Goal: Task Accomplishment & Management: Use online tool/utility

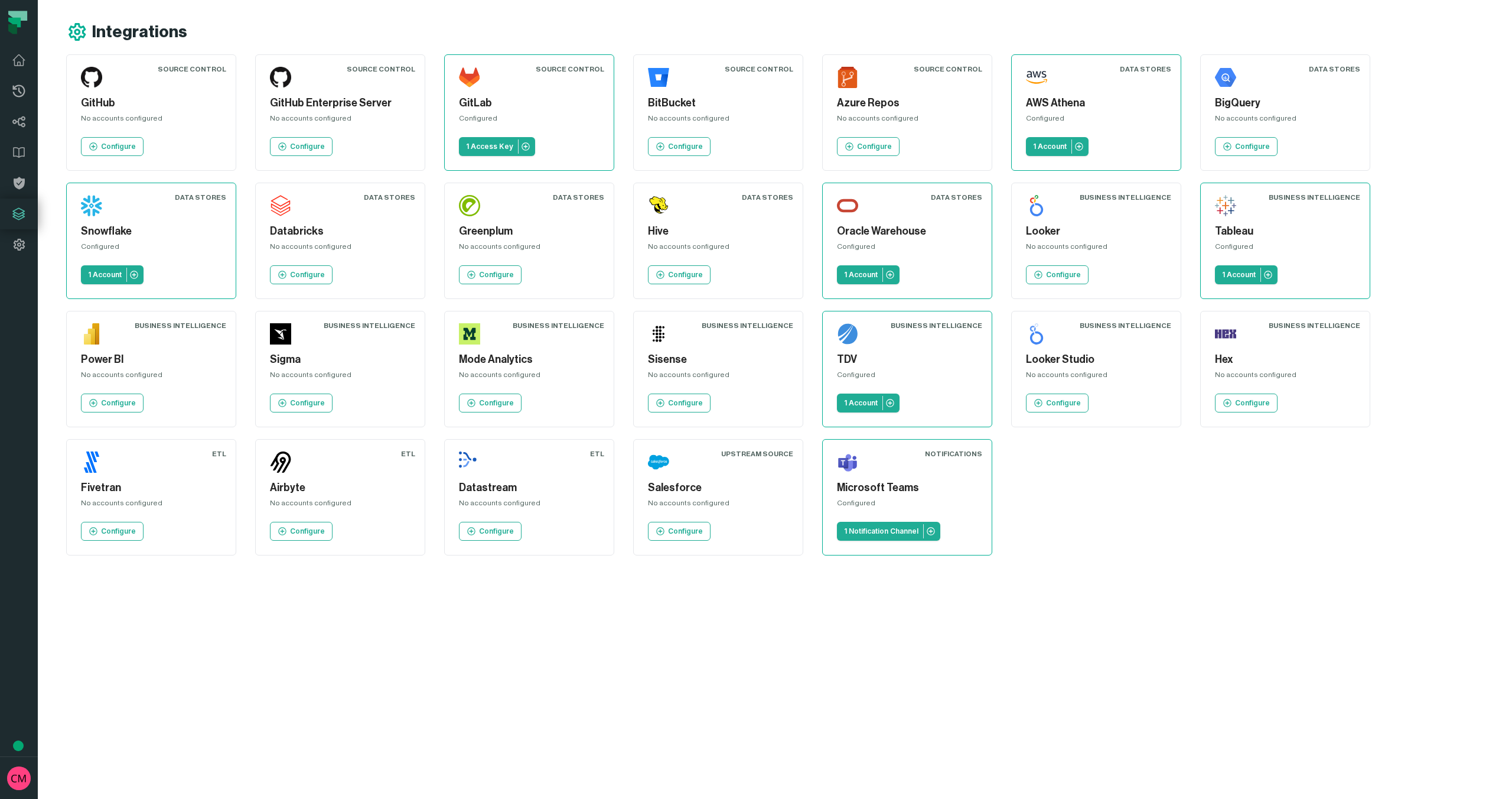
click at [1279, 242] on div "Configured" at bounding box center [1285, 248] width 140 height 15
click at [1149, 470] on div "Source Control GitHub No accounts configured Configure Source Control GitHub En…" at bounding box center [782, 305] width 1432 height 501
click at [719, 512] on div "No accounts configured" at bounding box center [718, 505] width 140 height 15
click at [687, 526] on p "Configure" at bounding box center [686, 531] width 35 height 10
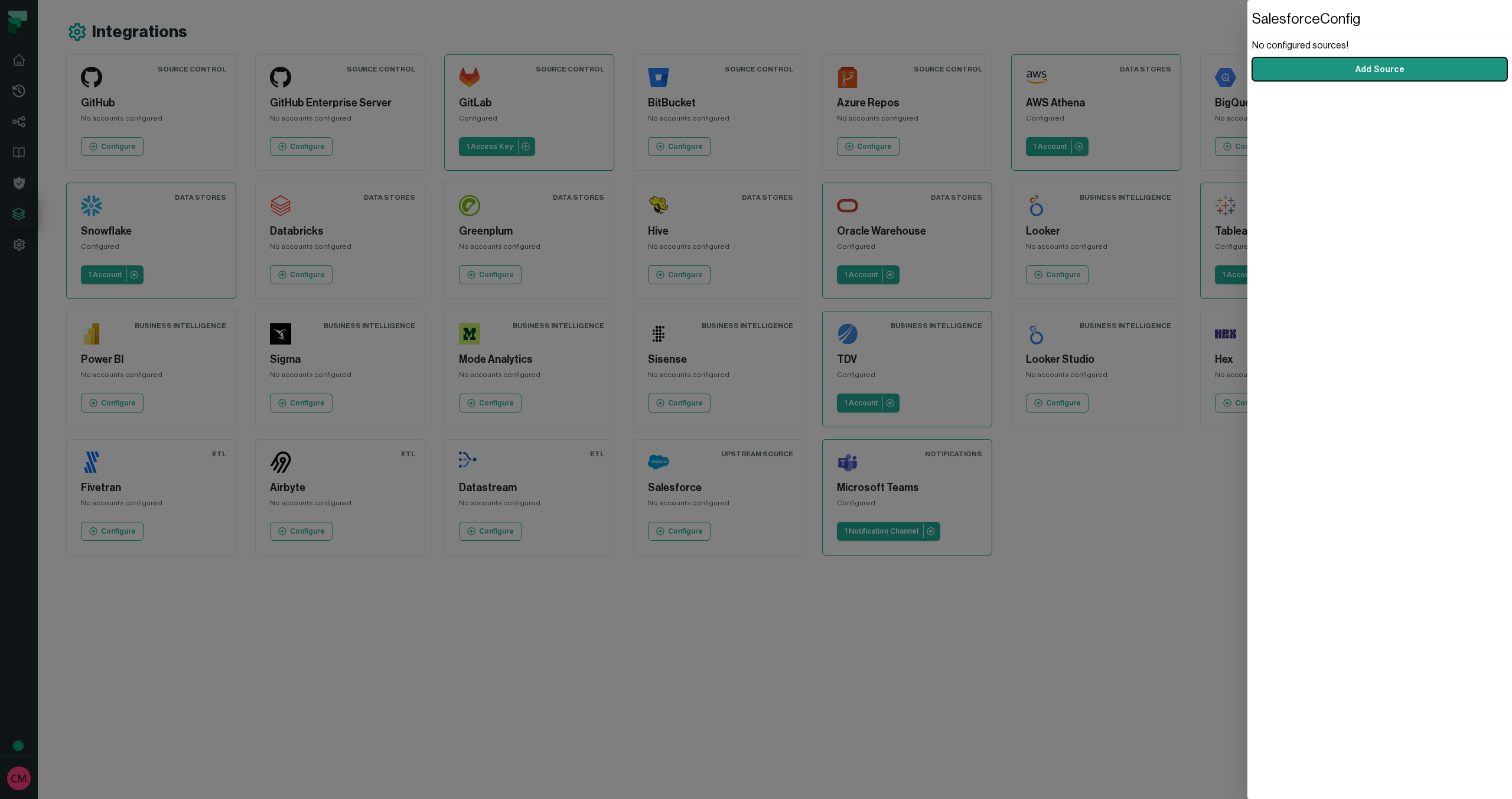
click at [1421, 68] on button "Add Source" at bounding box center [1380, 69] width 255 height 23
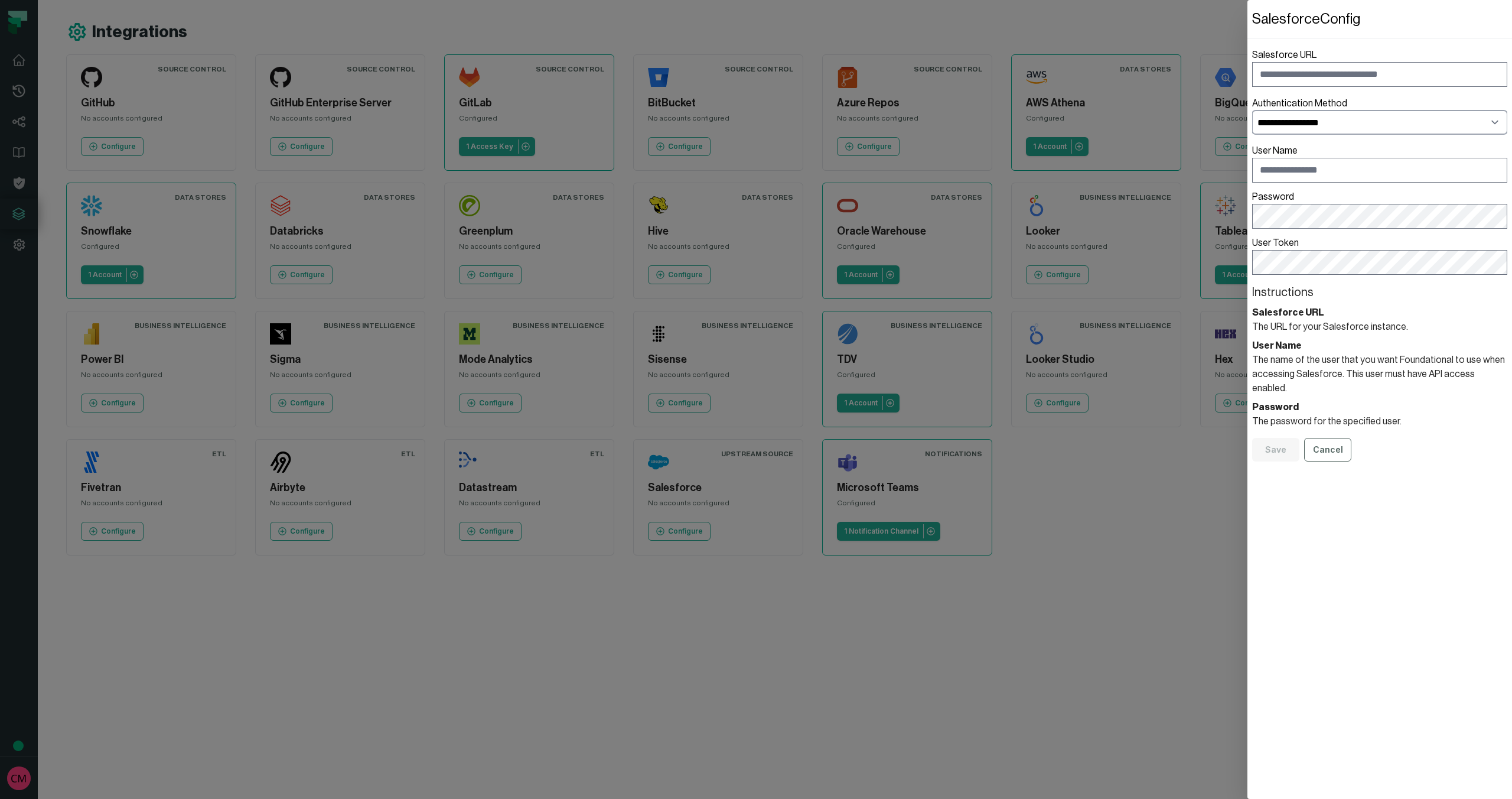
click at [1349, 121] on select "**********" at bounding box center [1380, 122] width 255 height 23
click at [1248, 490] on dialog "**********" at bounding box center [1380, 400] width 265 height 799
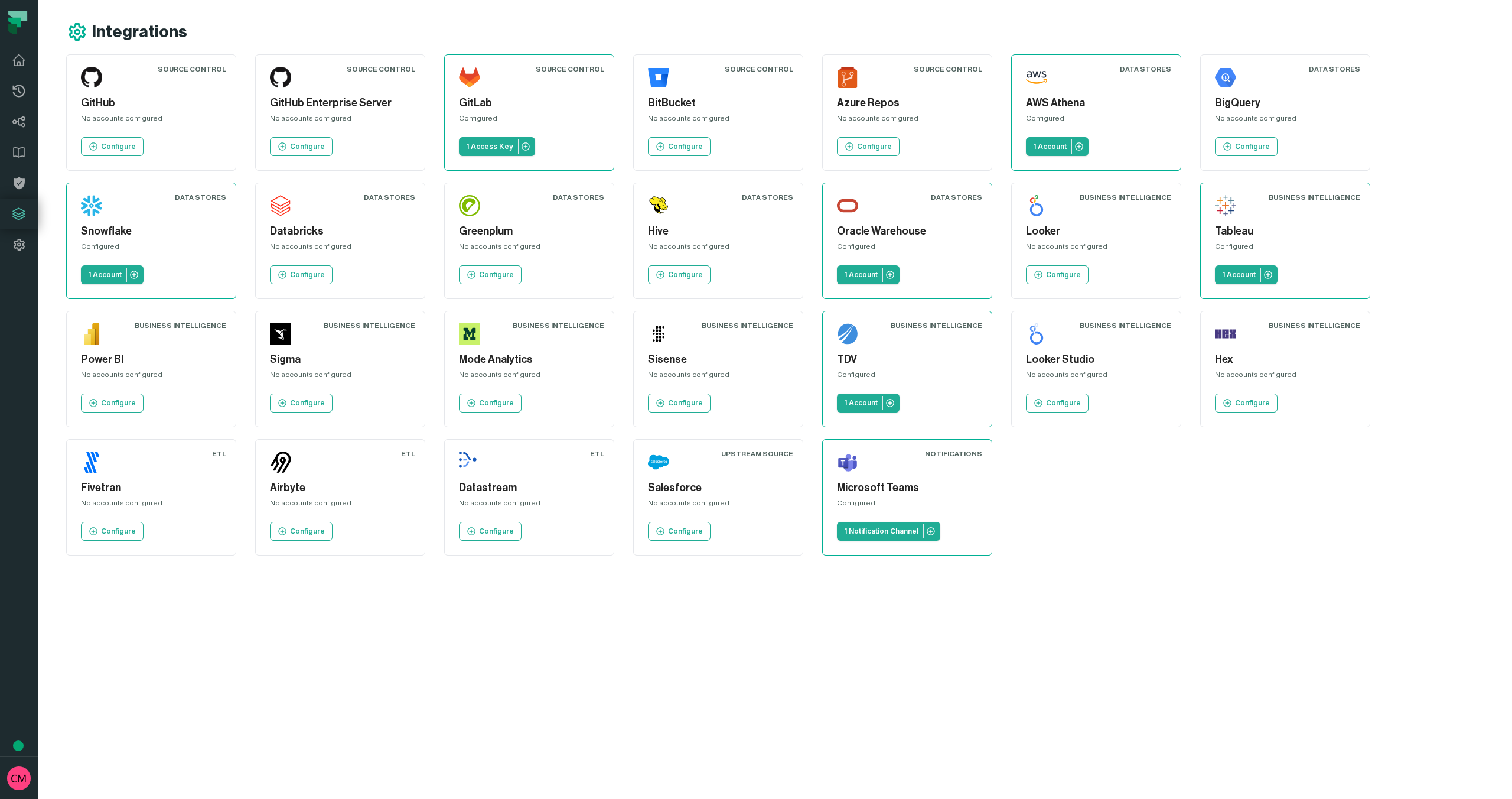
click at [1207, 499] on div "Source Control GitHub No accounts configured Configure Source Control GitHub En…" at bounding box center [782, 305] width 1432 height 501
click at [1305, 146] on div "BigQuery No accounts configured Configure" at bounding box center [1286, 112] width 150 height 96
click at [1259, 148] on p "Configure" at bounding box center [1253, 147] width 35 height 10
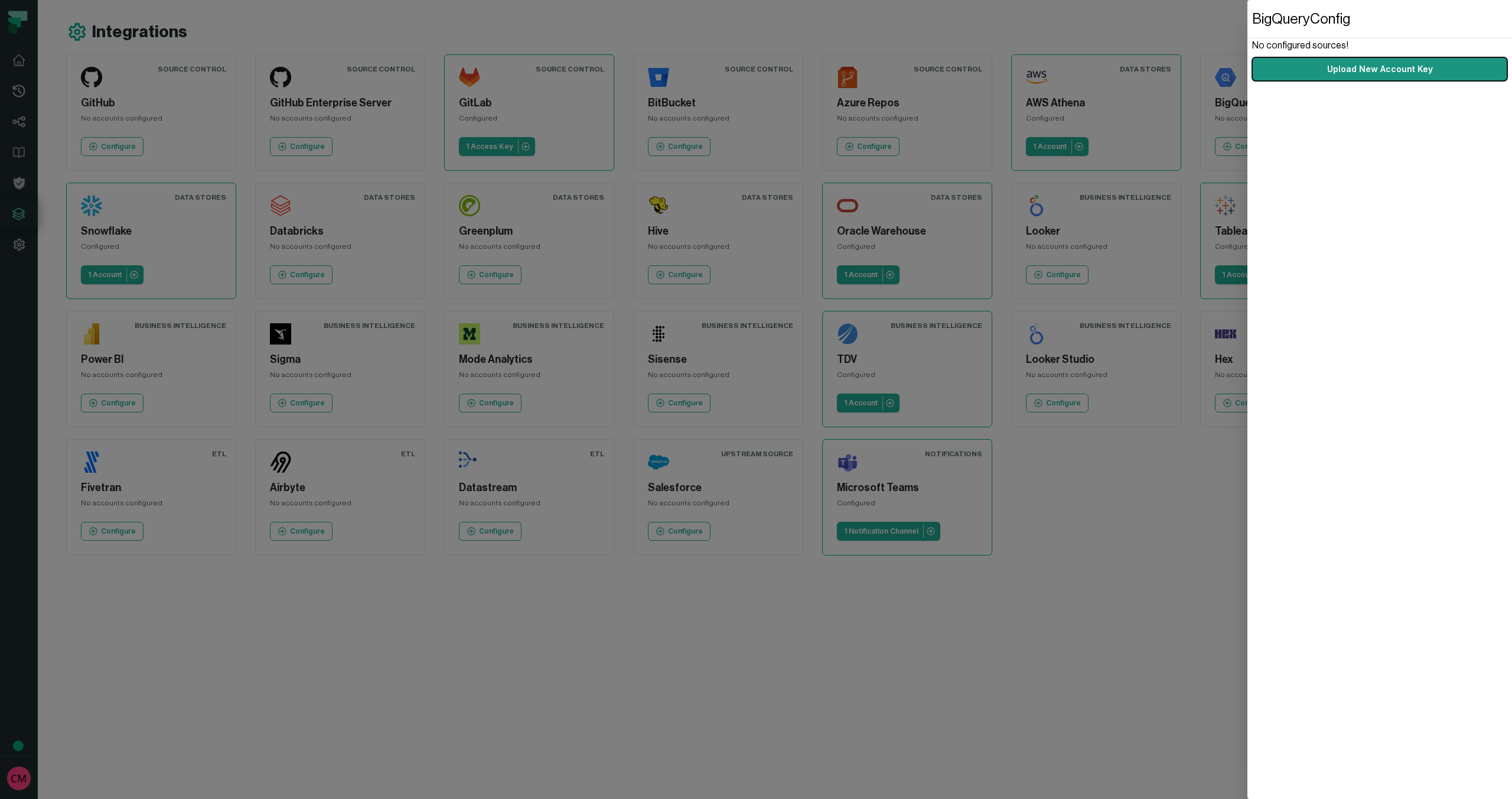
click at [1345, 70] on button "Upload New Account Key" at bounding box center [1380, 69] width 255 height 23
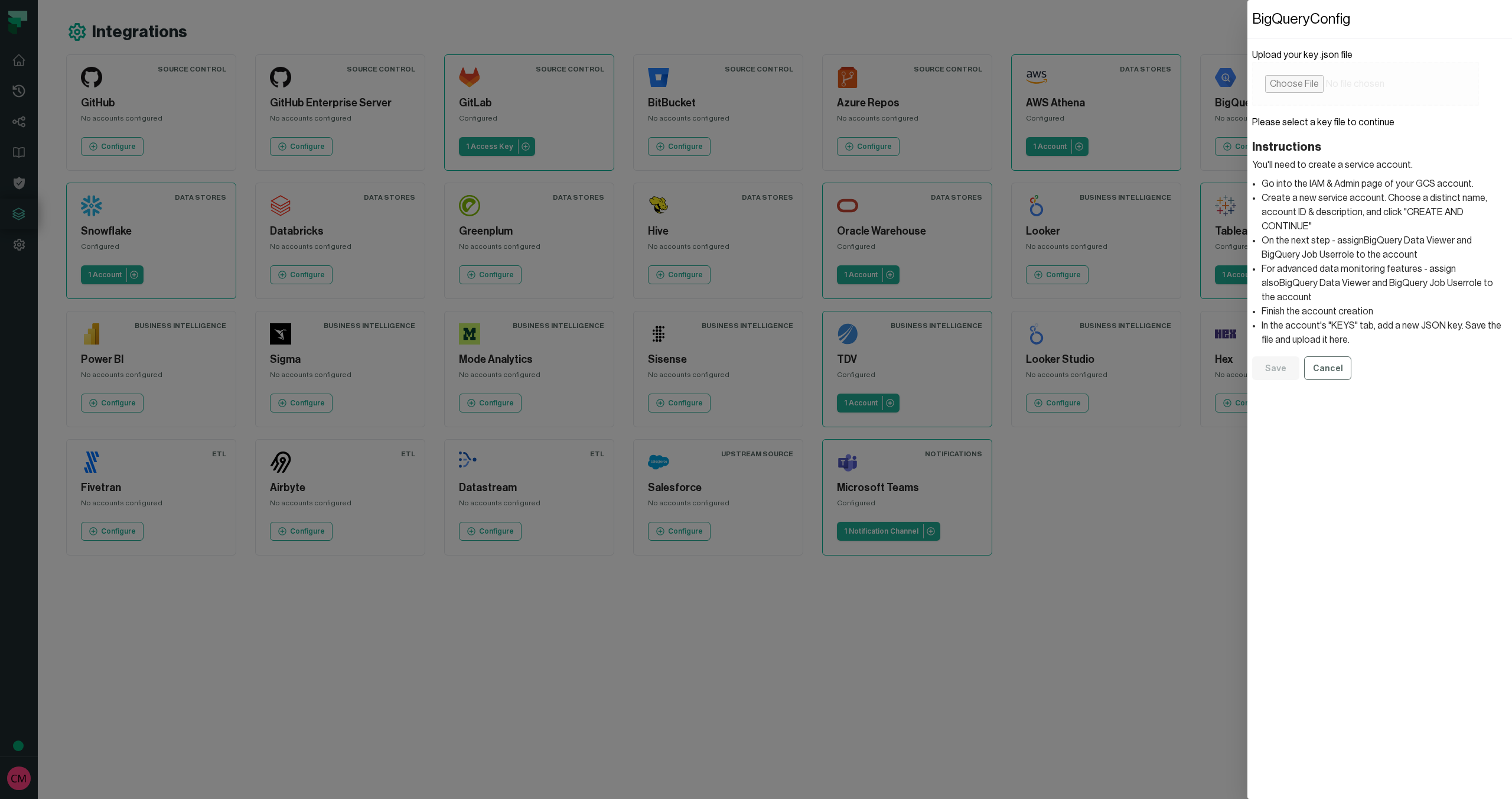
click at [1248, 458] on dialog "BigQuery Config Upload your key .json file Please select a key file to continue…" at bounding box center [1380, 400] width 265 height 799
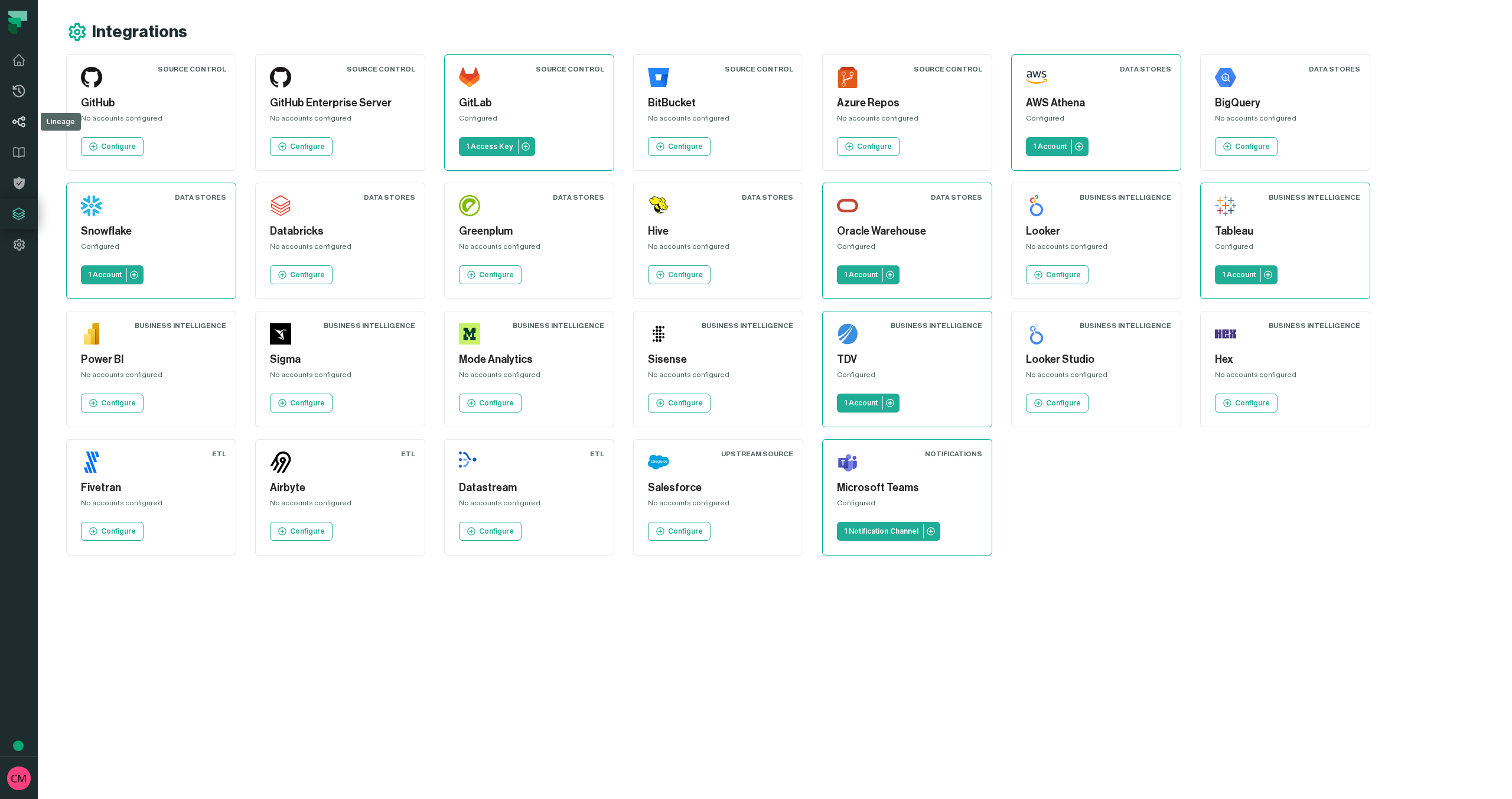
click at [18, 125] on icon at bounding box center [19, 122] width 15 height 15
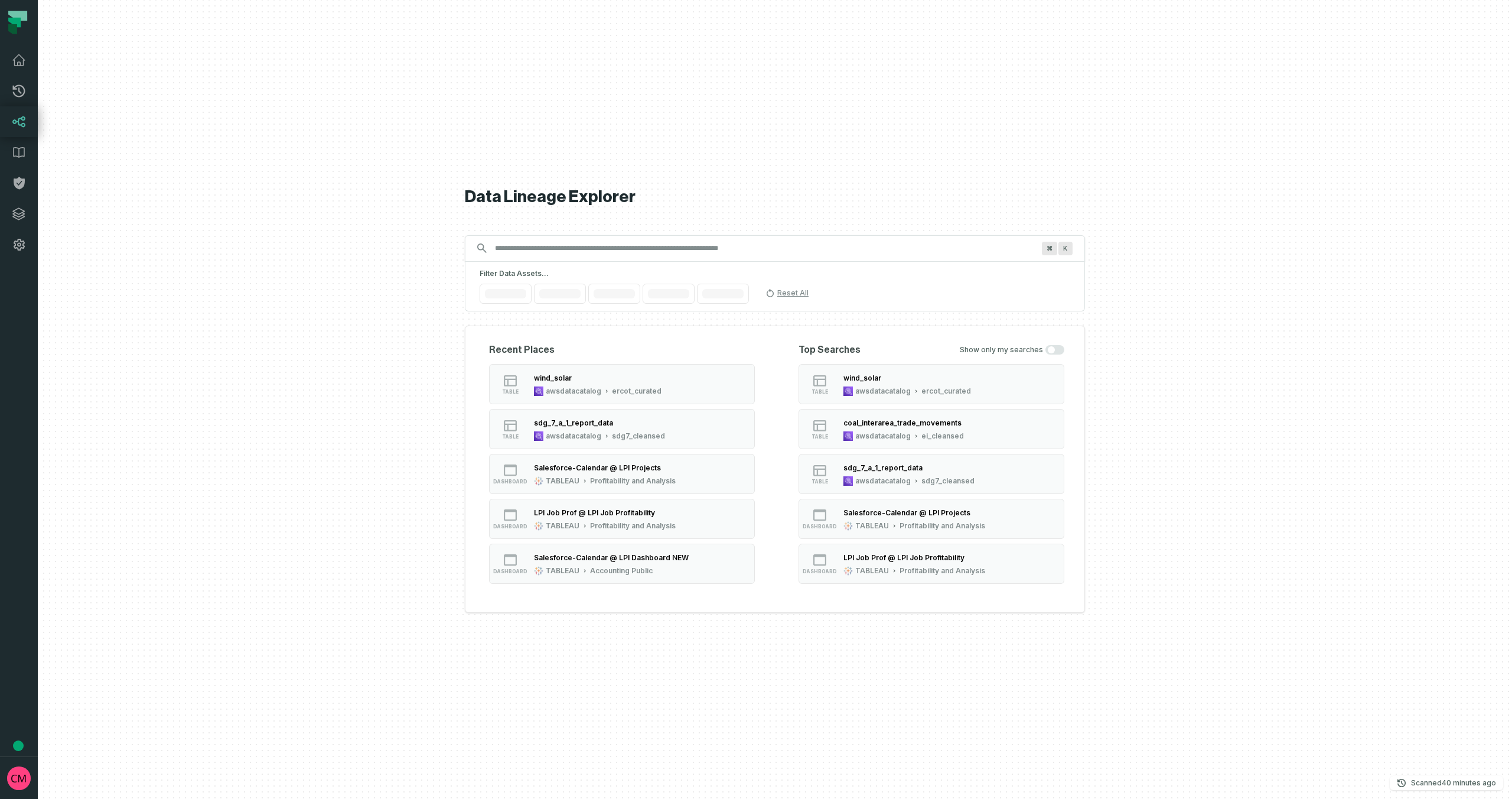
click at [525, 247] on input "Discovery Provider cmdk menu" at bounding box center [765, 247] width 553 height 19
click at [618, 380] on div "wind_solar" at bounding box center [597, 378] width 128 height 12
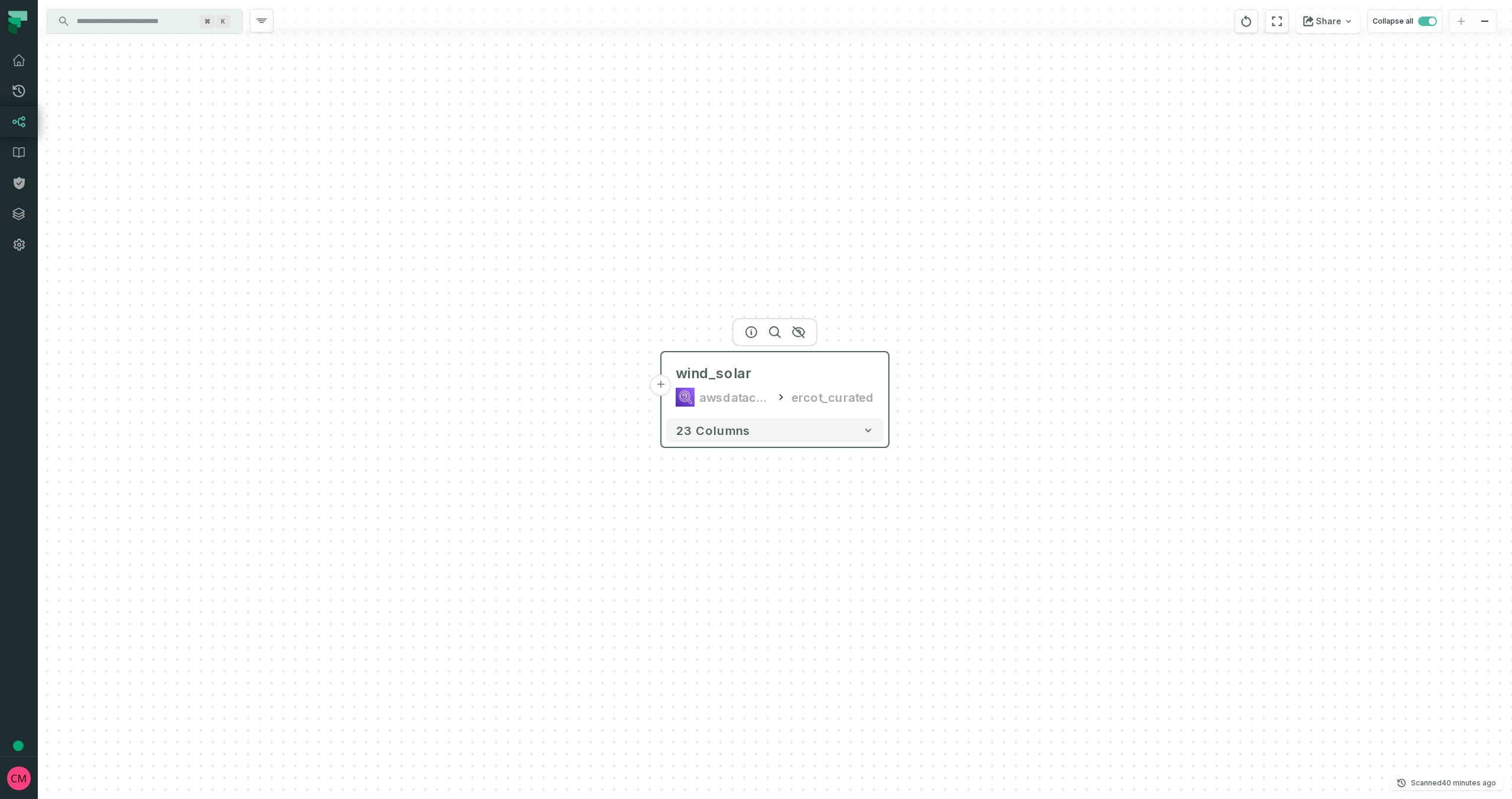
click at [663, 391] on button "+" at bounding box center [662, 385] width 21 height 21
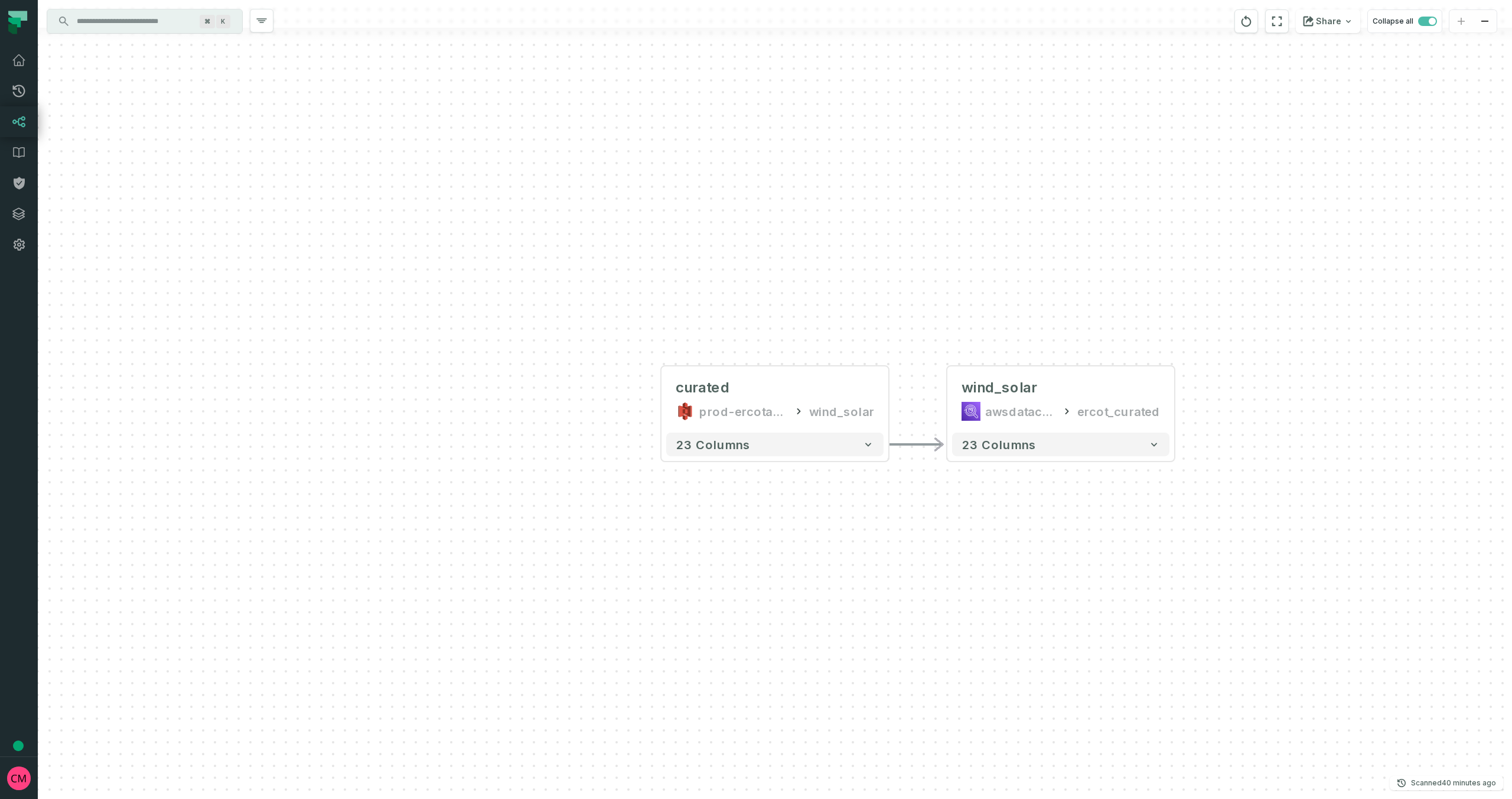
click at [156, 28] on input "Discovery Provider cmdk menu" at bounding box center [134, 20] width 129 height 19
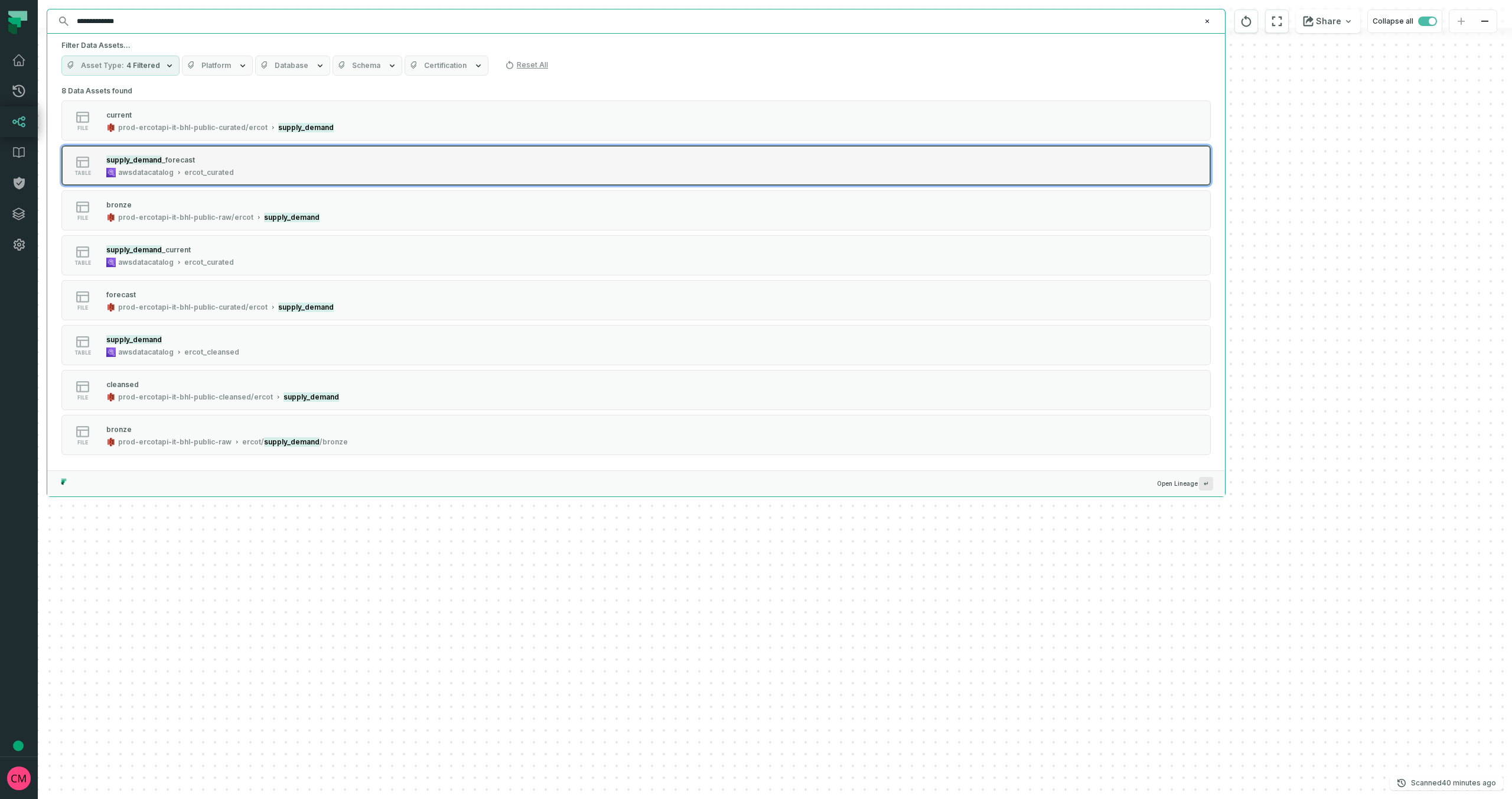
type input "**********"
click at [265, 171] on div "table supply_demand _forecast awsdatacatalog ercot_curated" at bounding box center [210, 166] width 295 height 23
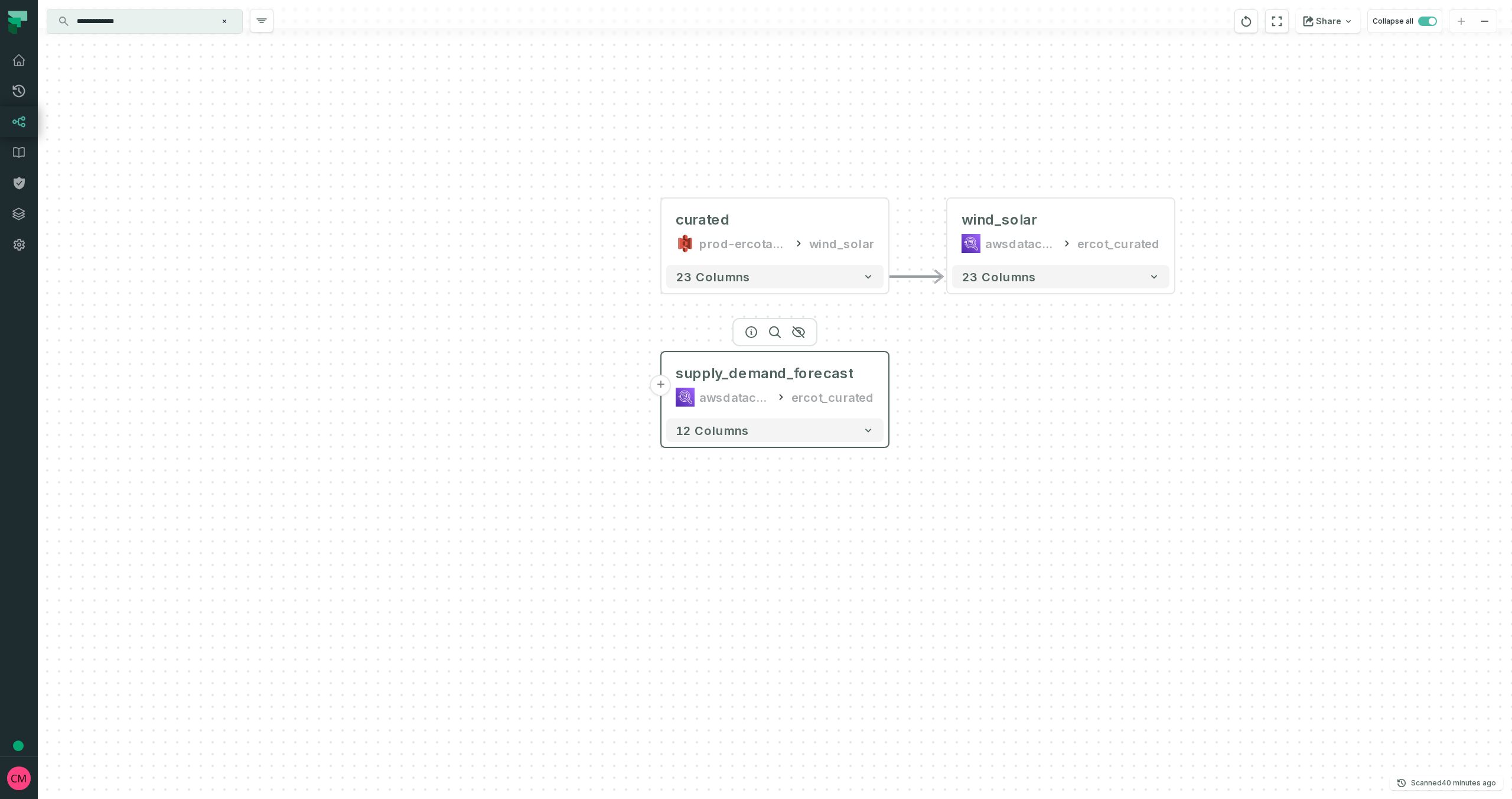
click at [662, 393] on button "+" at bounding box center [662, 385] width 21 height 21
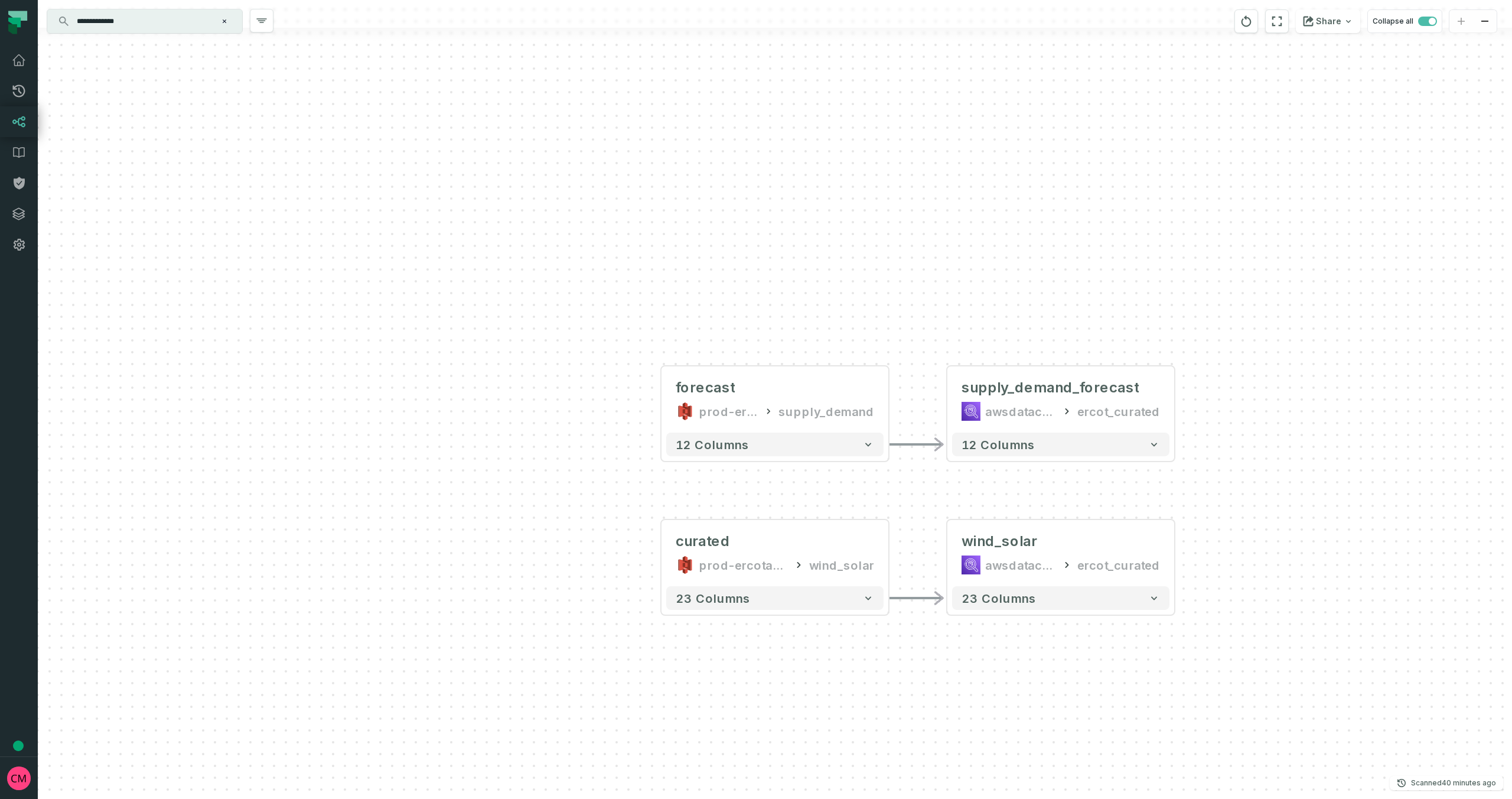
click at [223, 21] on icon "Clear search query" at bounding box center [225, 21] width 4 height 4
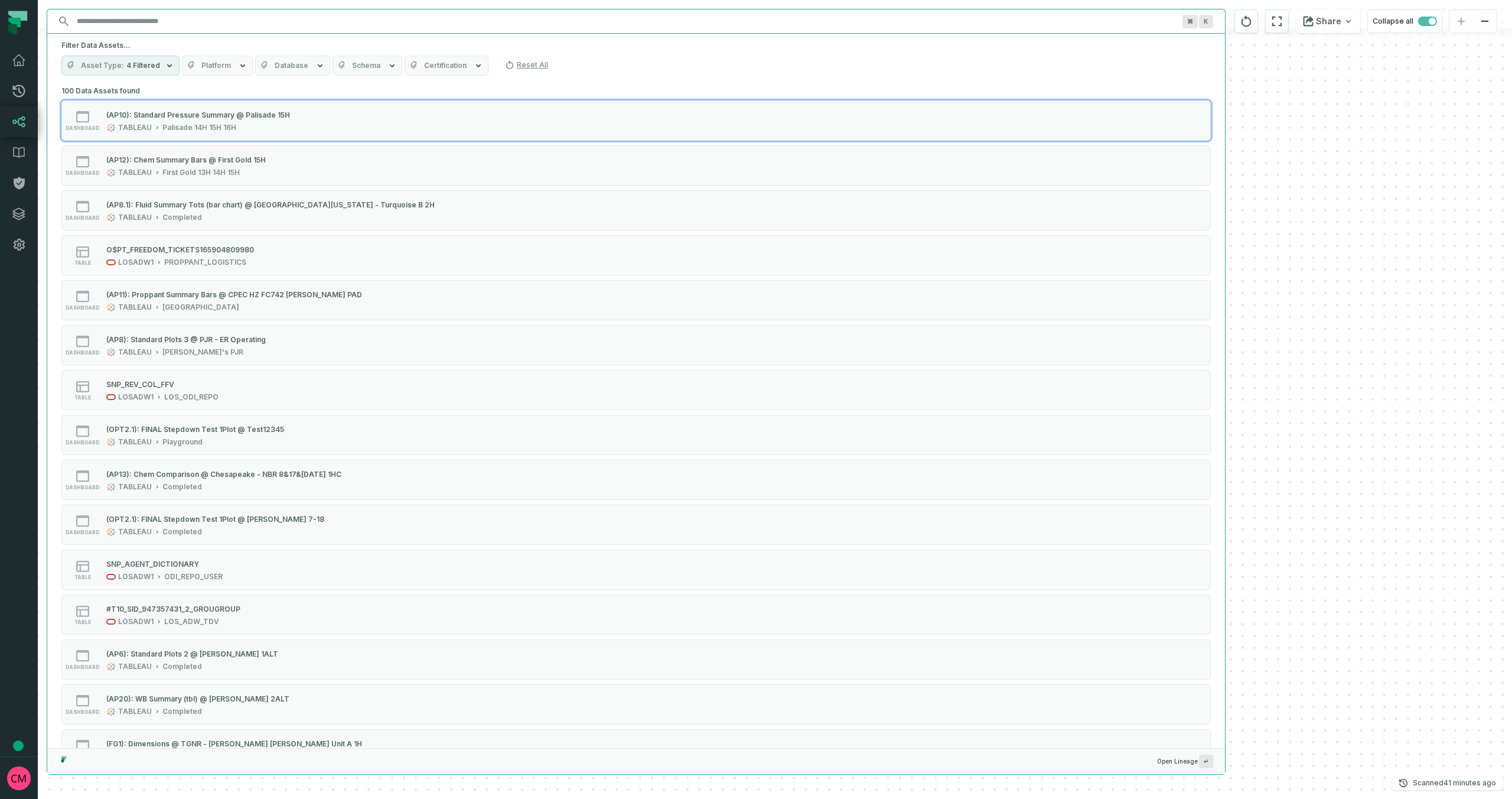
paste input "**********"
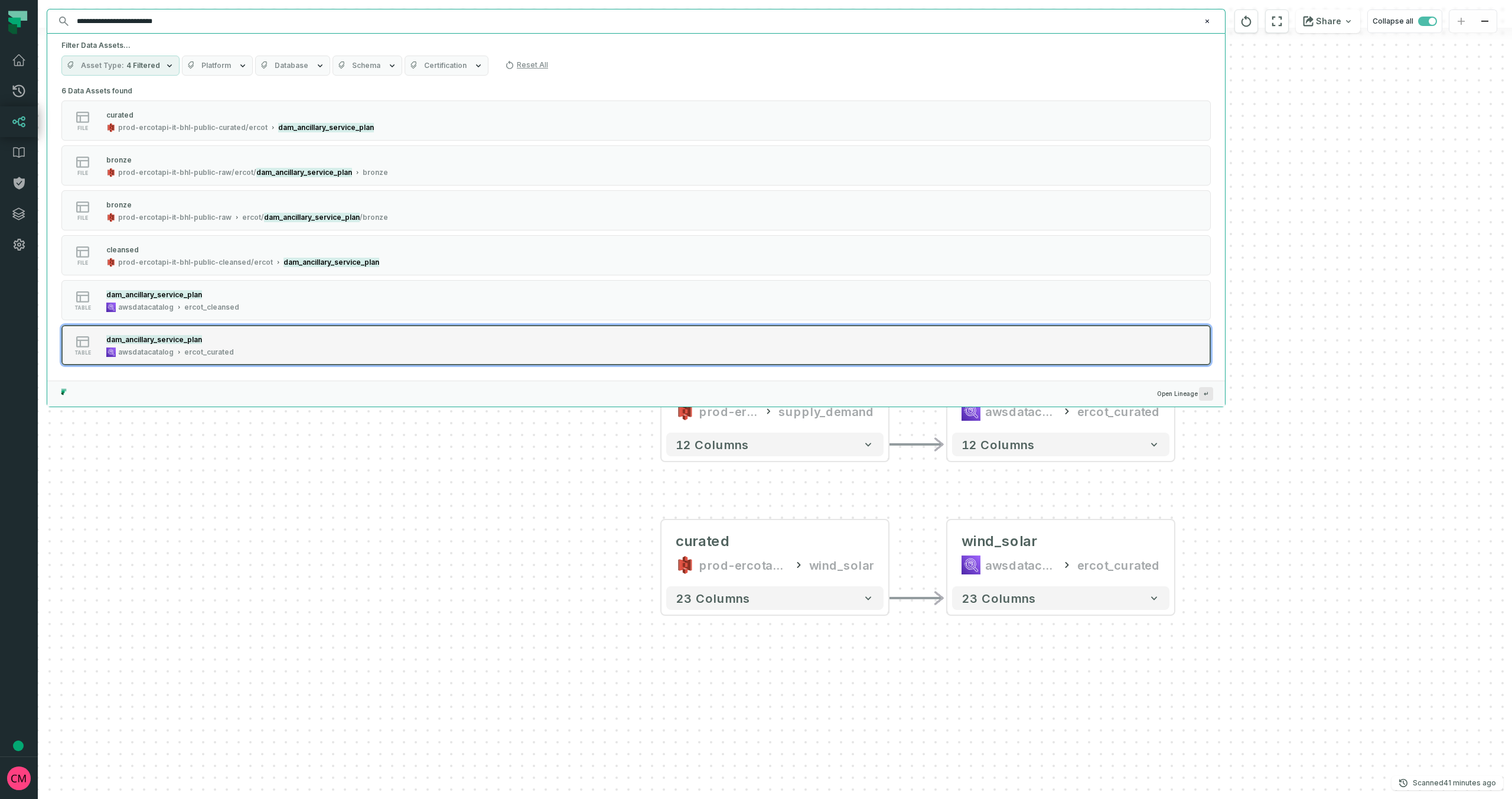
click at [234, 343] on div "dam_ancillary_service_plan awsdatacatalog ercot_curated" at bounding box center [170, 345] width 137 height 23
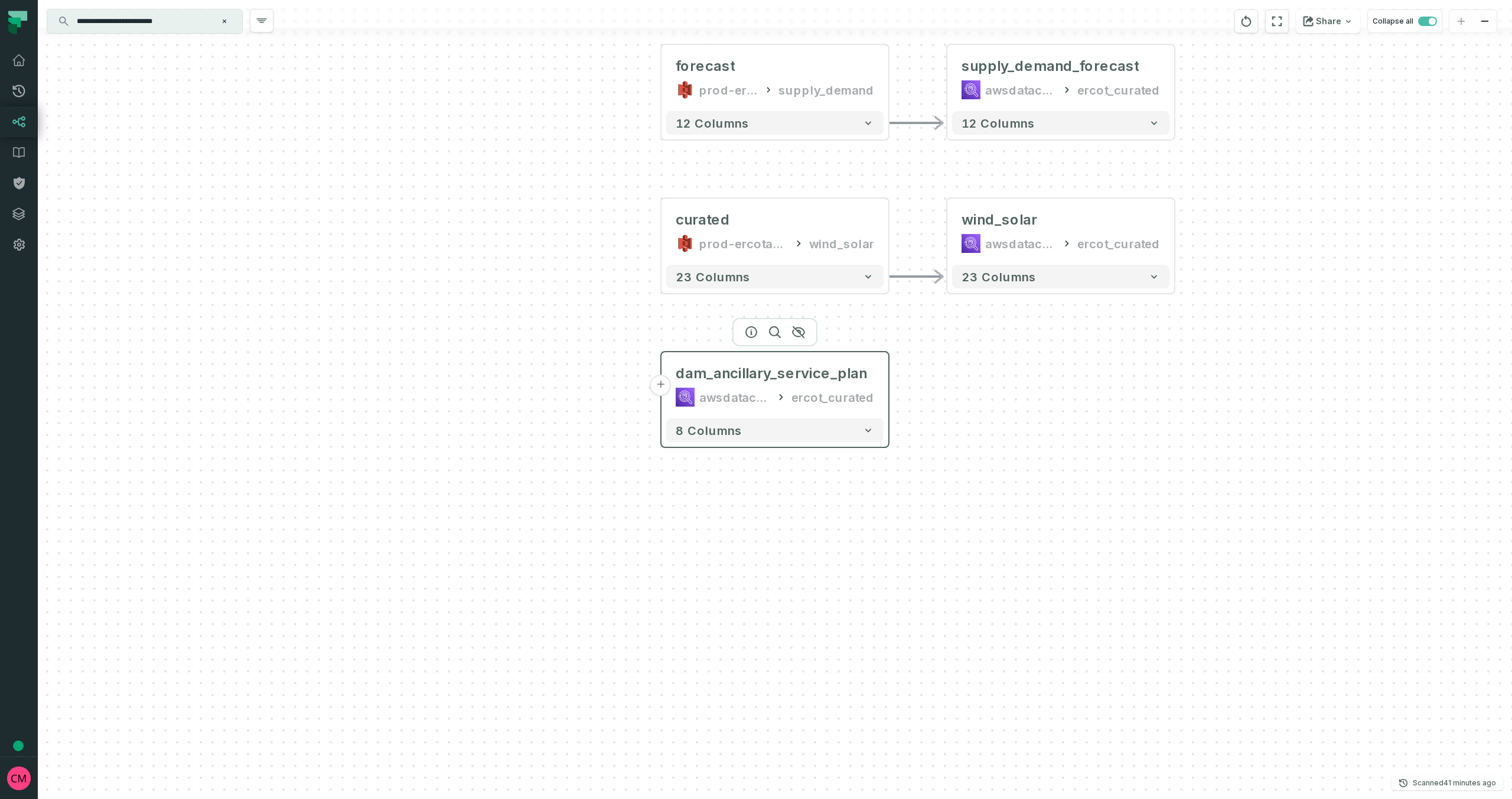
click at [662, 388] on button "+" at bounding box center [662, 385] width 21 height 21
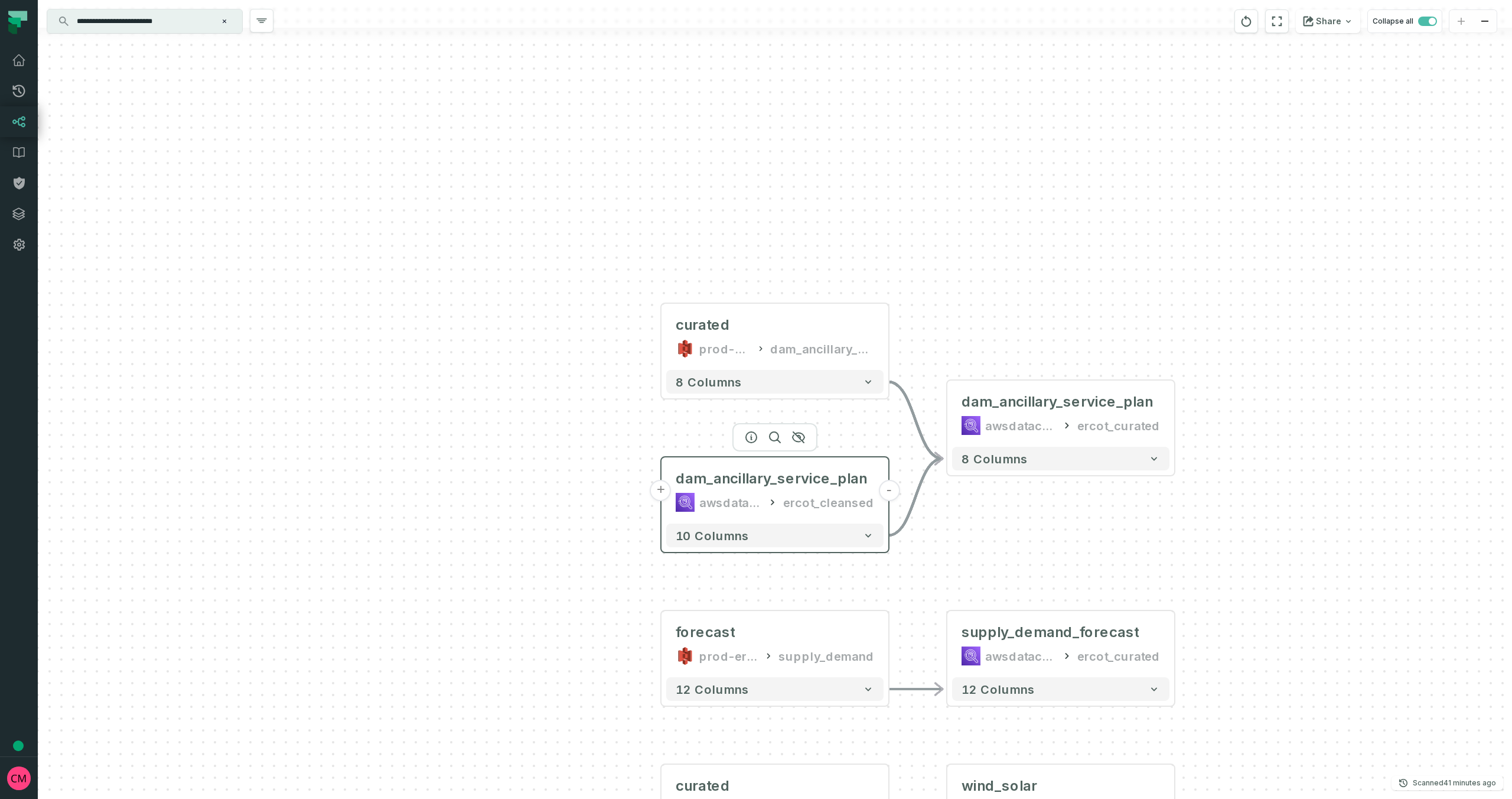
click at [659, 492] on button "+" at bounding box center [662, 490] width 21 height 21
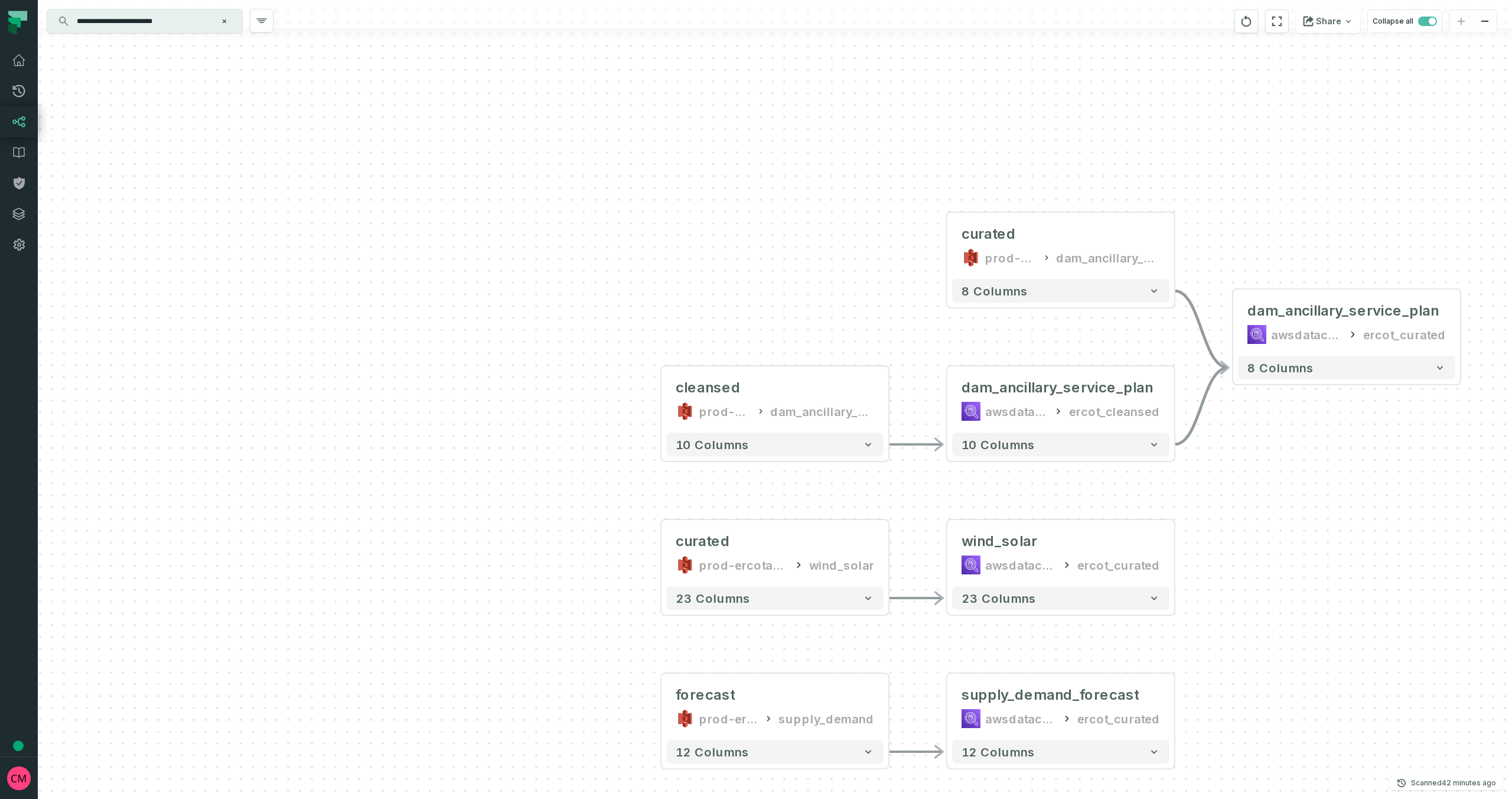
click at [104, 20] on input "**********" at bounding box center [144, 20] width 148 height 19
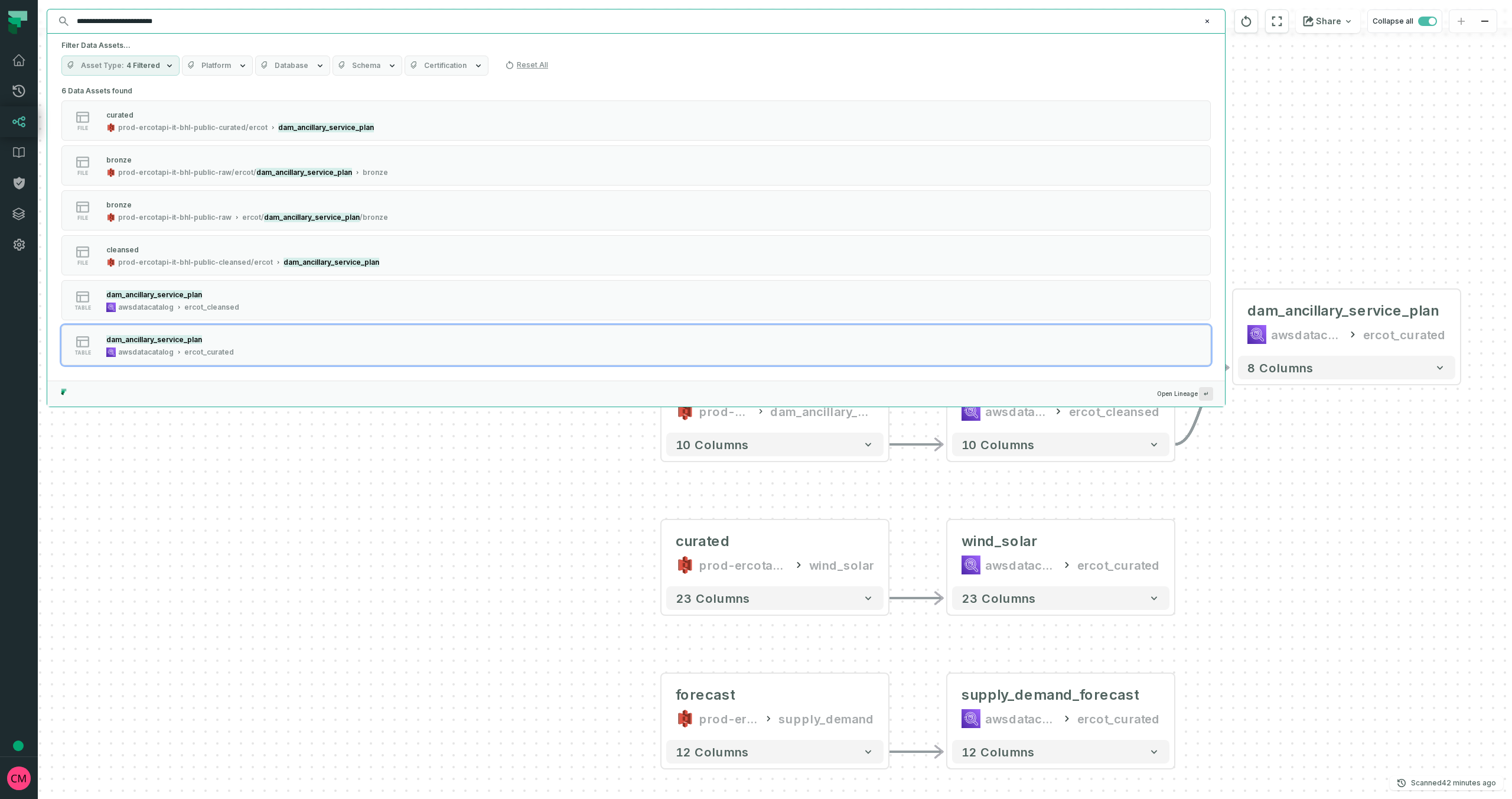
paste input "text"
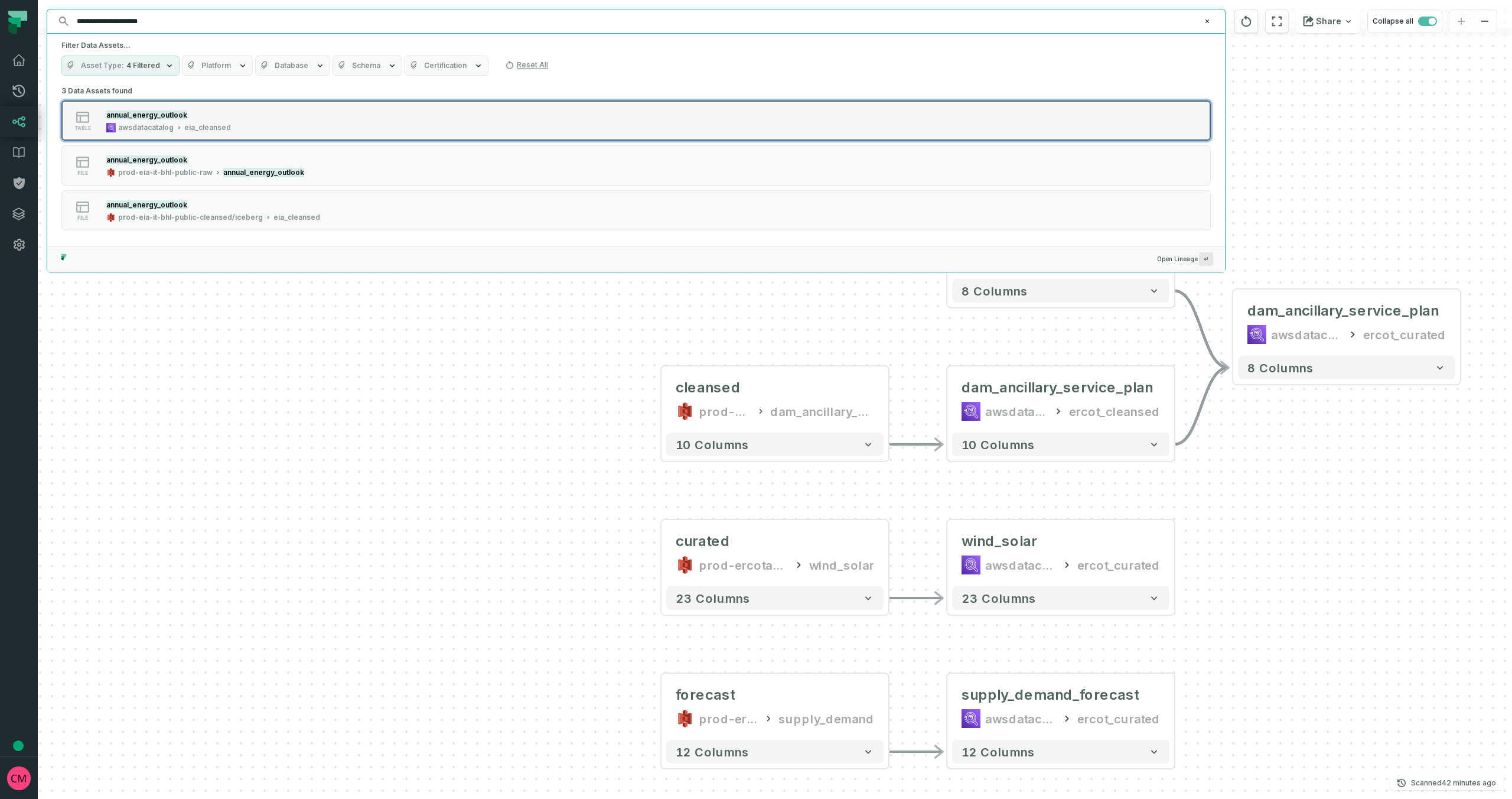
type input "**********"
click at [185, 112] on div "annual_energy_outlook" at bounding box center [169, 115] width 125 height 12
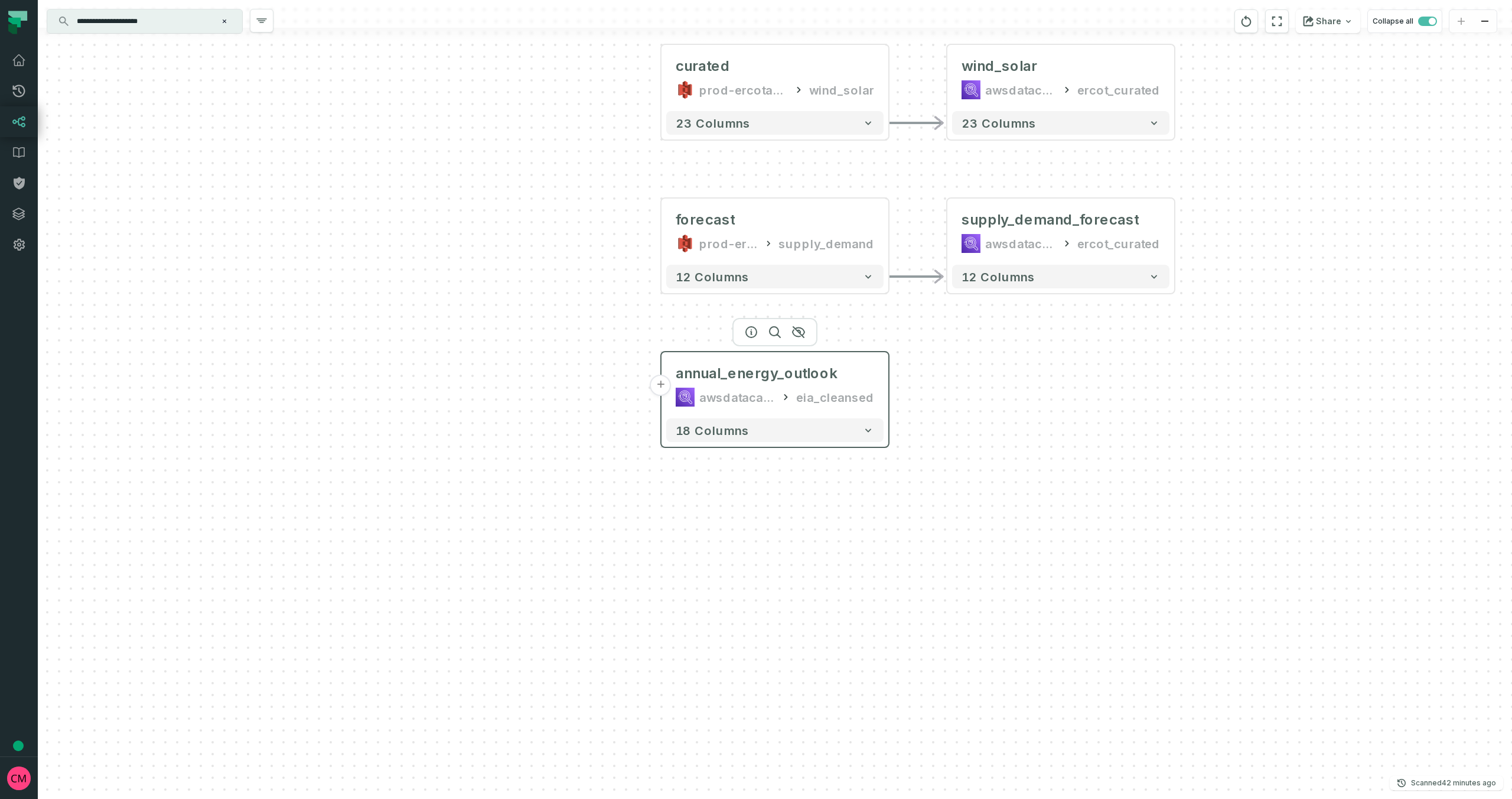
click at [662, 387] on button "+" at bounding box center [662, 385] width 21 height 21
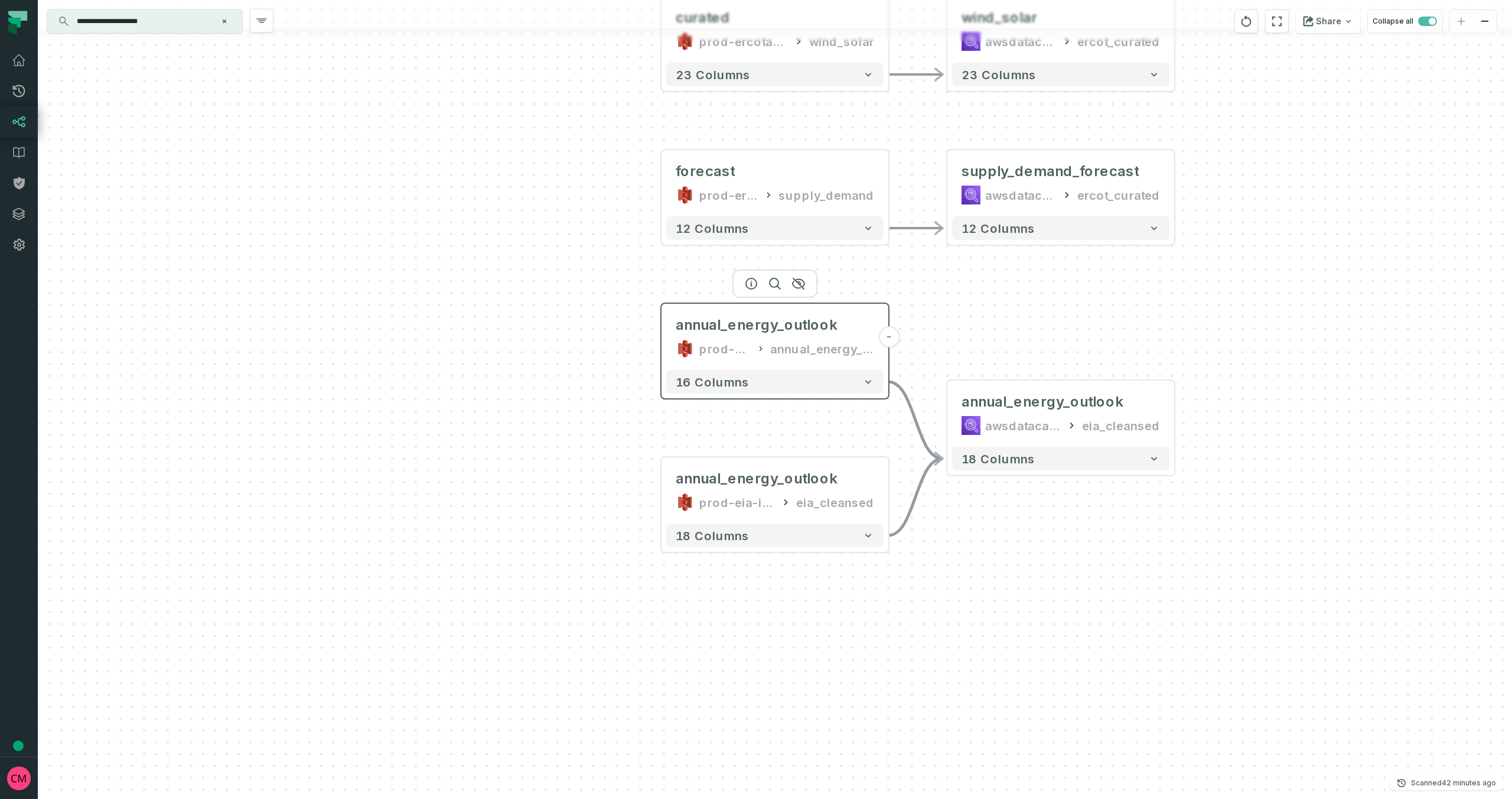
click at [836, 355] on div "annual_energy_outlook" at bounding box center [822, 348] width 104 height 19
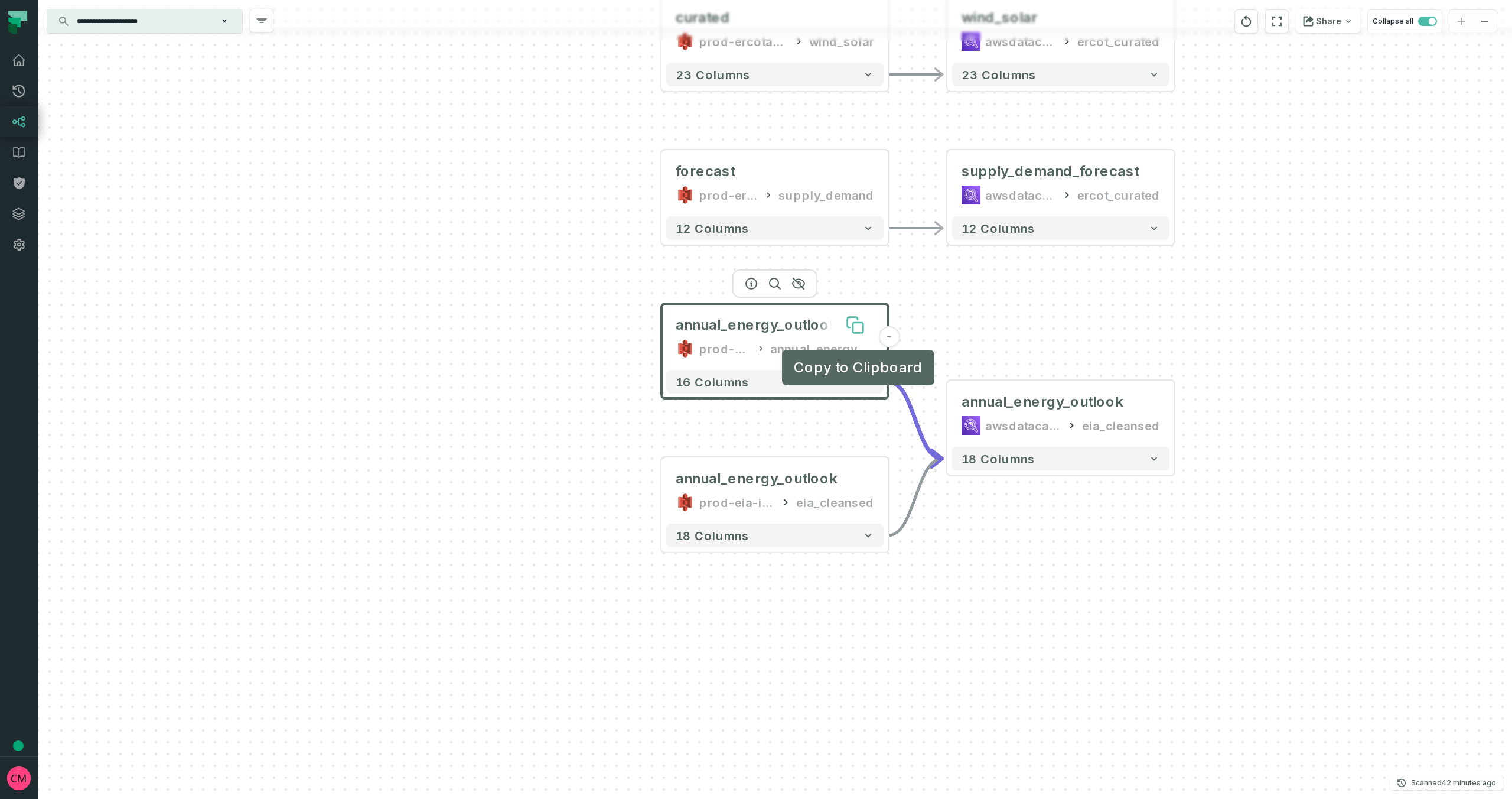
click at [849, 326] on icon at bounding box center [852, 323] width 10 height 10
click at [867, 355] on div "annual_energy_outlook" at bounding box center [822, 348] width 104 height 19
click at [857, 354] on div "annual_energy_outlook" at bounding box center [822, 348] width 104 height 19
click at [859, 383] on button "16 columns" at bounding box center [775, 382] width 217 height 23
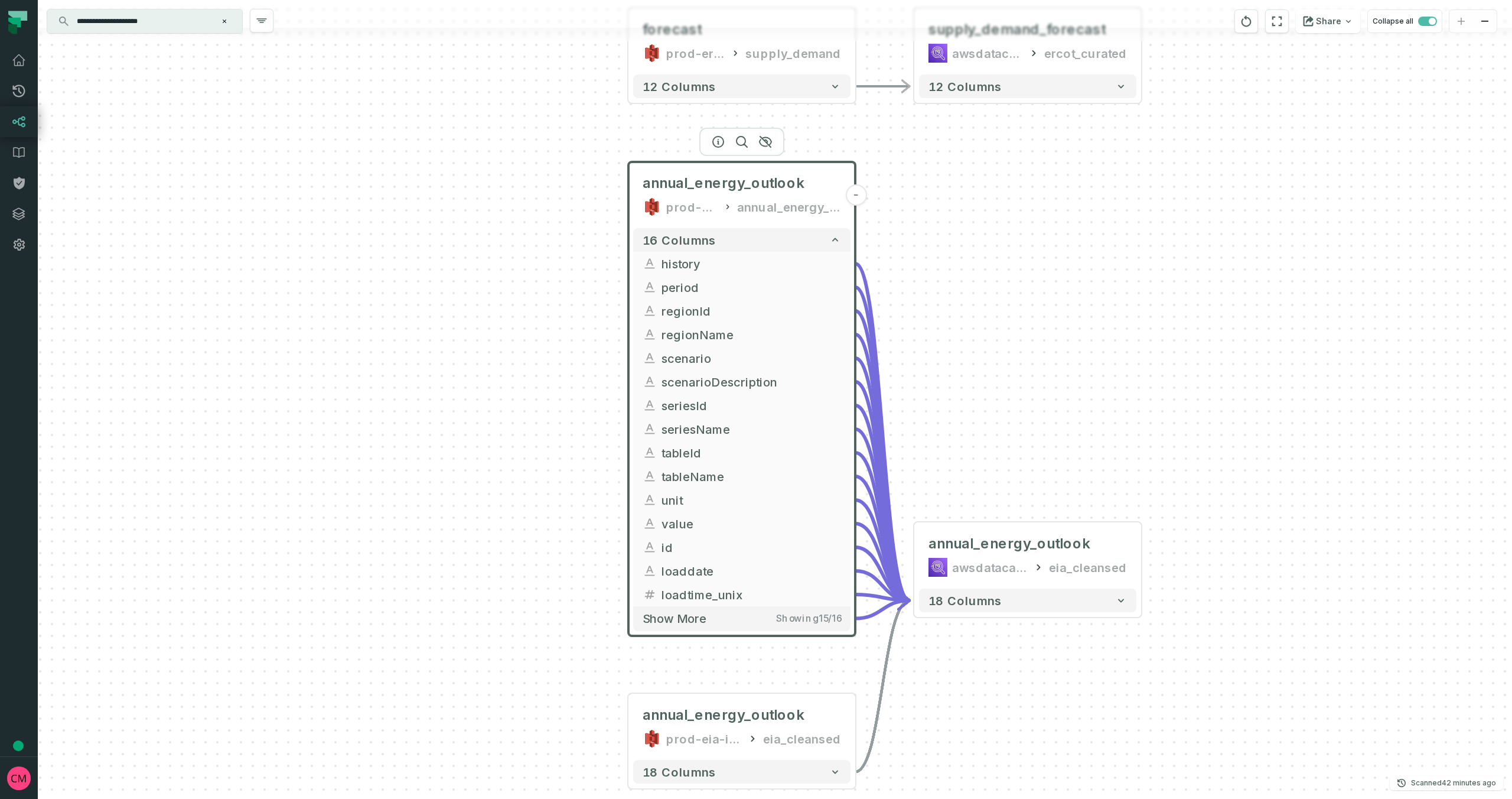
drag, startPoint x: 1083, startPoint y: 439, endPoint x: 1050, endPoint y: 299, distance: 143.8
click at [1050, 299] on div "annual_energy_outlook prod-eia-it-bhl-public-raw annual_energy_outlook - 16 col…" at bounding box center [775, 400] width 1475 height 799
click at [729, 213] on div "prod-eia-it-bhl-public-raw annual_energy_outlook" at bounding box center [742, 207] width 199 height 19
drag, startPoint x: 728, startPoint y: 209, endPoint x: 697, endPoint y: 212, distance: 31.1
click at [724, 209] on icon at bounding box center [725, 207] width 10 height 12
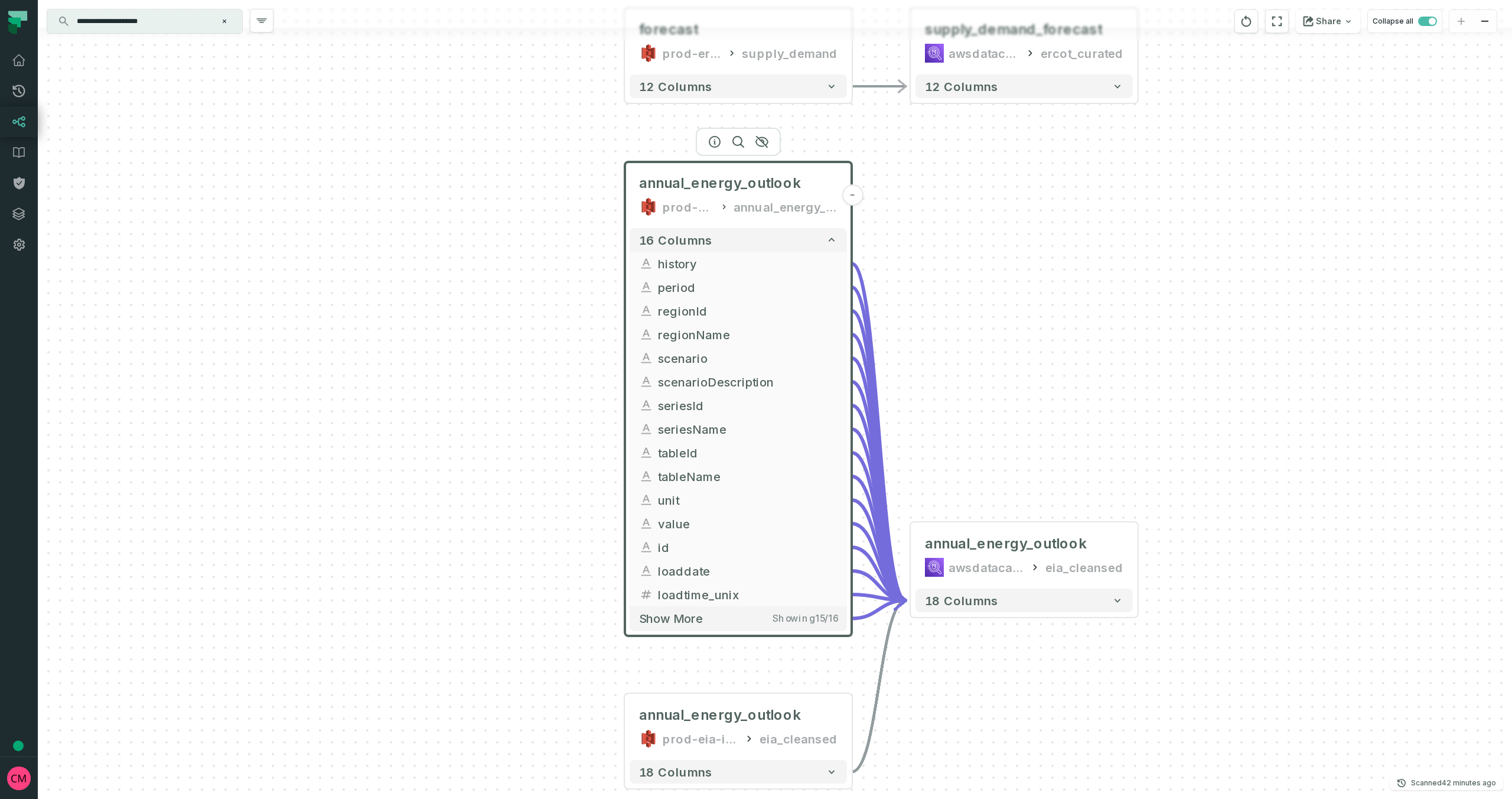
click at [675, 211] on div "prod-eia-it-bhl-public-raw" at bounding box center [688, 207] width 52 height 19
click at [643, 210] on icon at bounding box center [646, 207] width 6 height 12
click at [858, 199] on button "-" at bounding box center [852, 195] width 21 height 21
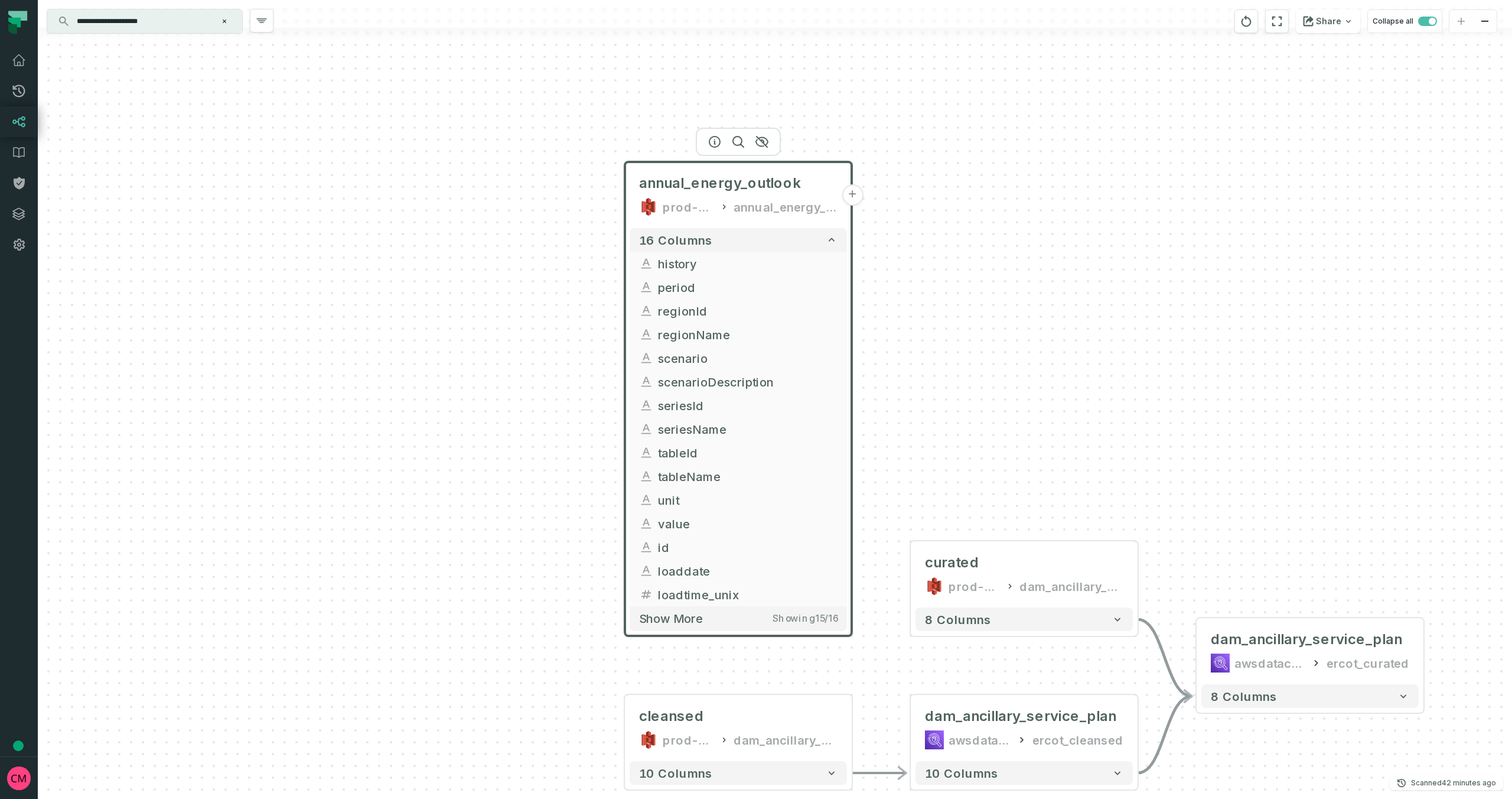
click at [852, 193] on button "+" at bounding box center [852, 195] width 21 height 21
click at [853, 201] on button "+" at bounding box center [852, 196] width 21 height 21
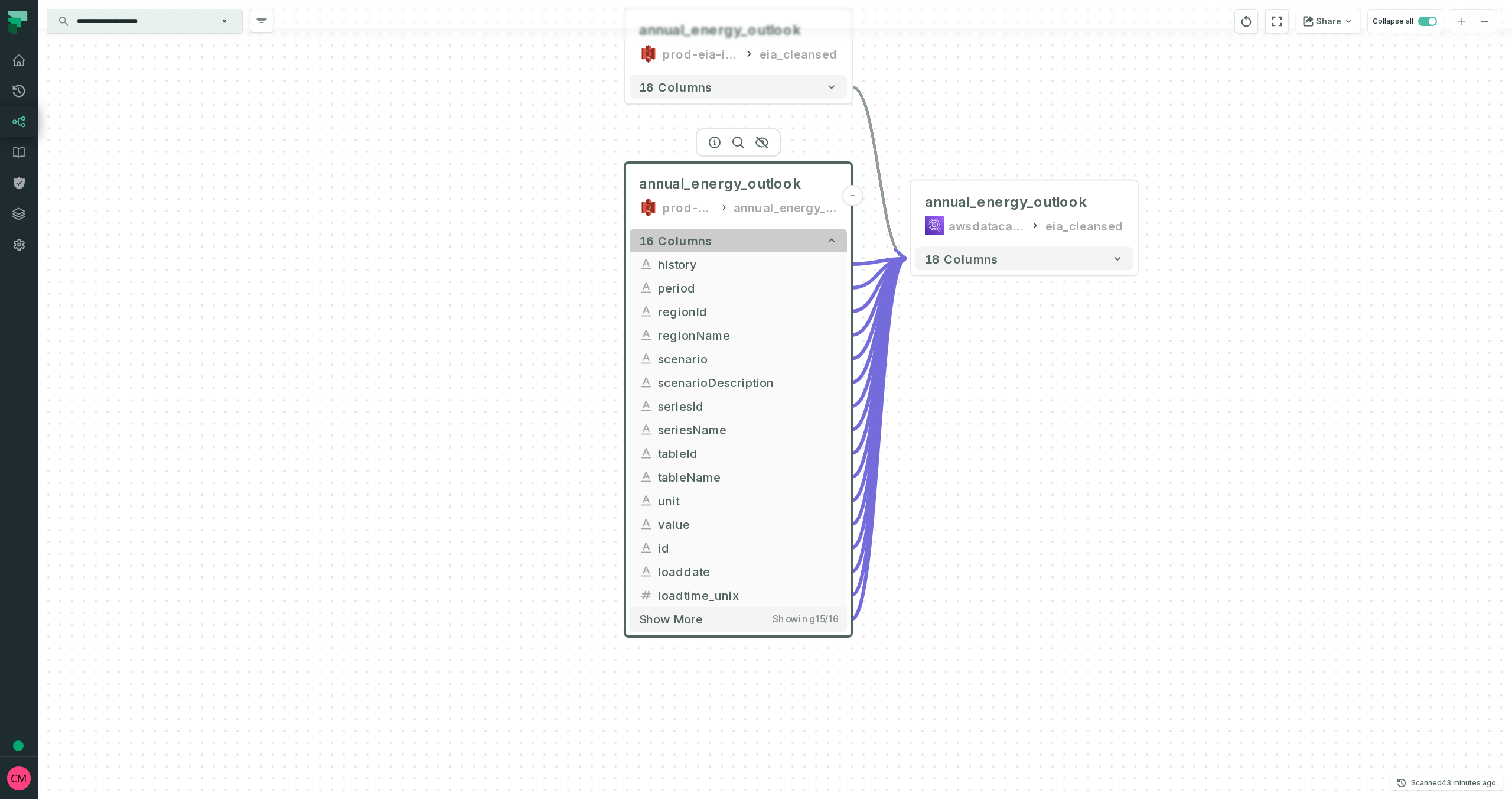
click at [810, 244] on button "16 columns" at bounding box center [737, 241] width 217 height 23
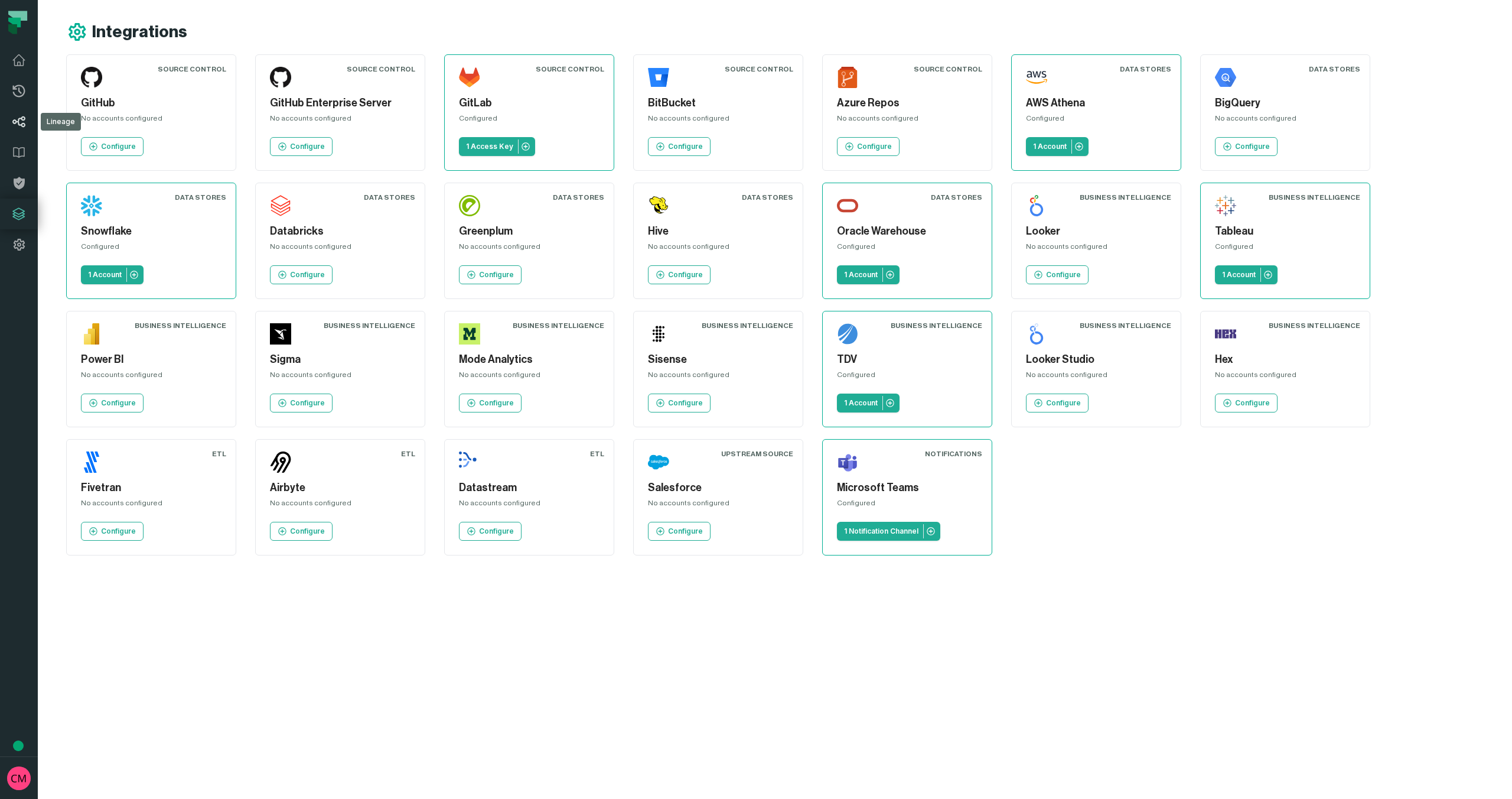
click at [20, 125] on icon at bounding box center [19, 122] width 13 height 12
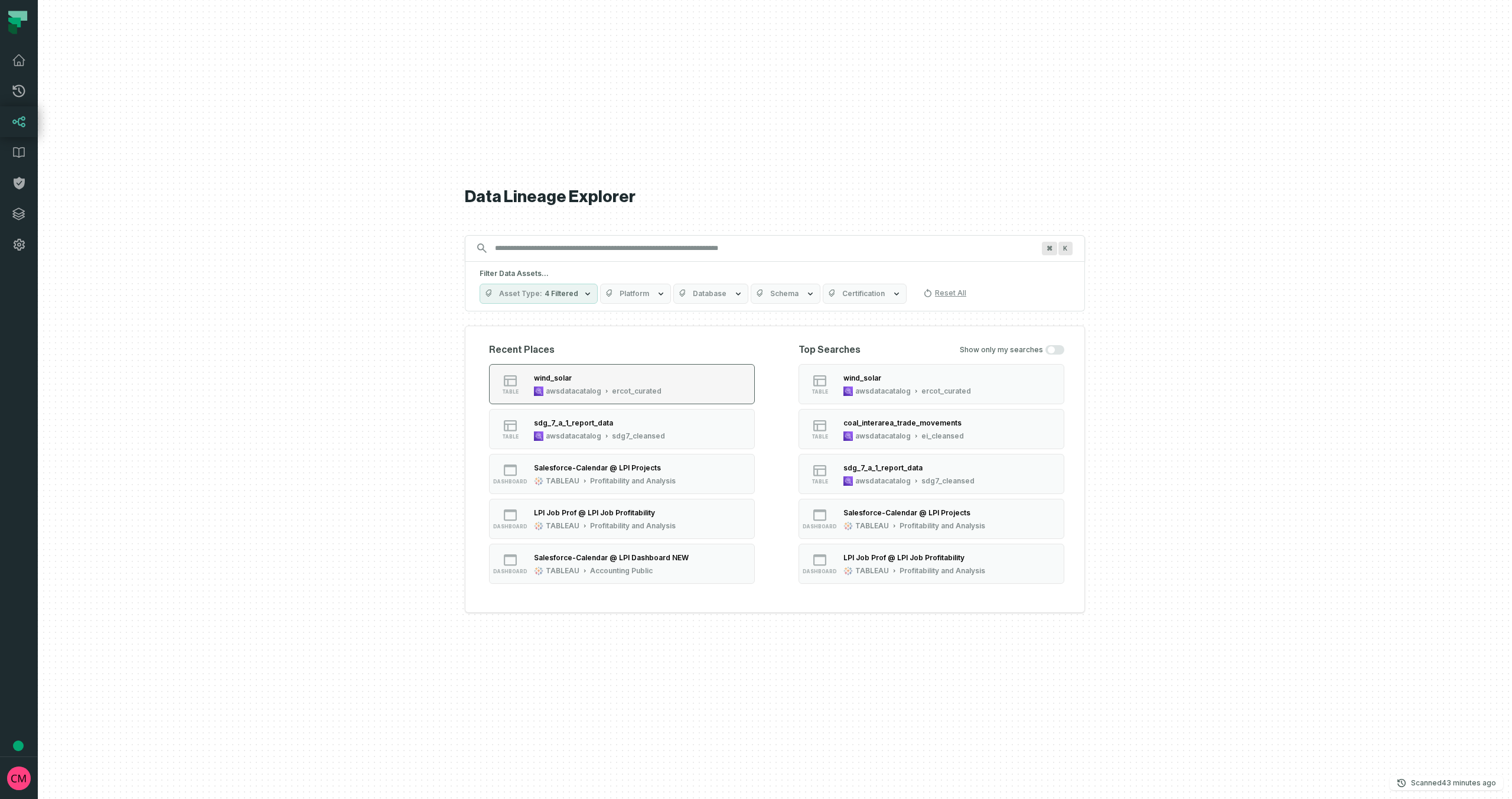
click at [563, 382] on div "wind_solar" at bounding box center [552, 377] width 38 height 9
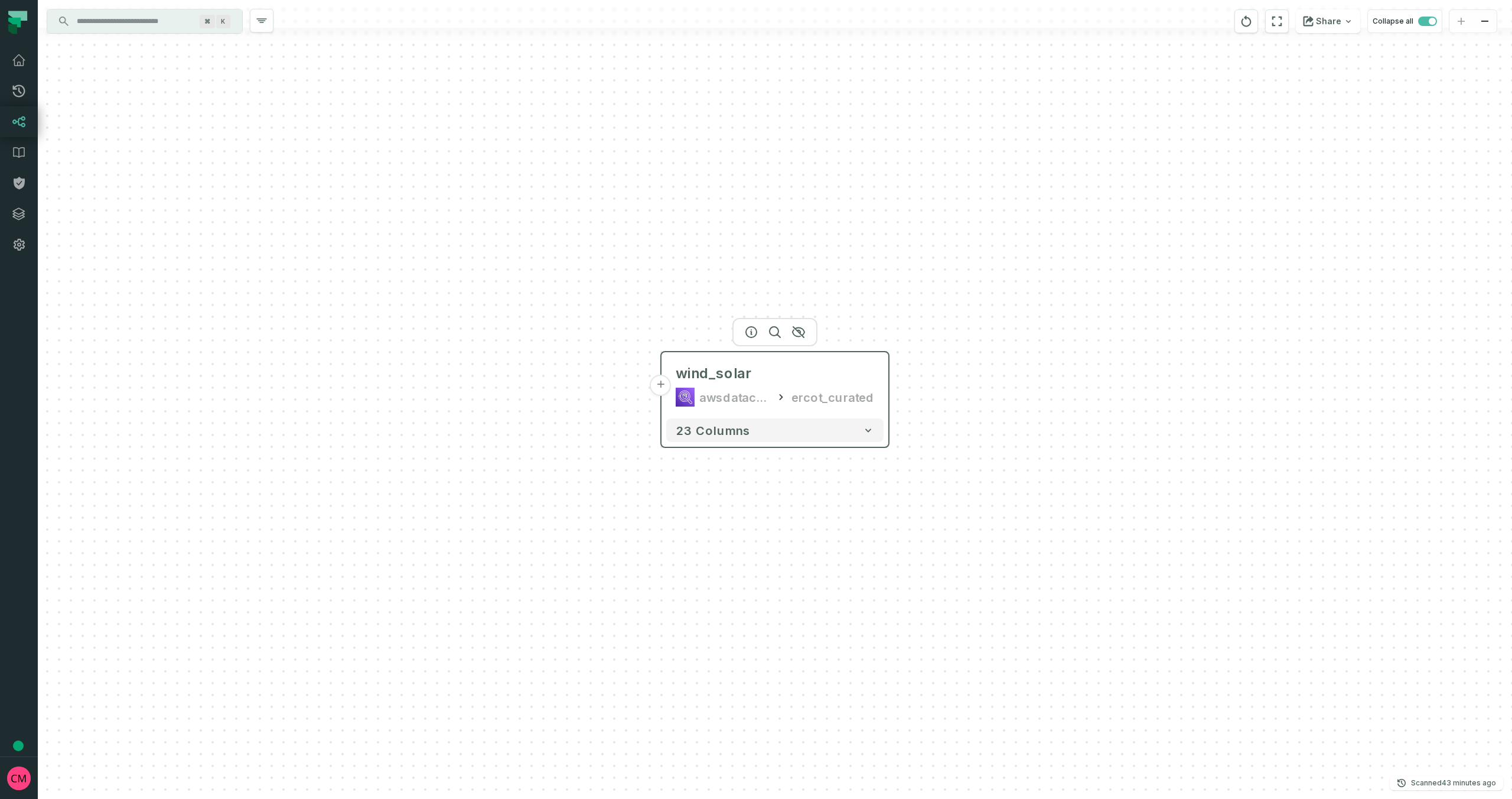
click at [662, 390] on button "+" at bounding box center [662, 385] width 21 height 21
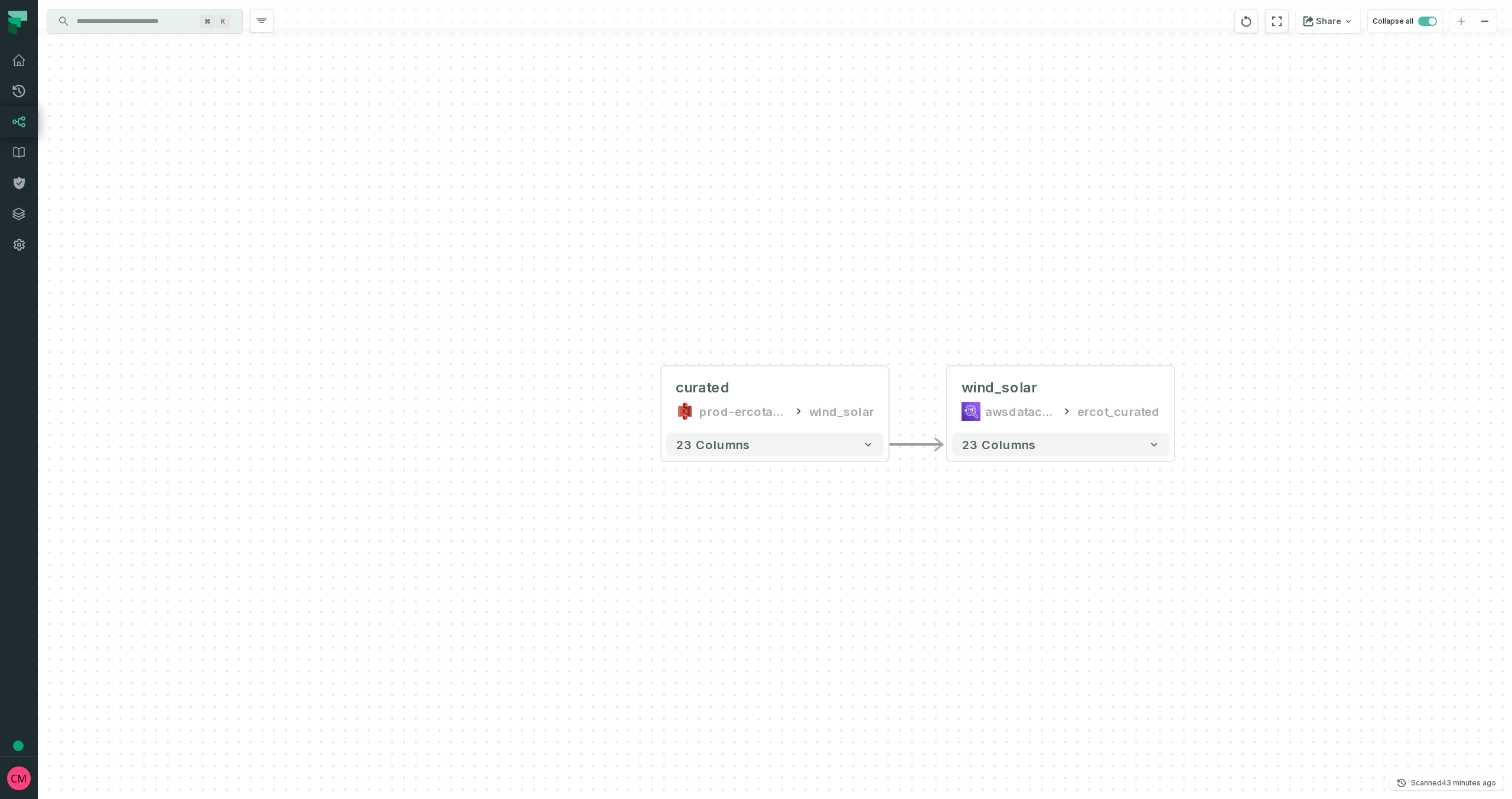
click at [122, 22] on input "Discovery Provider cmdk menu" at bounding box center [134, 20] width 129 height 19
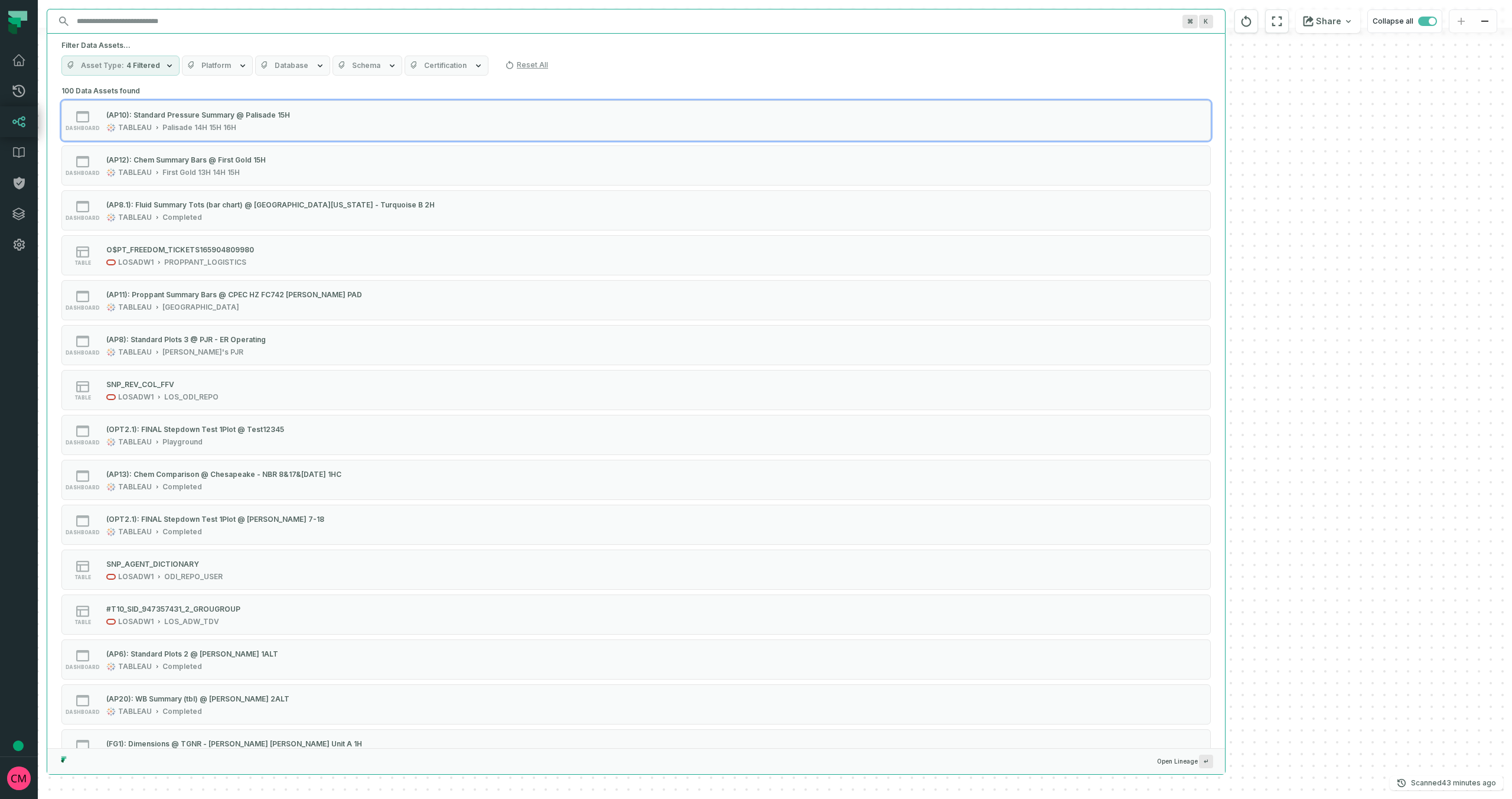
paste input "**********"
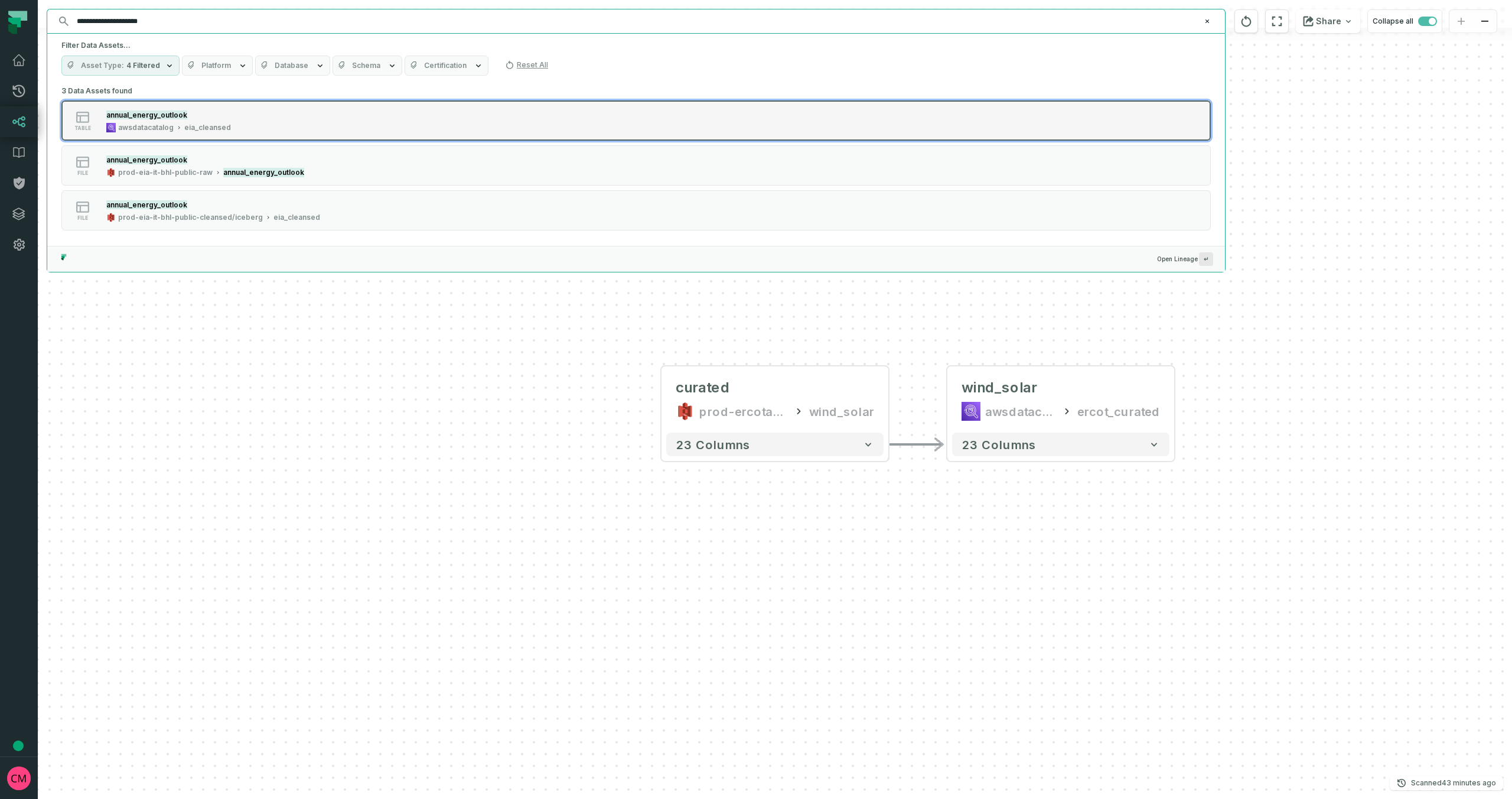
click at [236, 115] on div "table annual_energy_outlook awsdatacatalog eia_cleansed" at bounding box center [210, 121] width 295 height 23
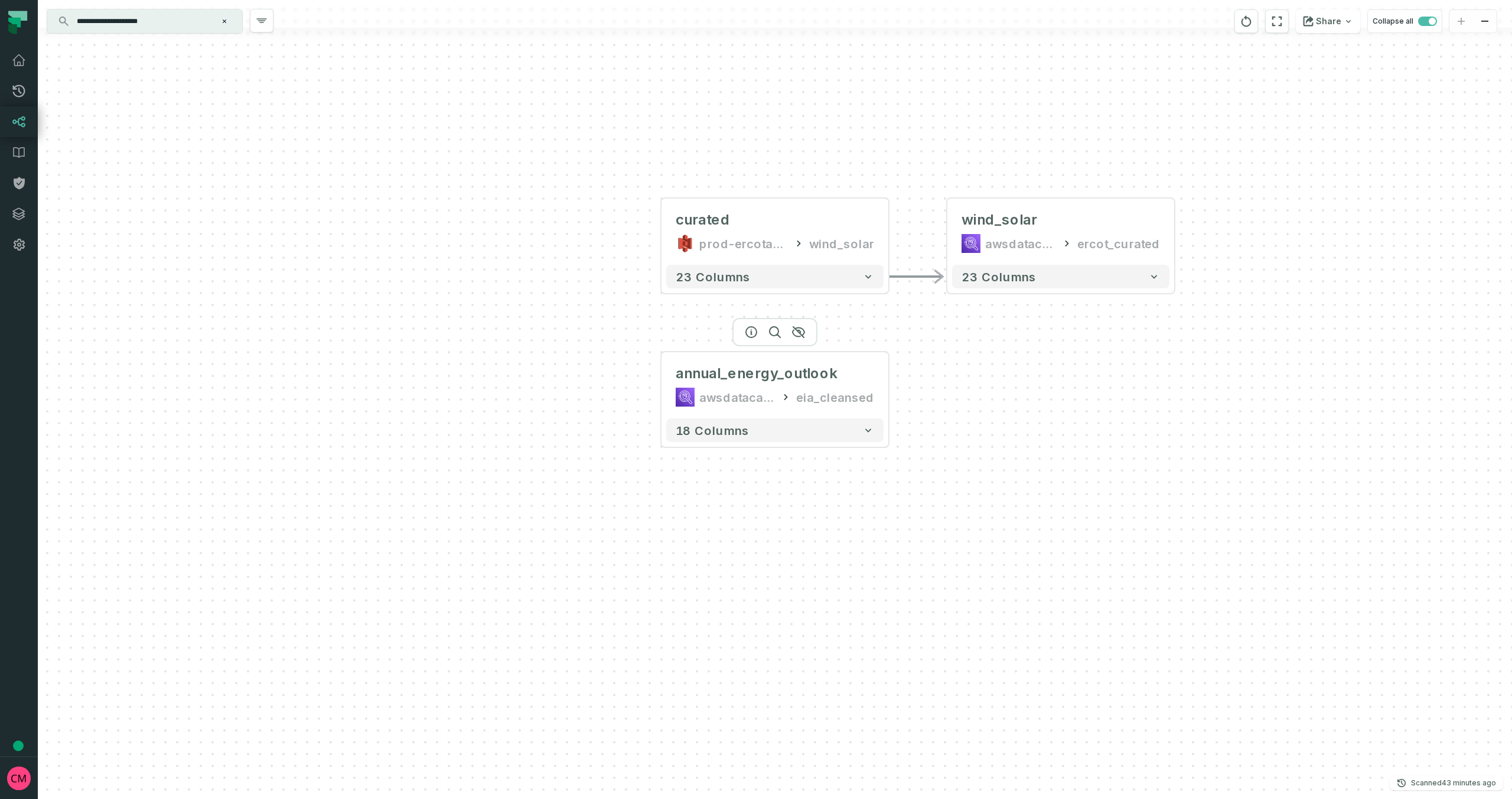
click at [0, 0] on button "+" at bounding box center [0, 0] width 0 height 0
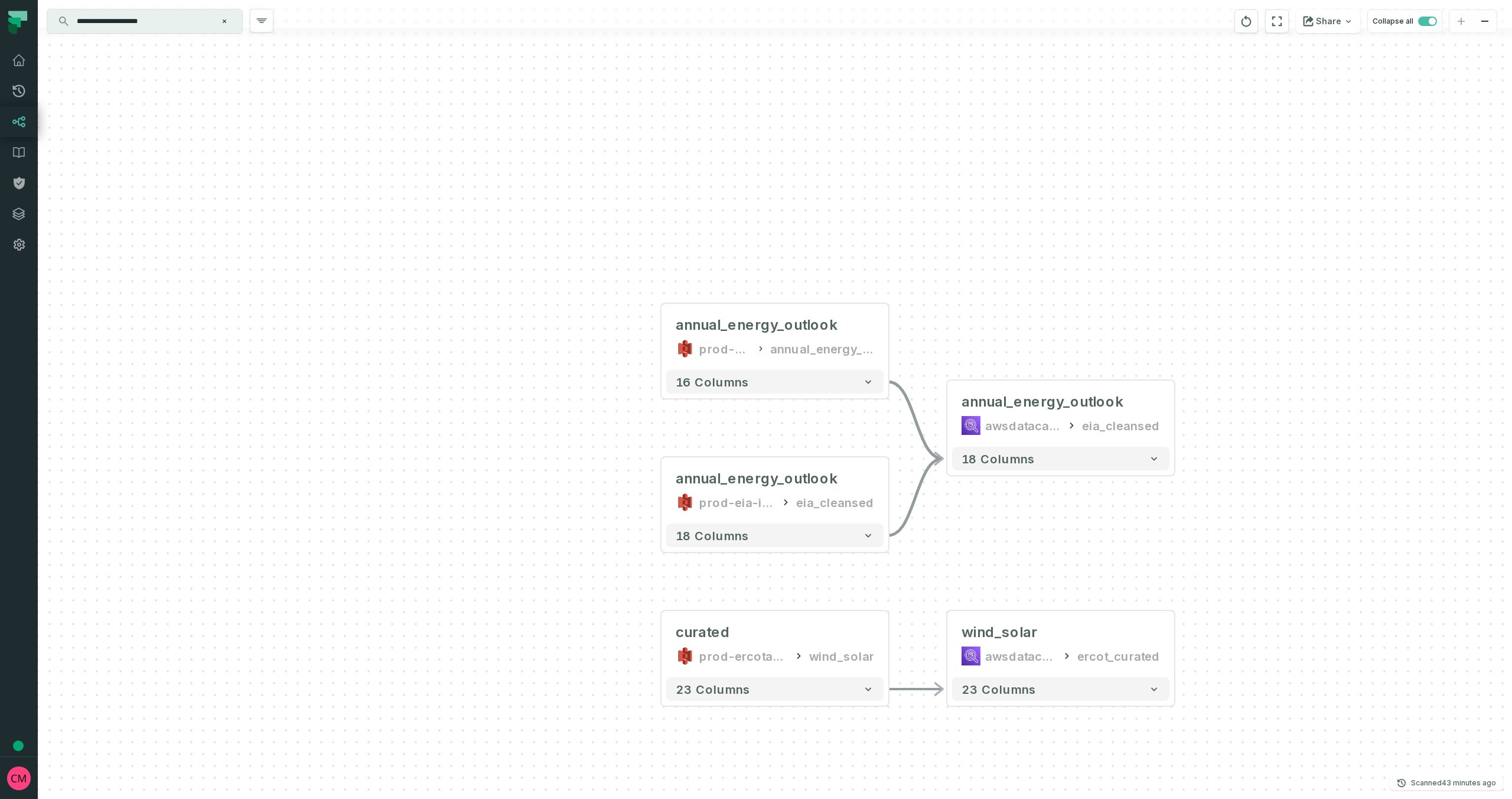
click at [137, 27] on input "**********" at bounding box center [144, 20] width 148 height 19
click at [135, 26] on input "**********" at bounding box center [144, 20] width 148 height 19
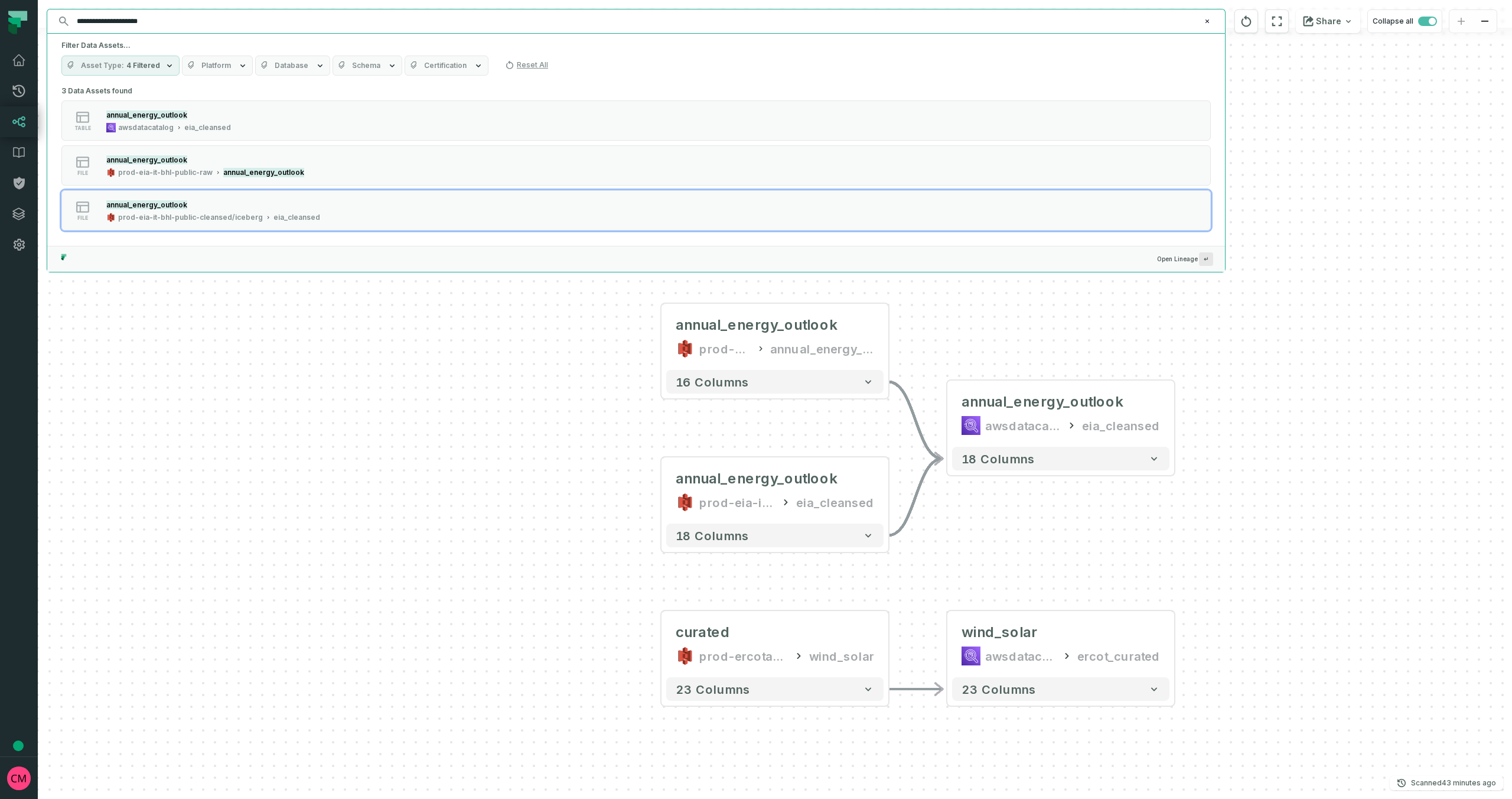
paste input "*****"
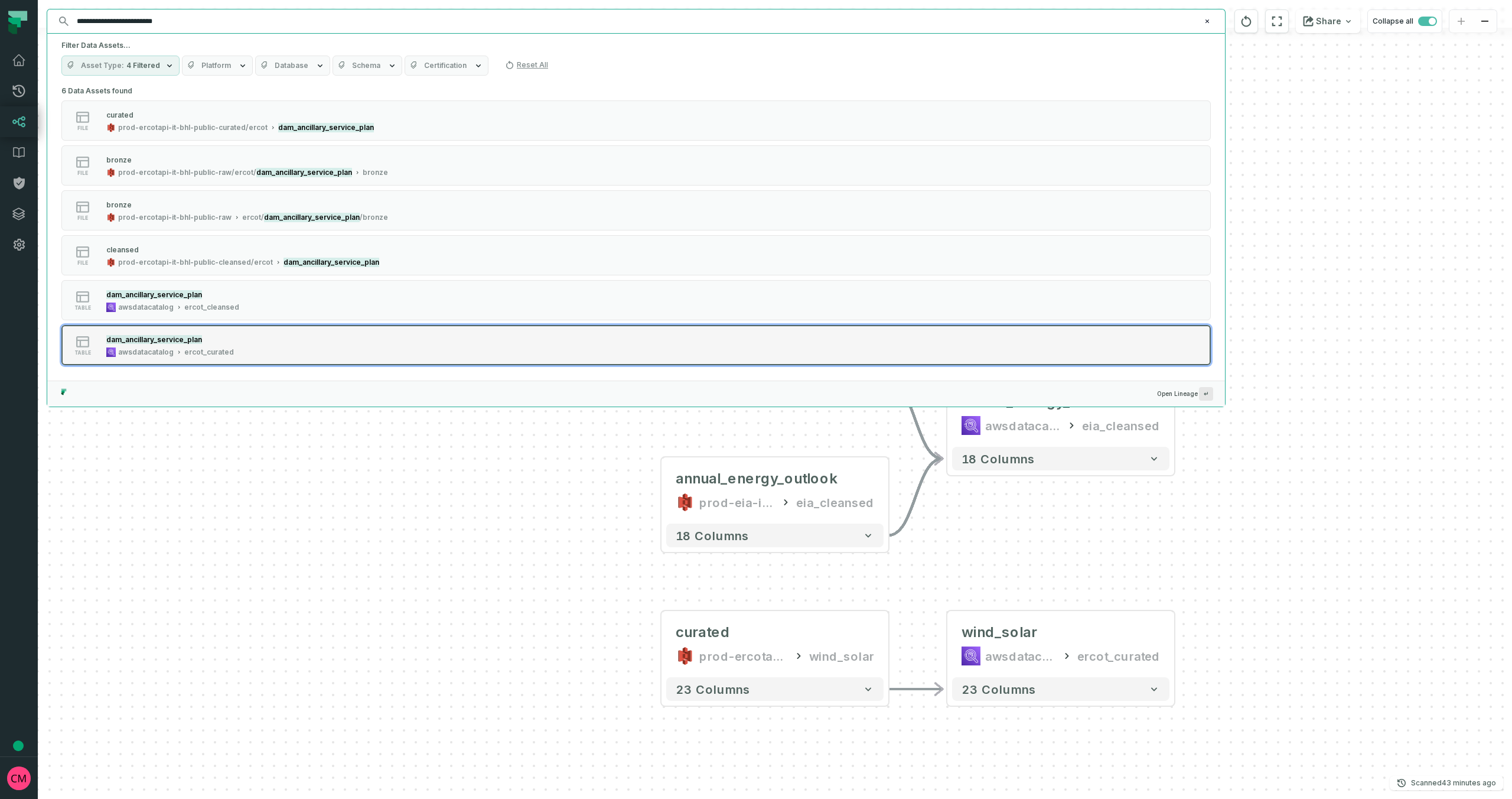
type input "**********"
click at [273, 337] on div "table dam_ancillary_service_plan awsdatacatalog ercot_curated" at bounding box center [210, 345] width 295 height 23
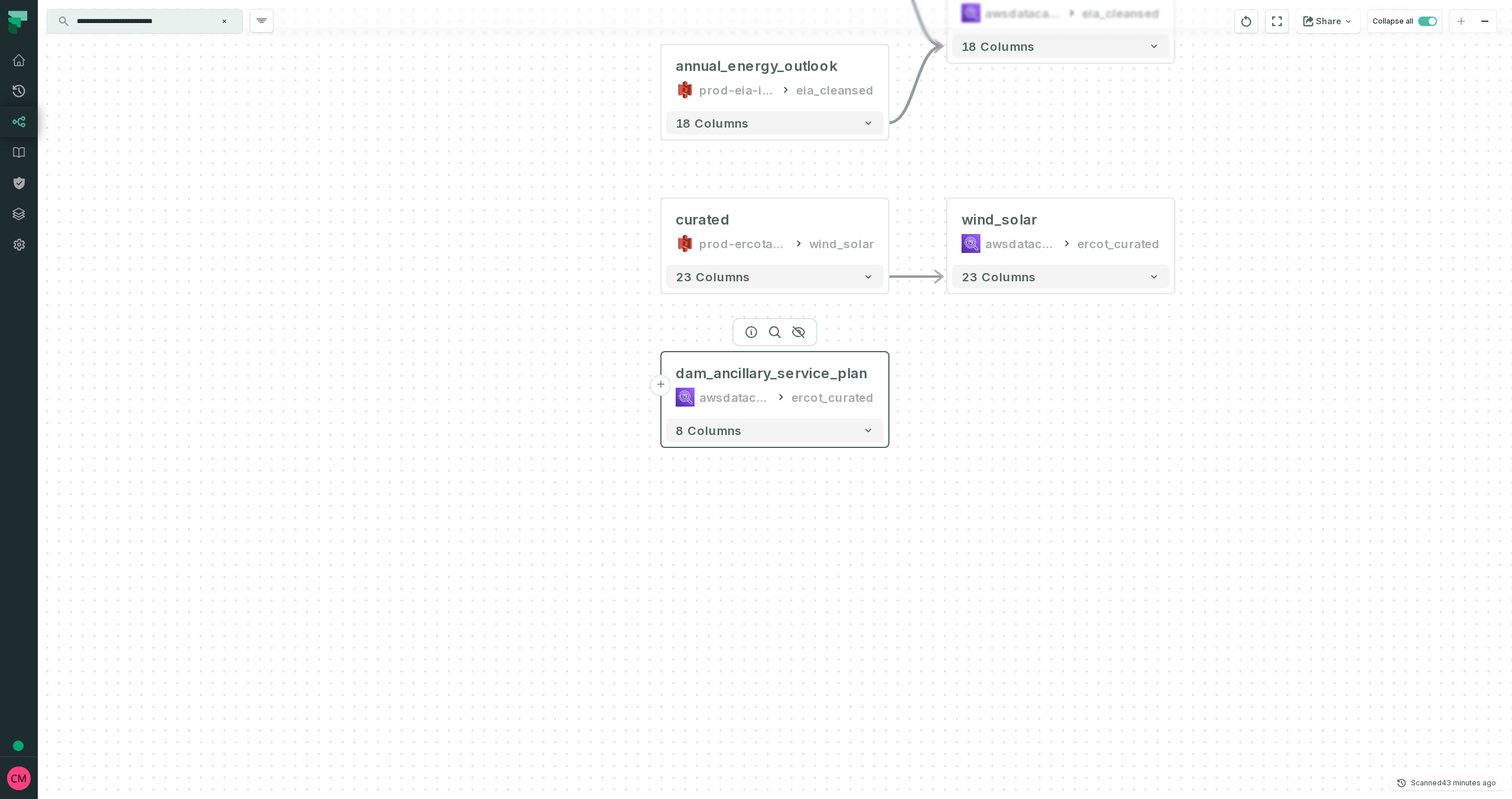
click at [657, 385] on button "+" at bounding box center [662, 385] width 21 height 21
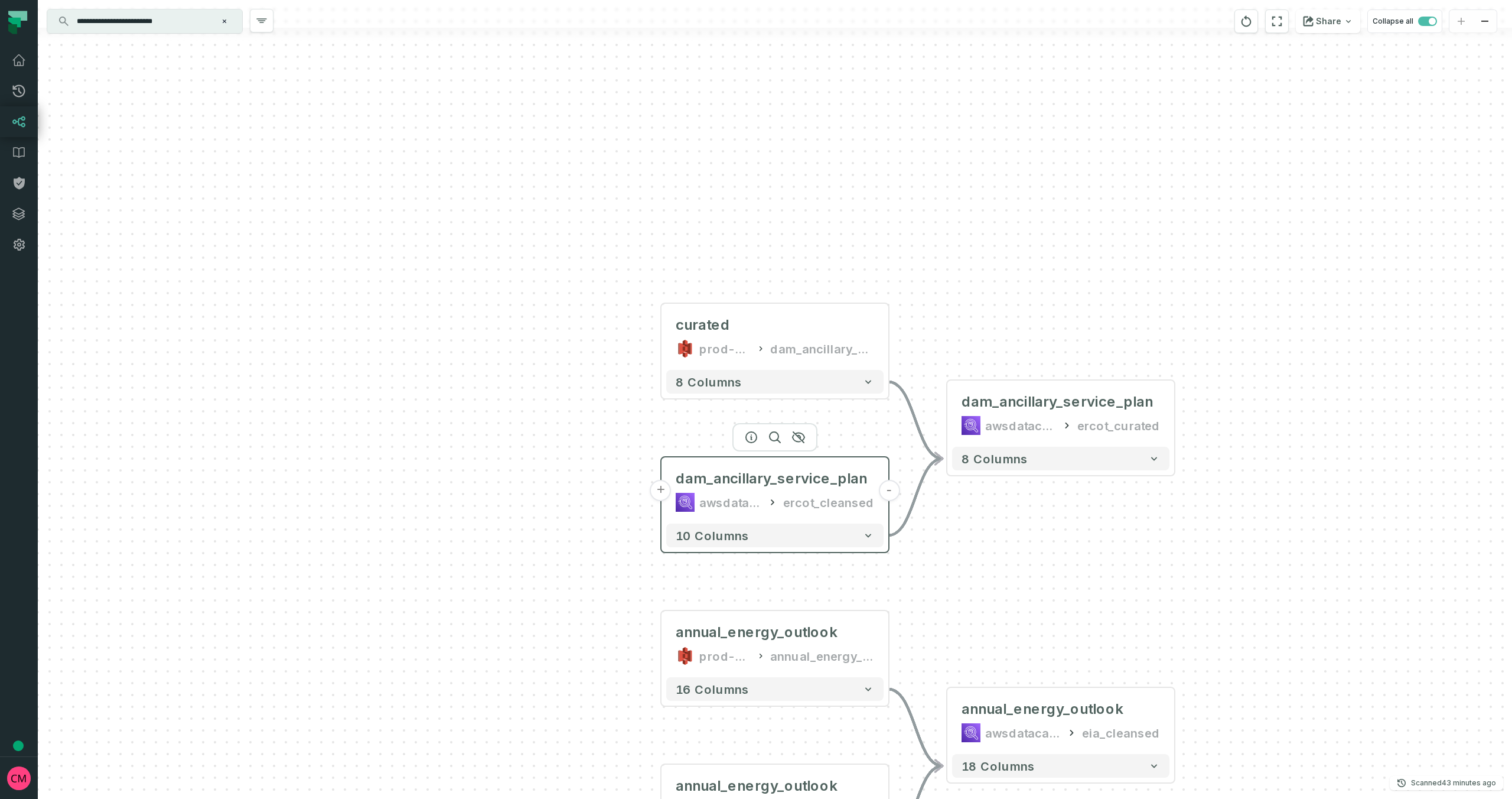
click at [660, 489] on button "+" at bounding box center [662, 490] width 21 height 21
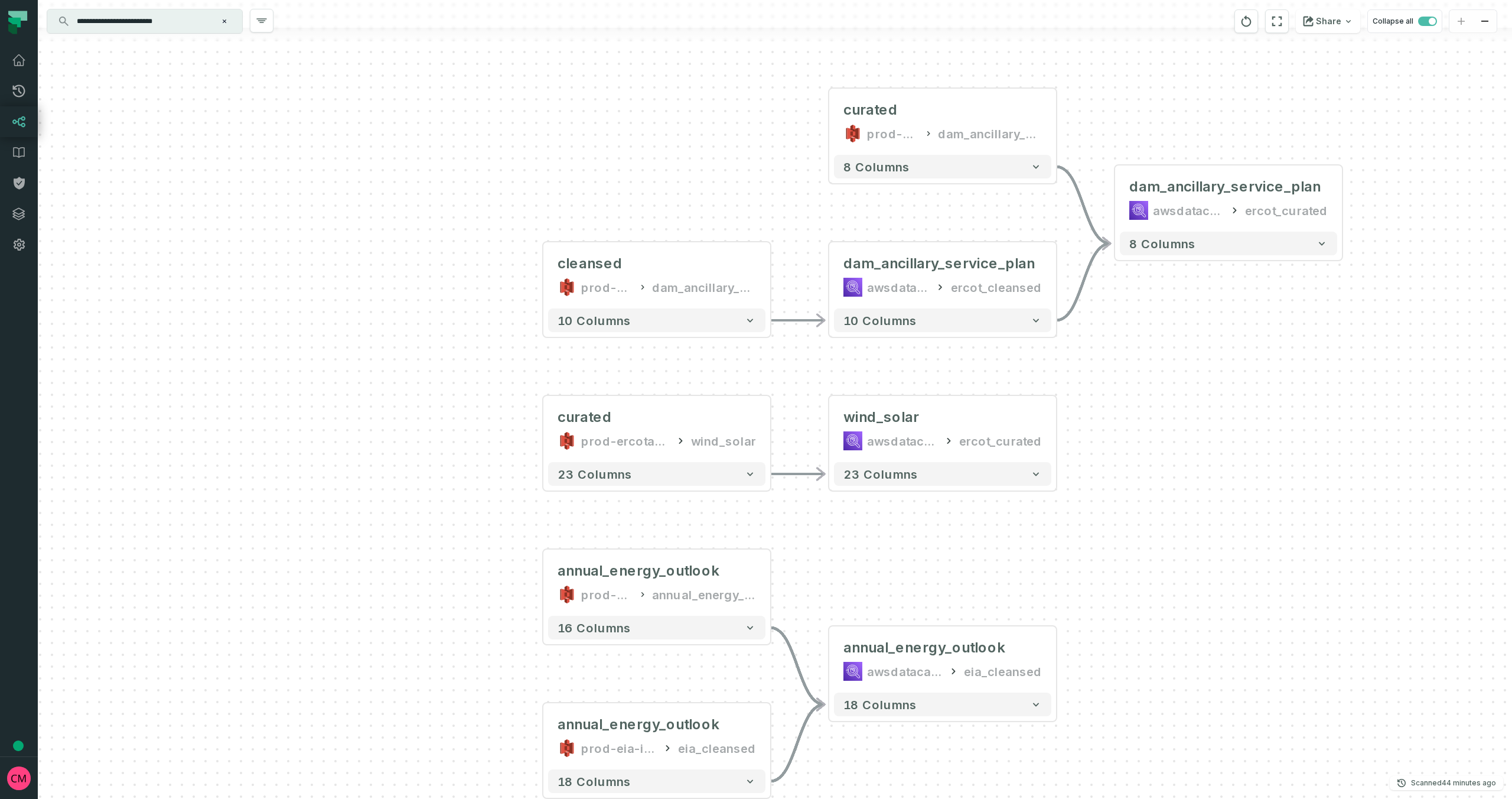
drag, startPoint x: 1331, startPoint y: 589, endPoint x: 1212, endPoint y: 465, distance: 171.9
click at [1212, 465] on div "cleansed prod-ercotapi-it-bhl-public-cleansed/ercot dam_ancillary_service_plan …" at bounding box center [775, 400] width 1475 height 799
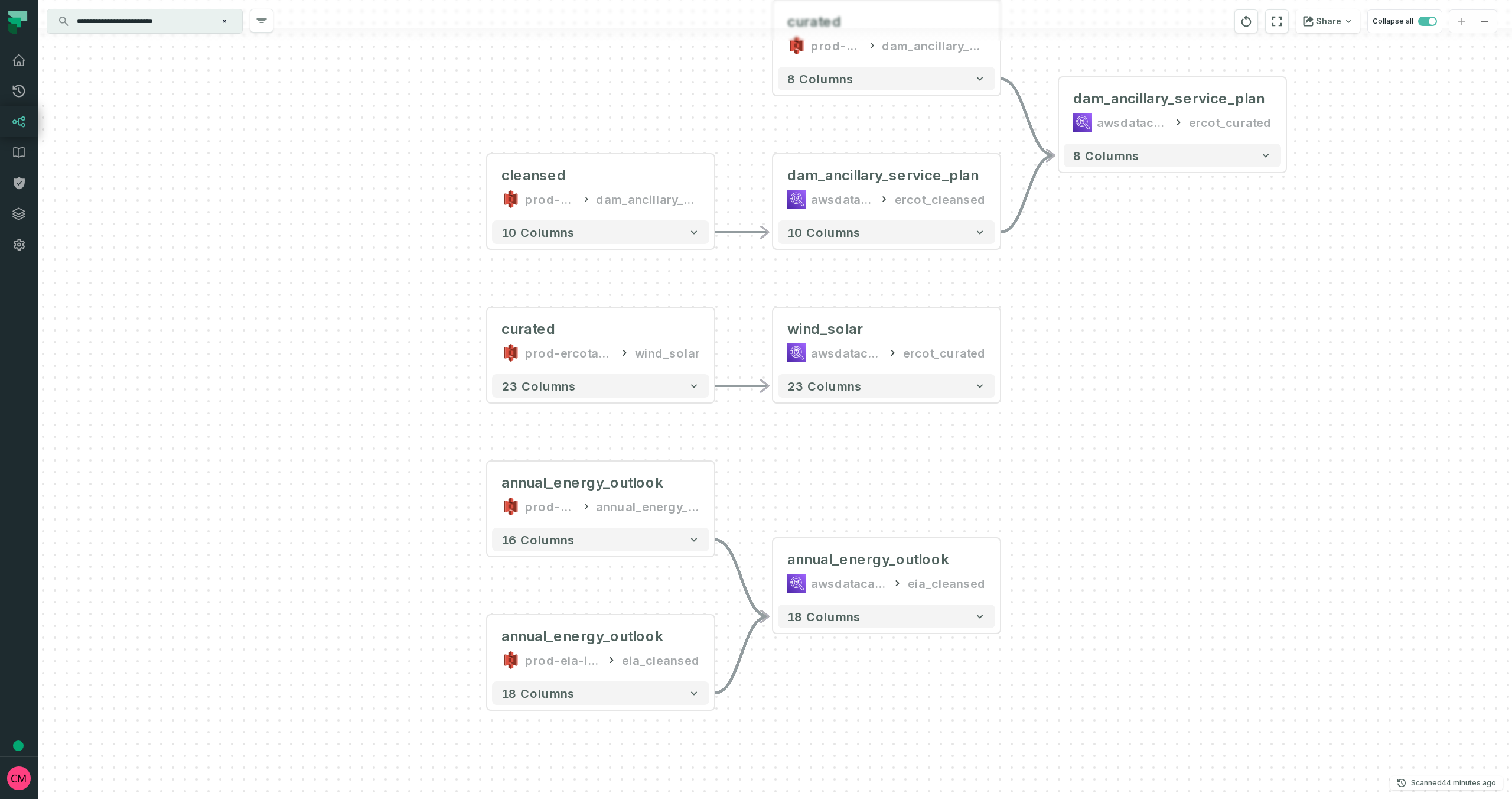
drag, startPoint x: 1205, startPoint y: 505, endPoint x: 1153, endPoint y: 429, distance: 92.1
click at [1153, 429] on div "cleansed prod-ercotapi-it-bhl-public-cleansed/ercot dam_ancillary_service_plan …" at bounding box center [775, 400] width 1475 height 799
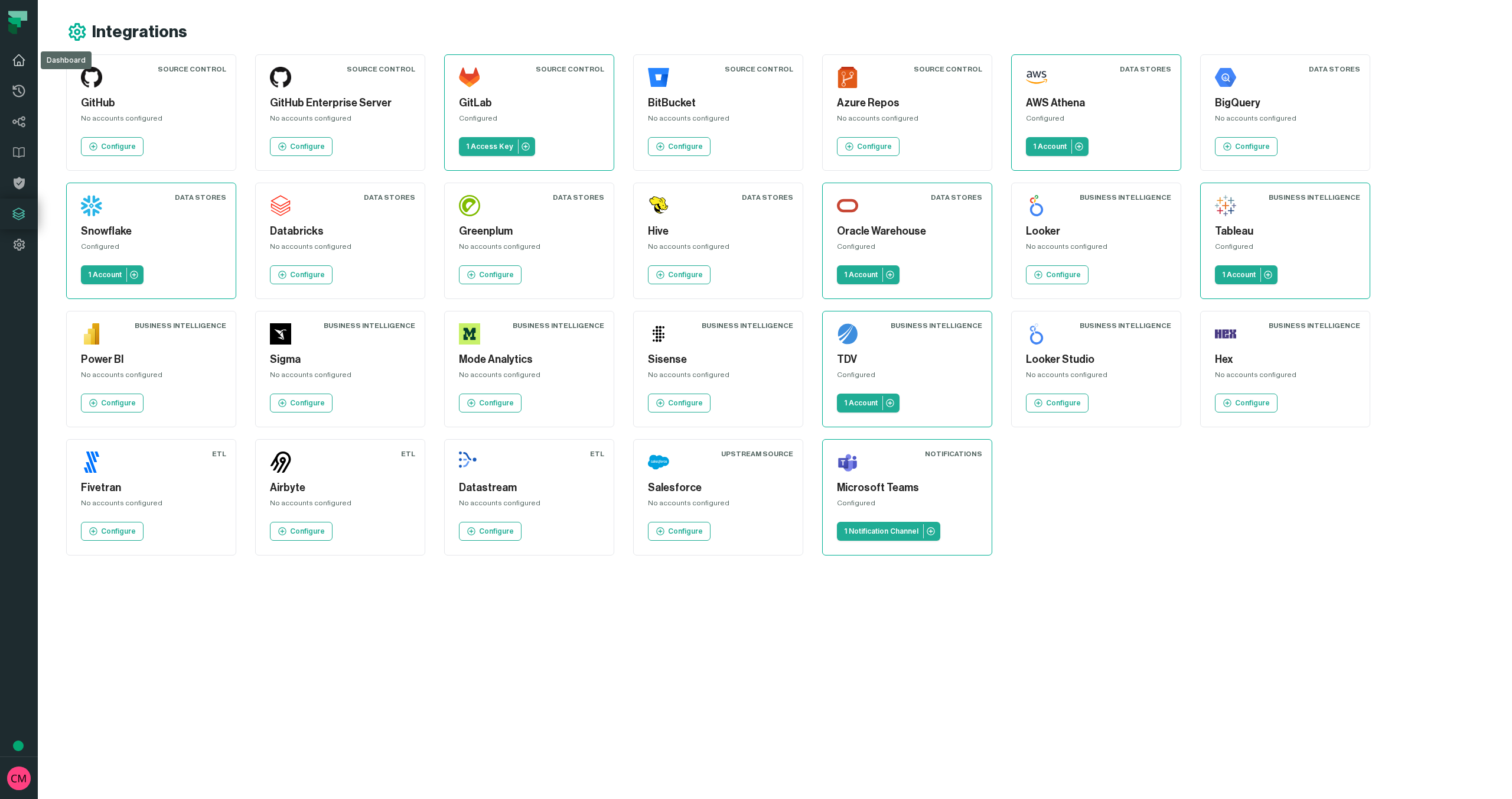
click at [17, 63] on icon at bounding box center [19, 60] width 15 height 15
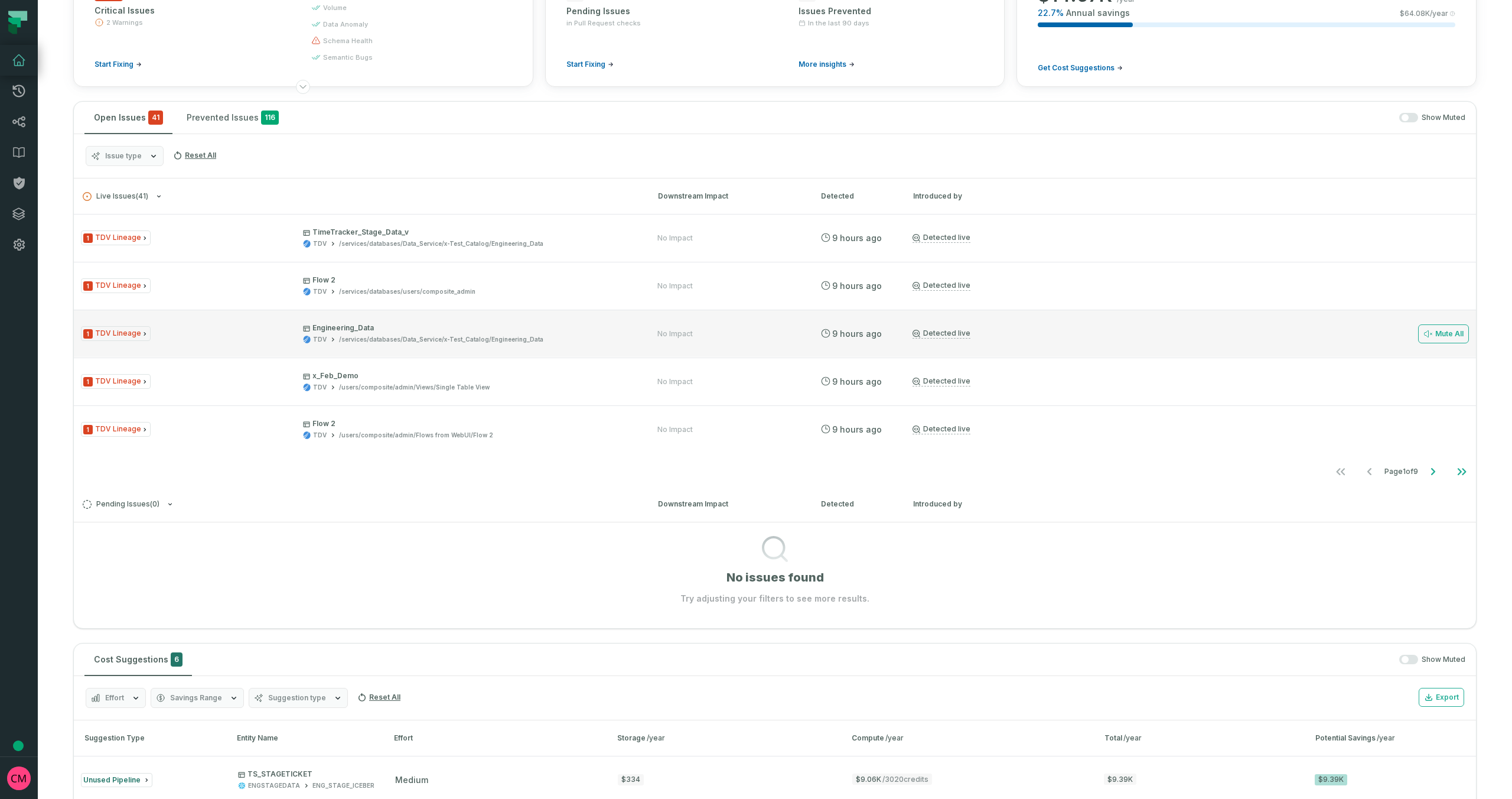
scroll to position [150, 0]
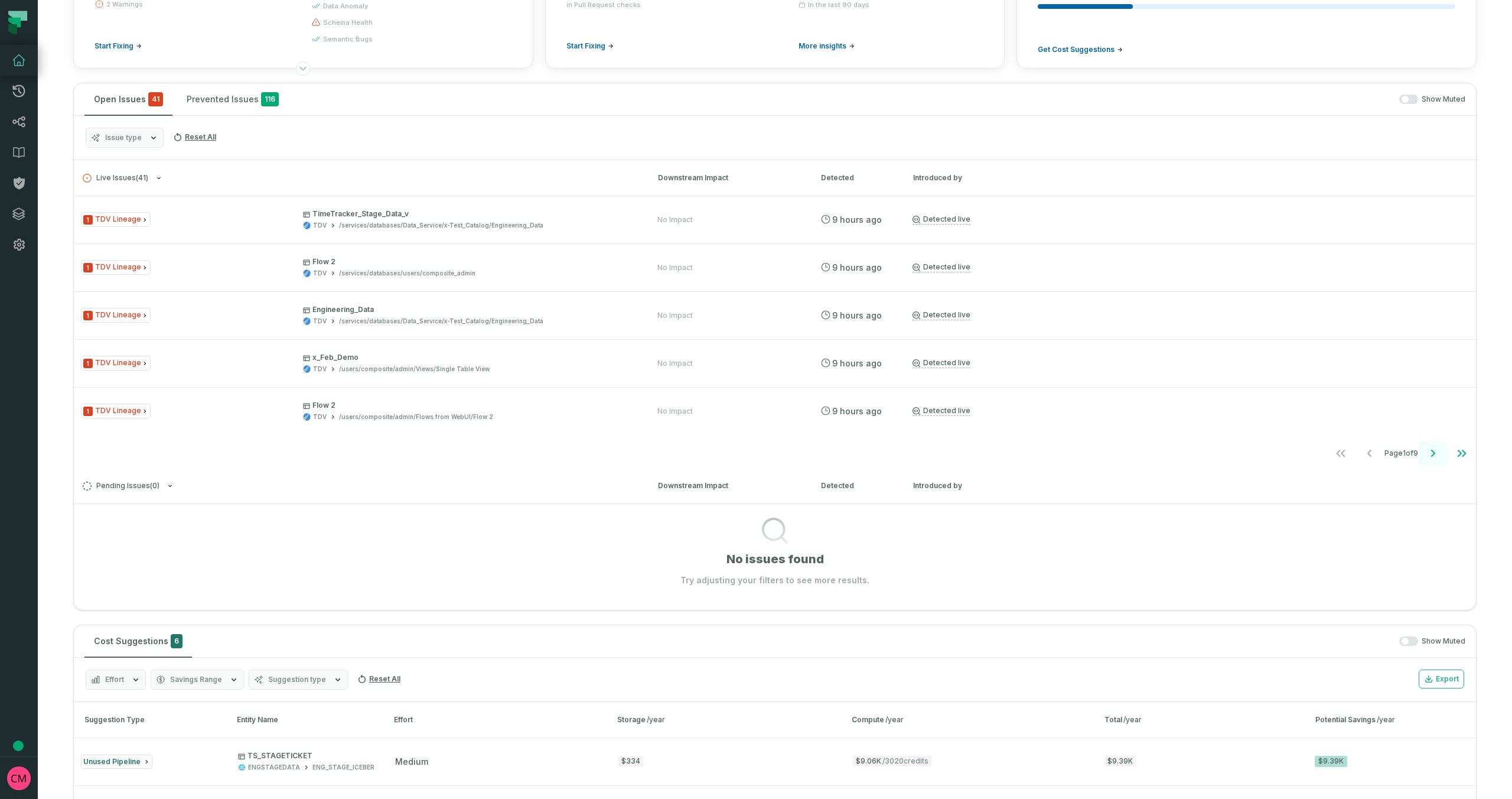
click at [1431, 456] on icon "Go to next page" at bounding box center [1433, 453] width 15 height 15
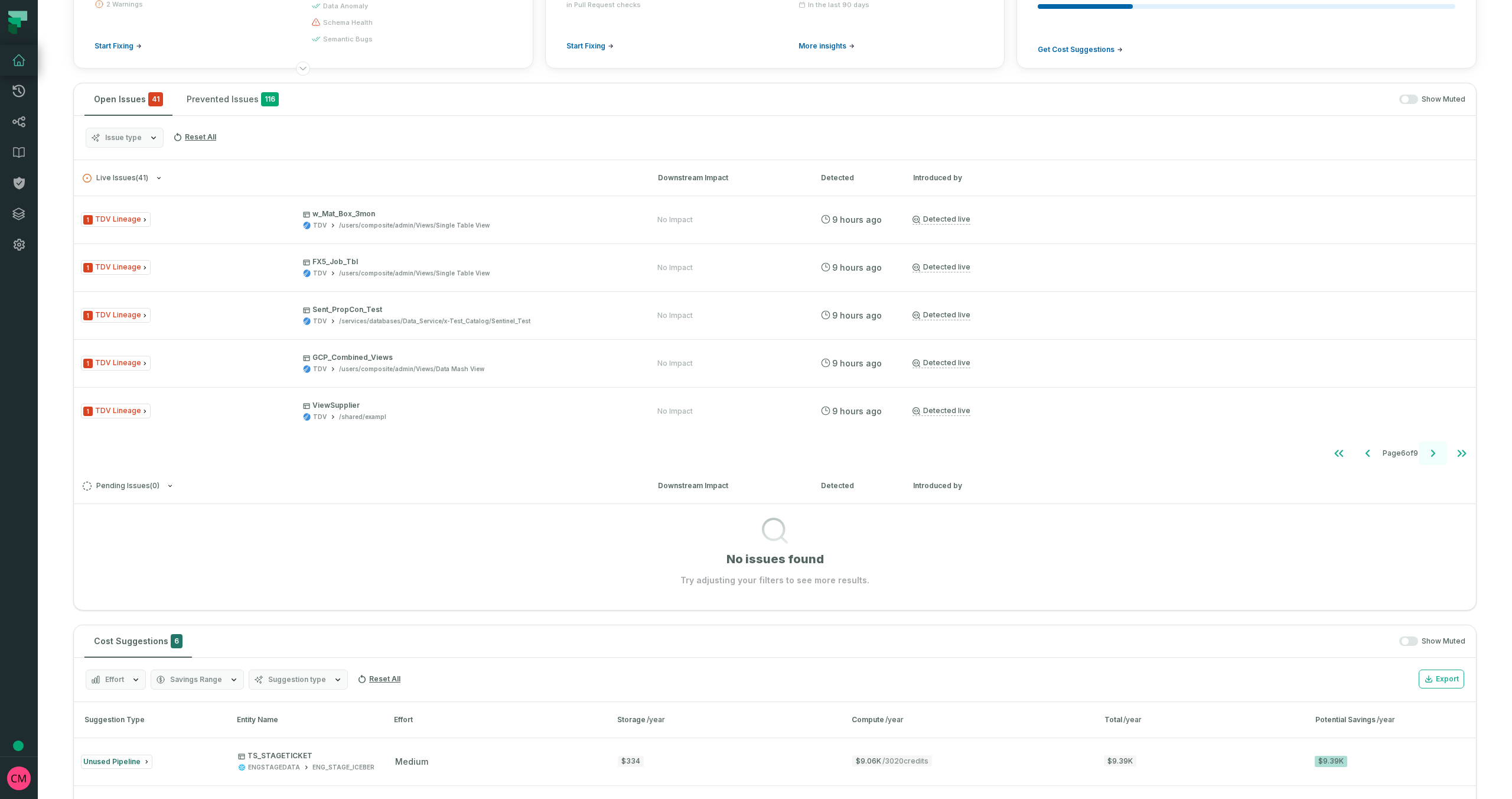
click at [1431, 456] on icon "Go to next page" at bounding box center [1433, 453] width 15 height 15
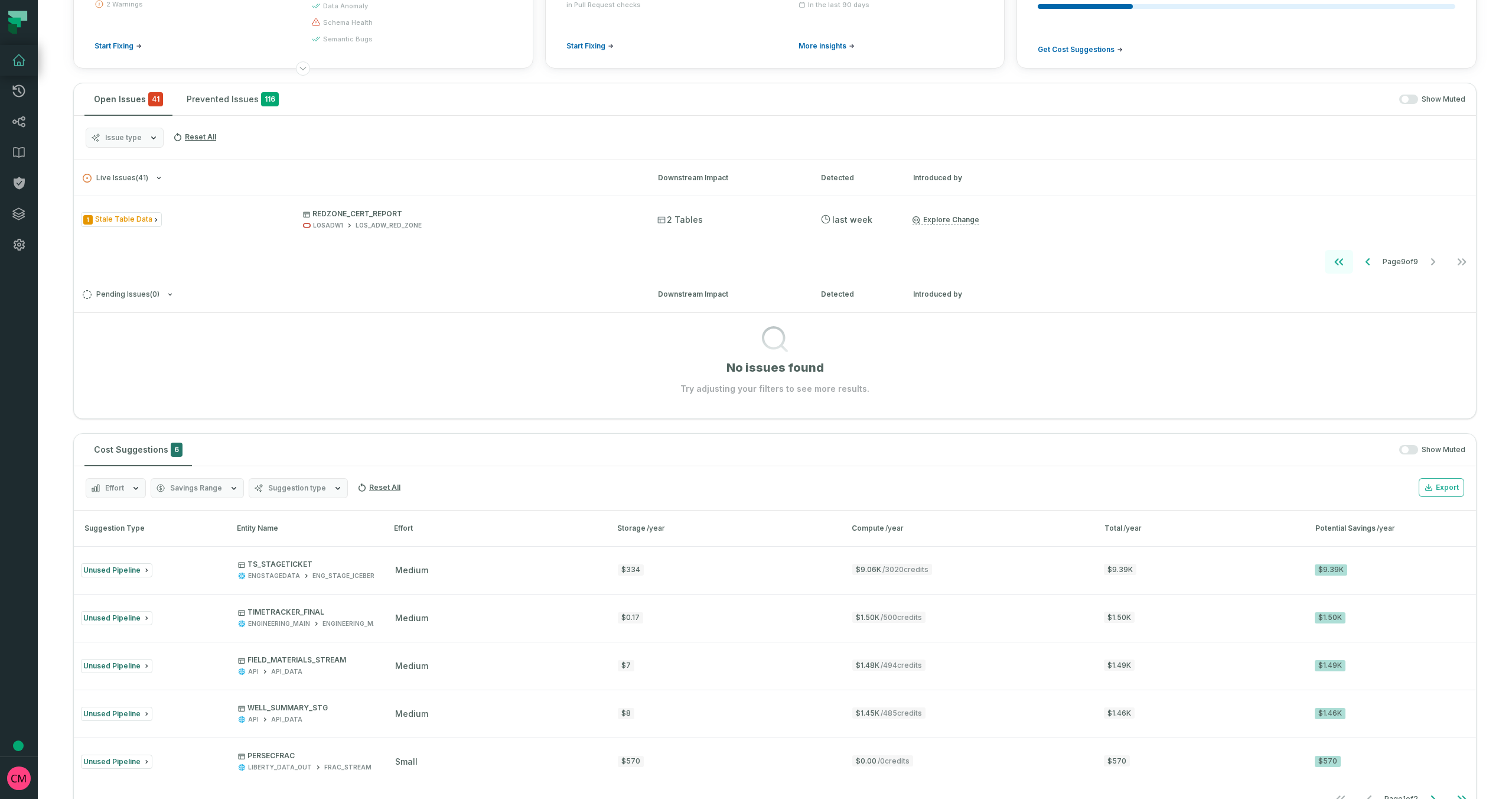
click at [1333, 263] on icon "Go to first page" at bounding box center [1340, 261] width 15 height 15
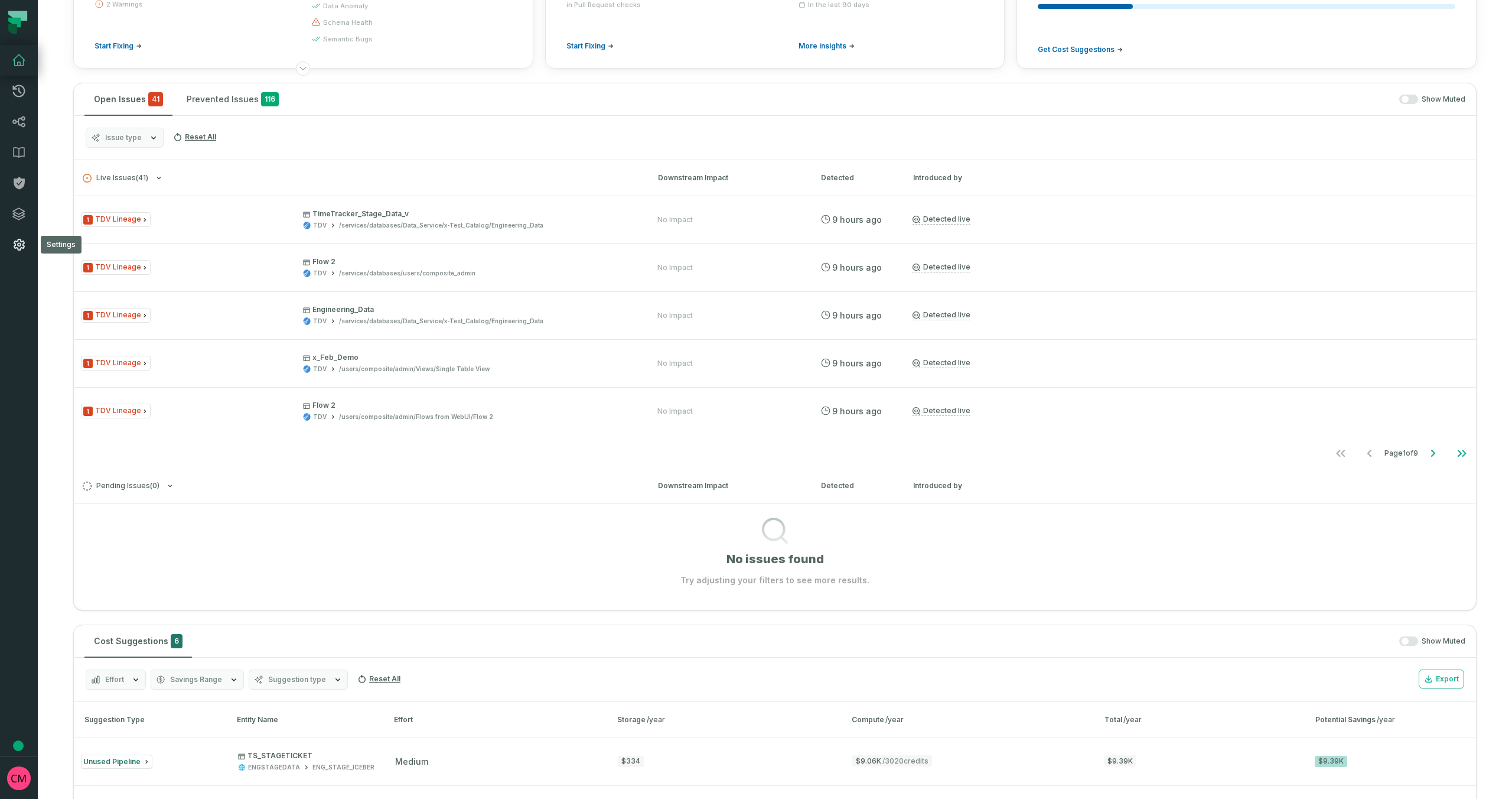
click at [16, 247] on icon at bounding box center [19, 245] width 15 height 15
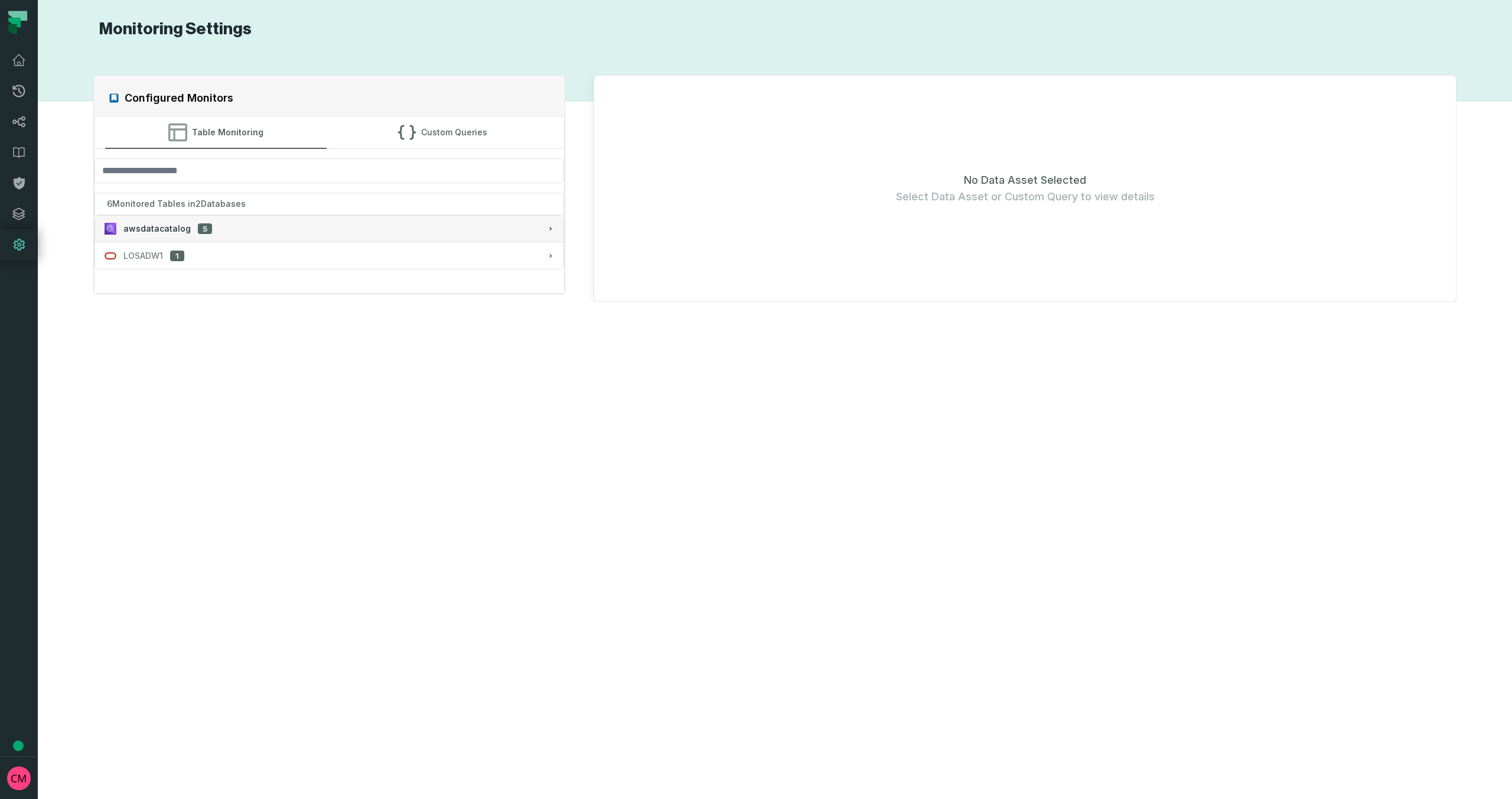
click at [173, 232] on span "awsdatacatalog" at bounding box center [157, 229] width 67 height 12
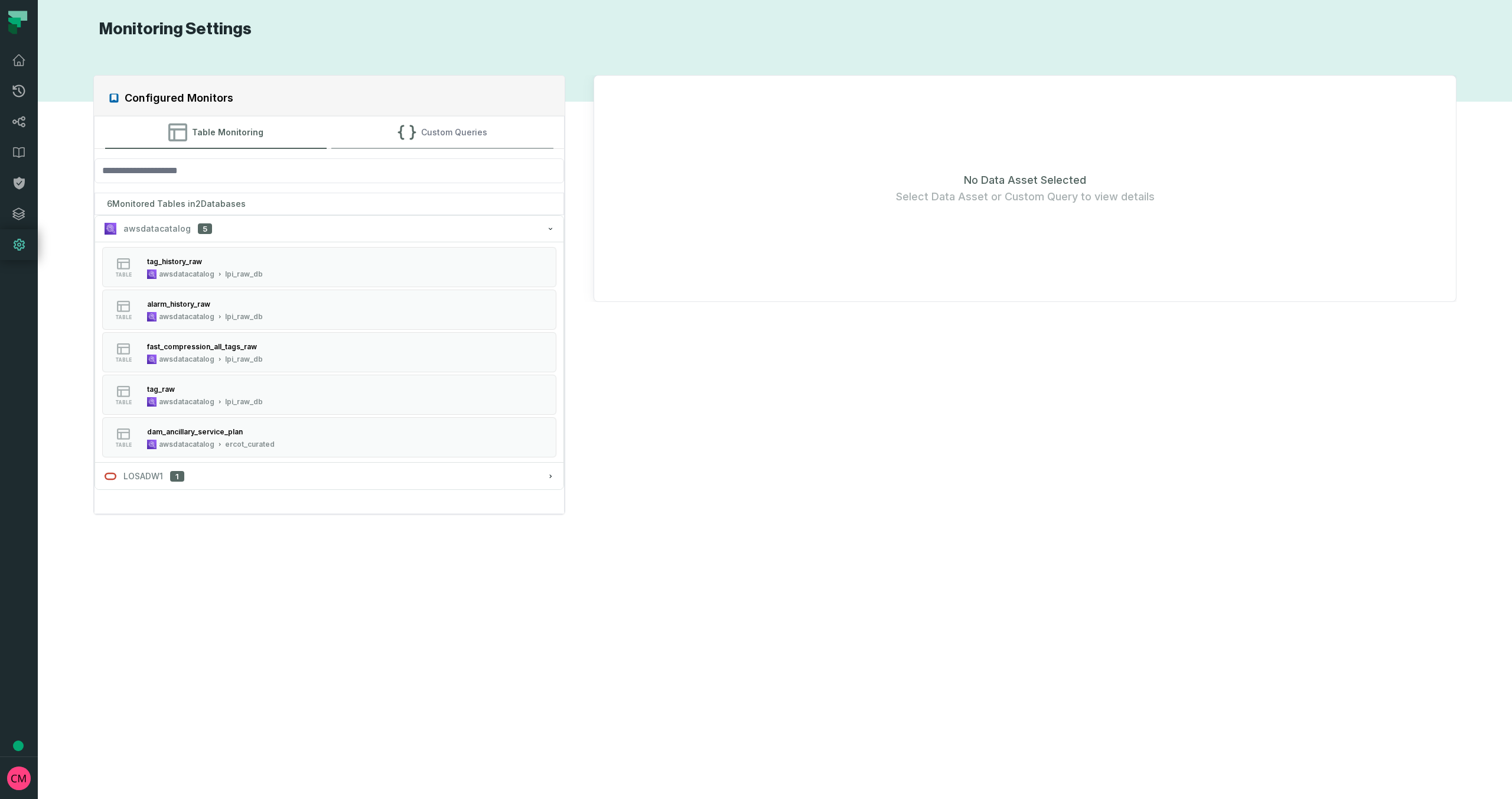
click at [436, 137] on button "Custom Queries" at bounding box center [442, 132] width 222 height 32
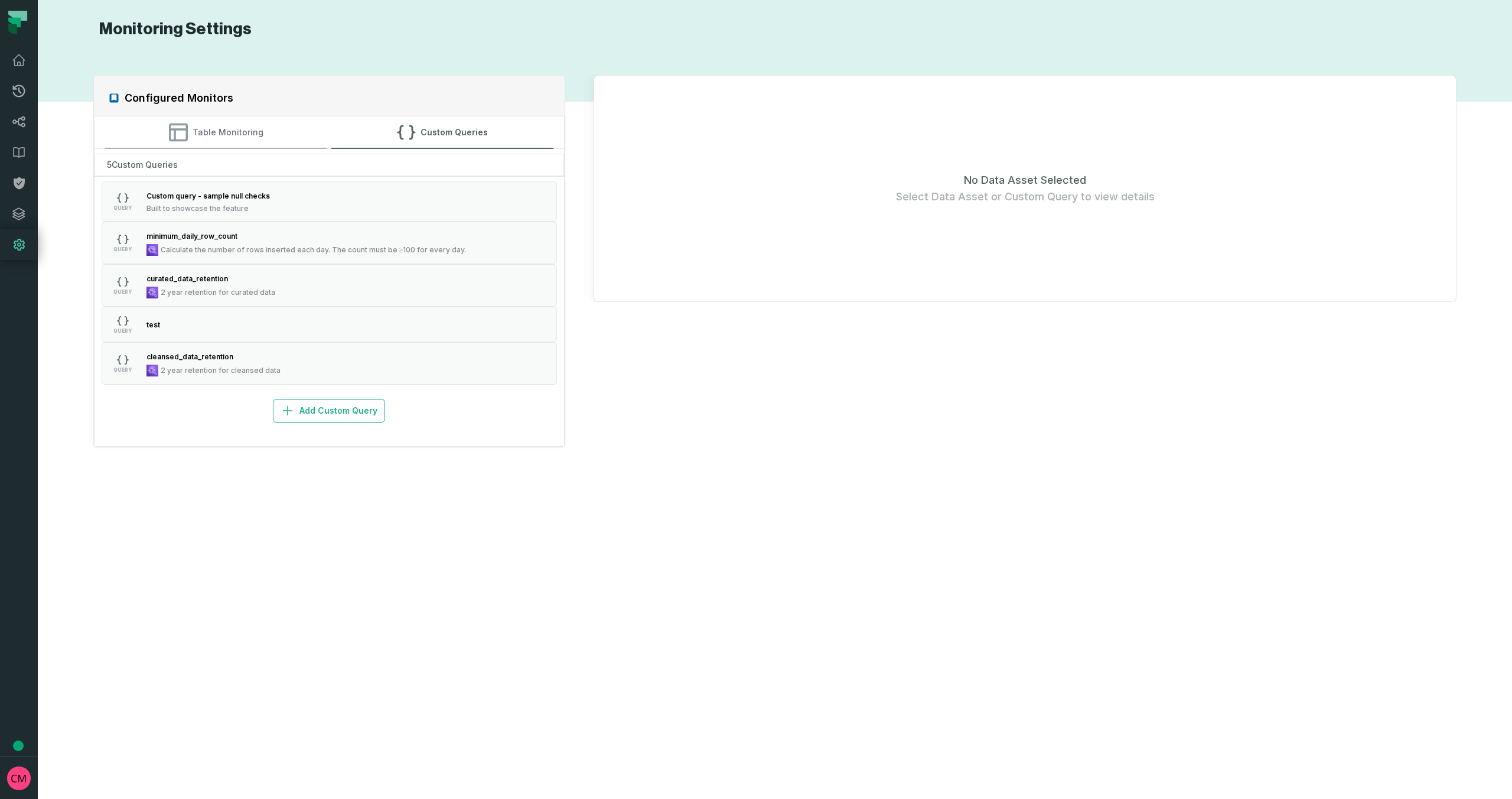
click at [229, 130] on button "Table Monitoring" at bounding box center [216, 132] width 222 height 32
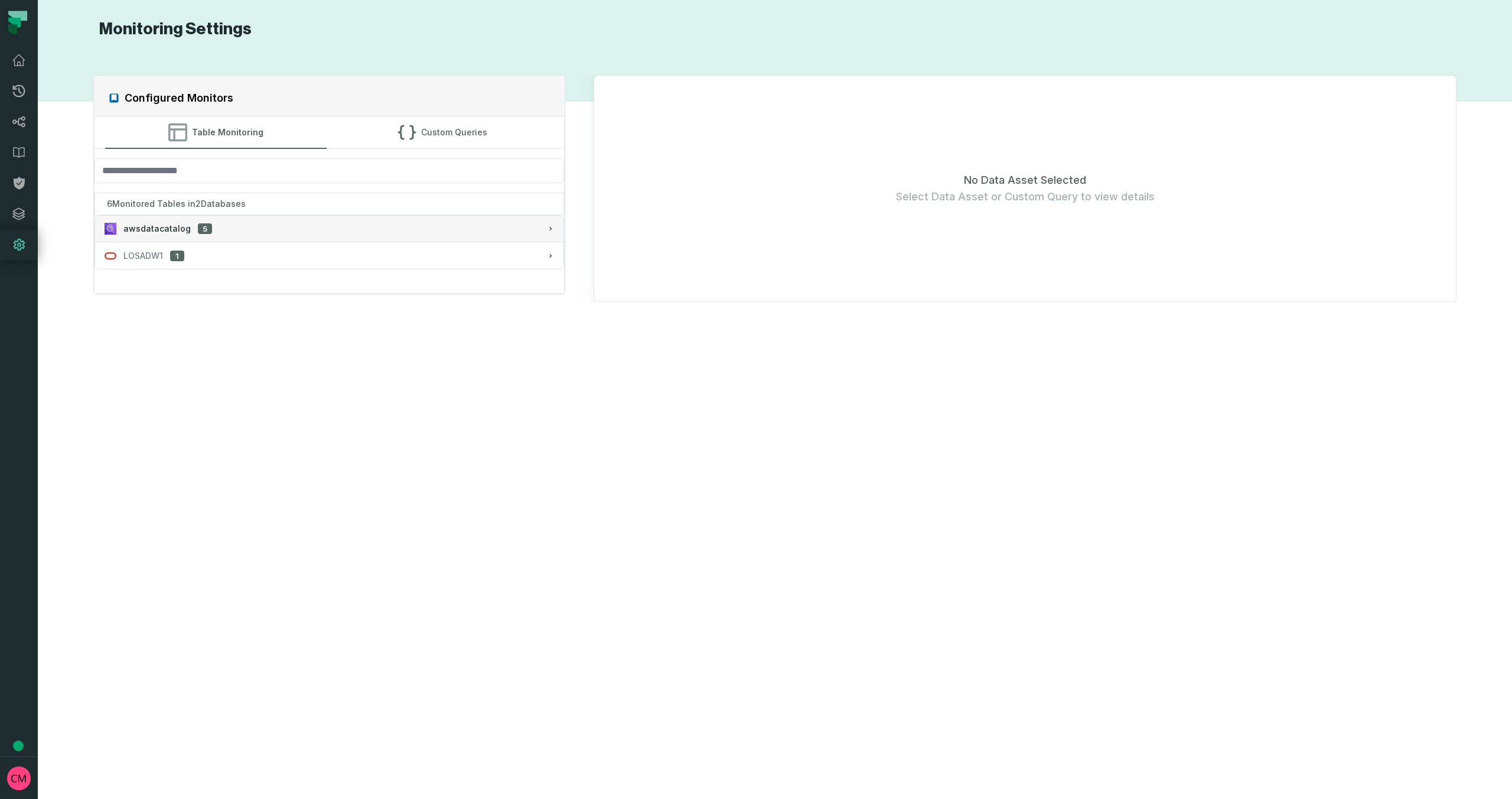
click at [175, 236] on button "awsdatacatalog 5" at bounding box center [330, 228] width 470 height 26
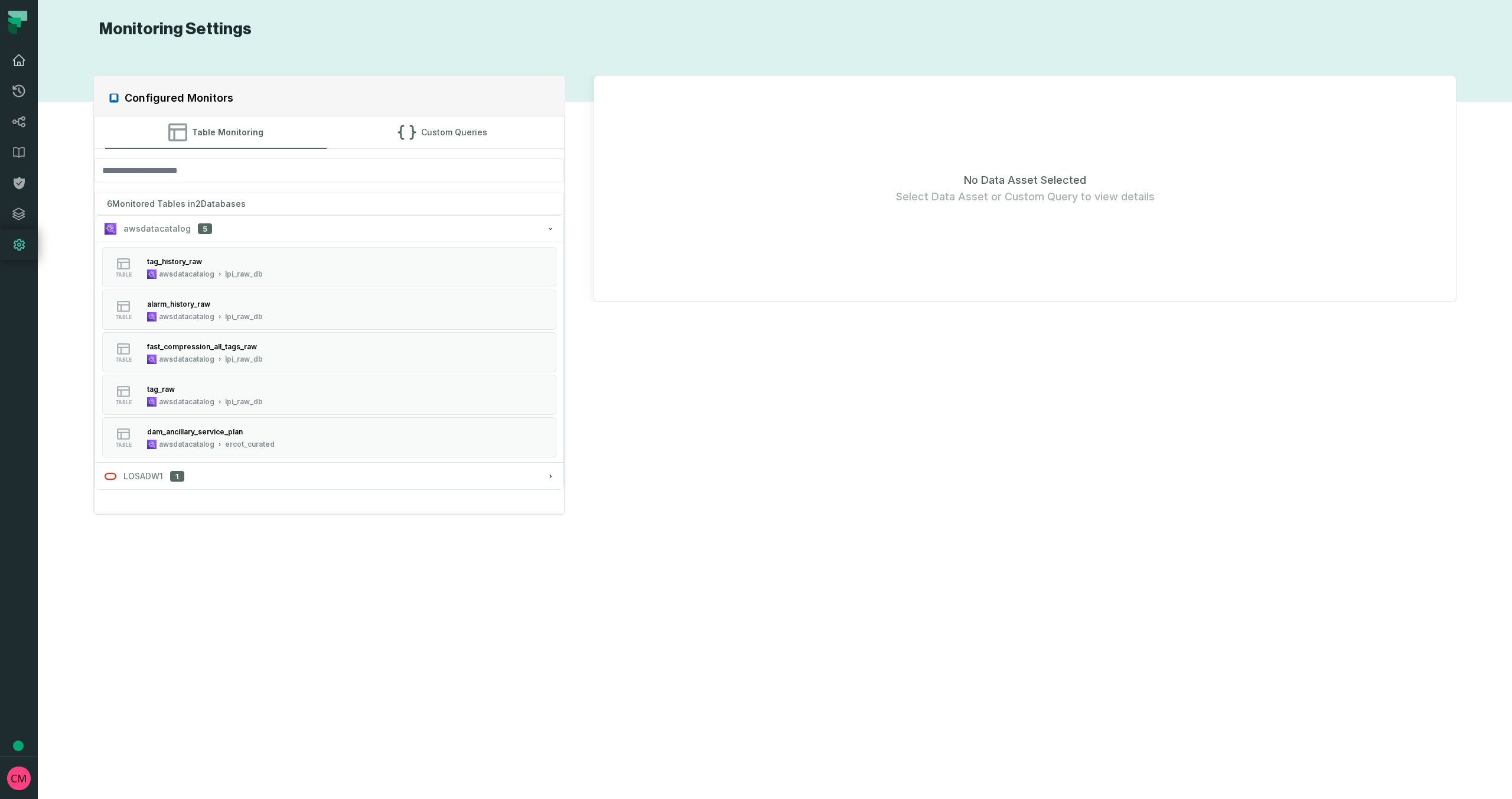
click at [24, 60] on icon at bounding box center [19, 60] width 15 height 15
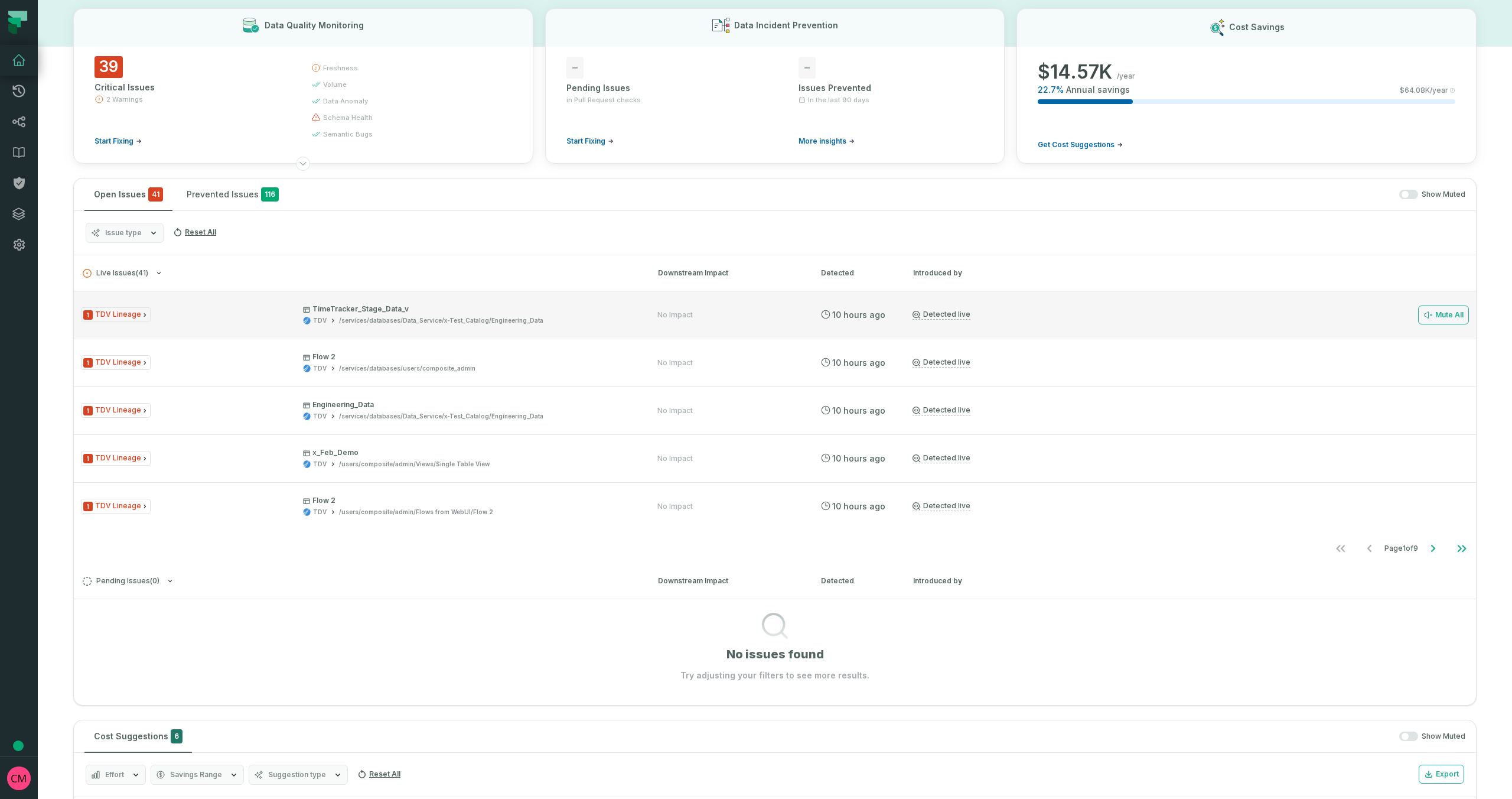
scroll to position [82, 0]
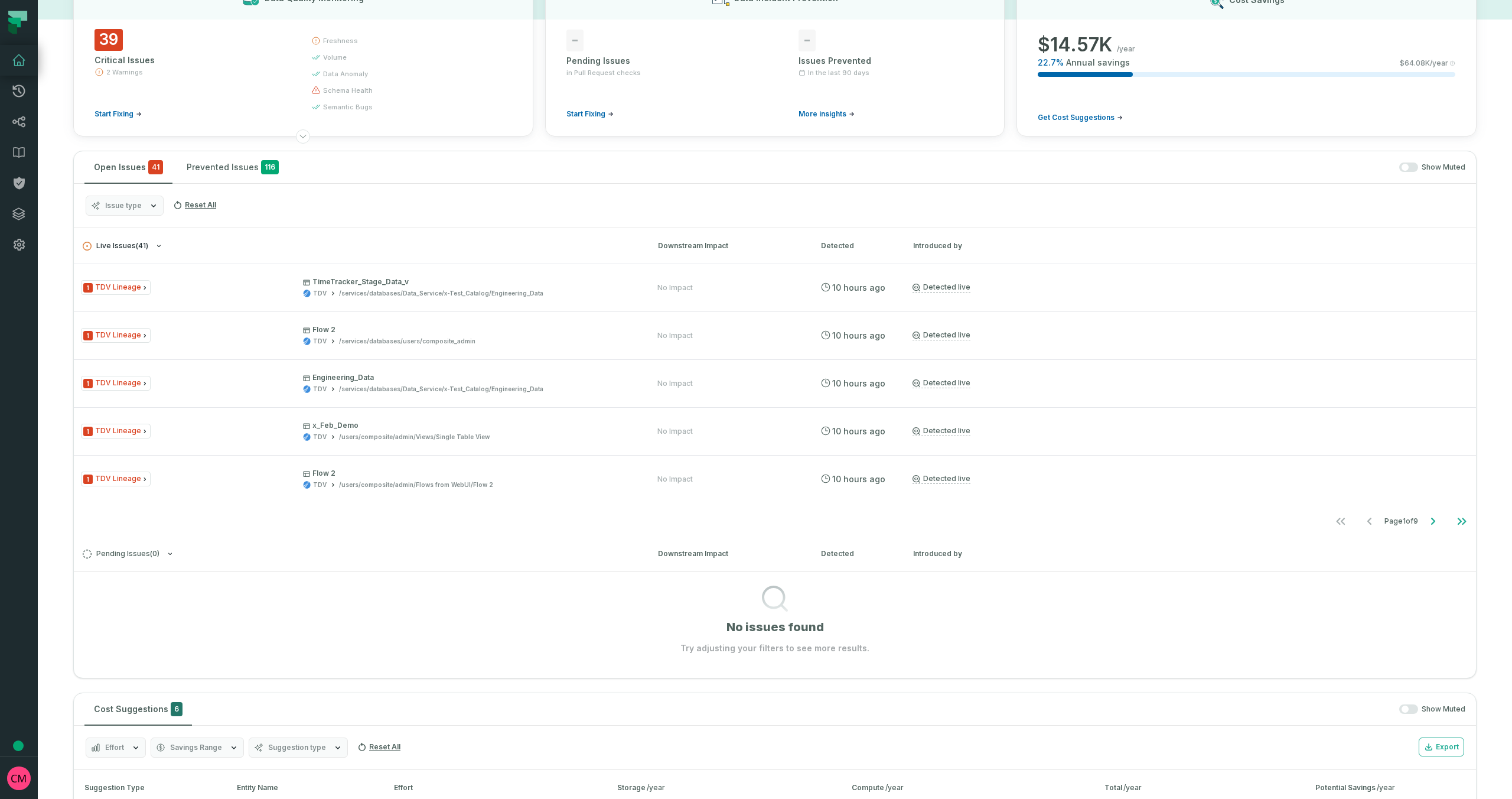
click at [159, 248] on icon "button" at bounding box center [158, 246] width 7 height 7
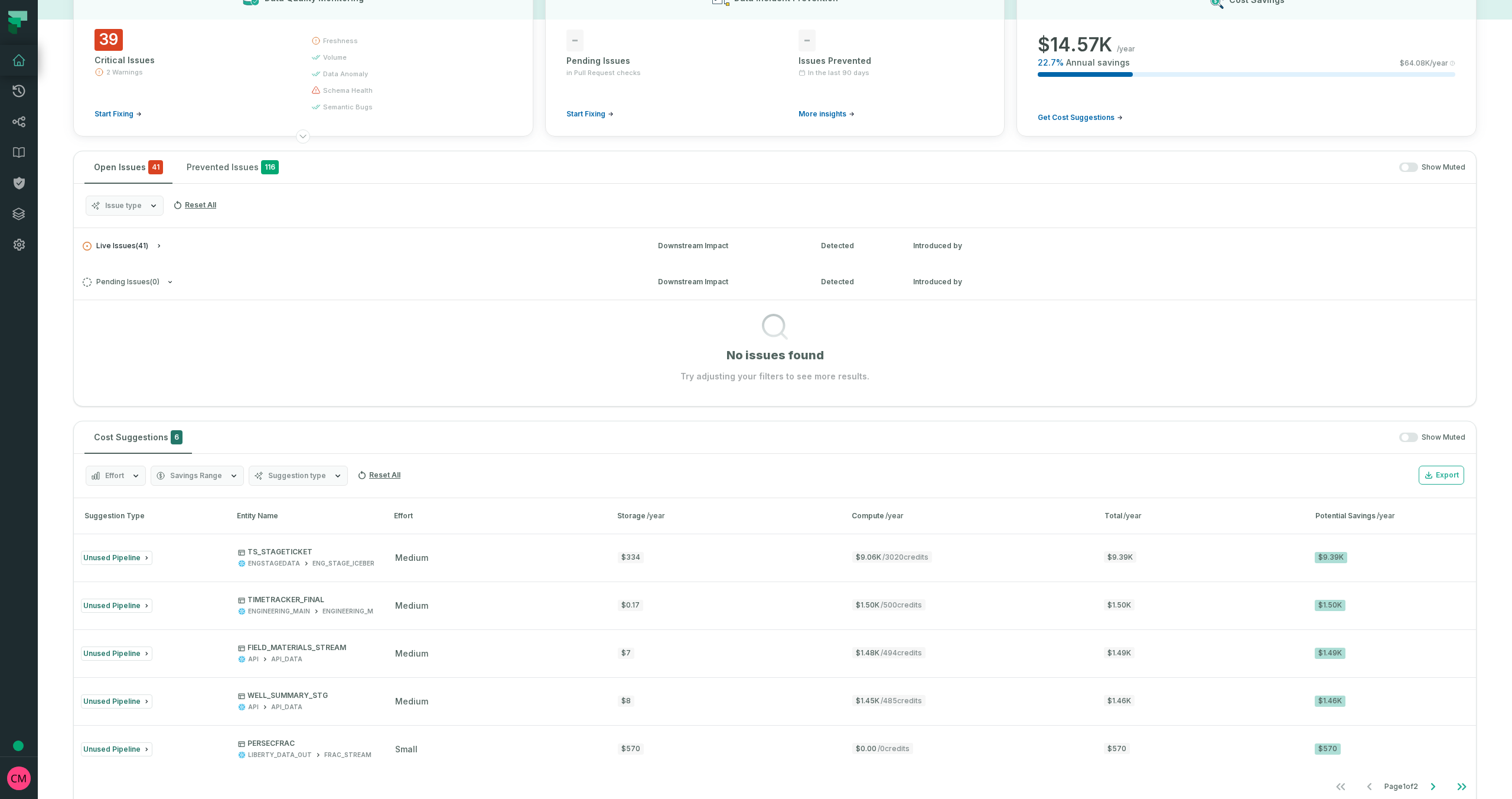
click at [159, 247] on icon "button" at bounding box center [160, 246] width 2 height 4
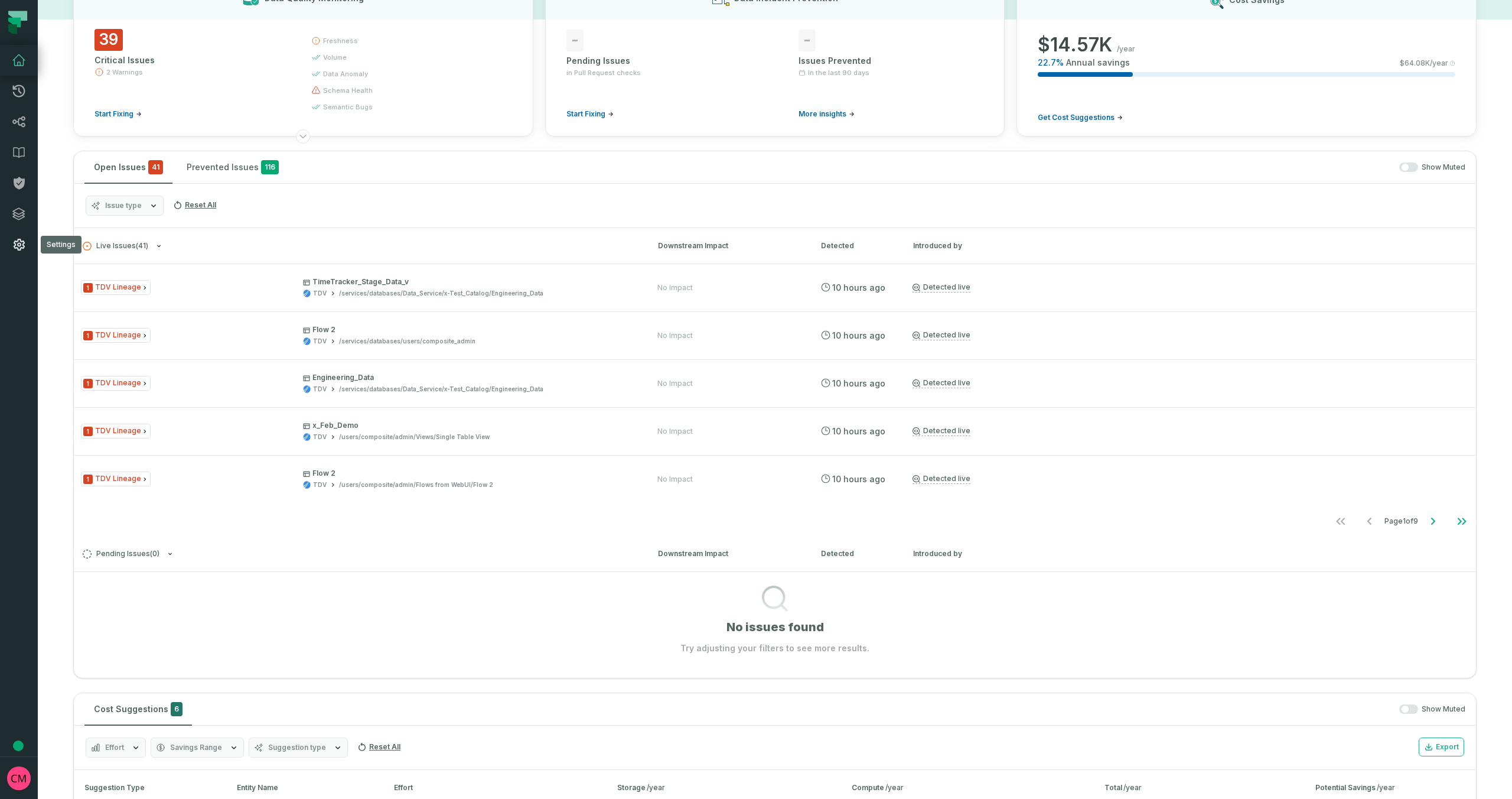
click at [20, 253] on link "Settings" at bounding box center [19, 245] width 38 height 31
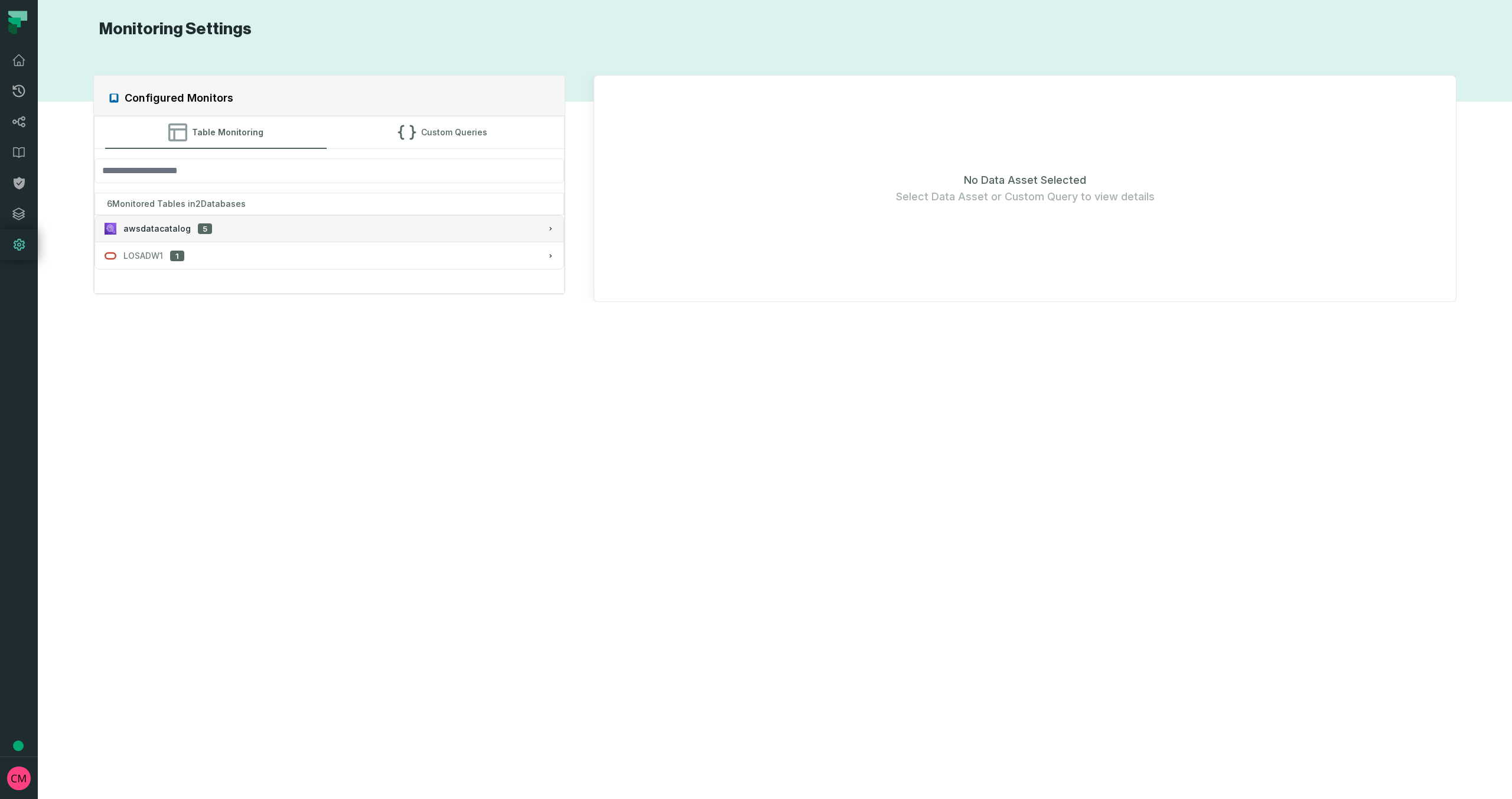
click at [283, 230] on div "awsdatacatalog 5" at bounding box center [329, 229] width 450 height 12
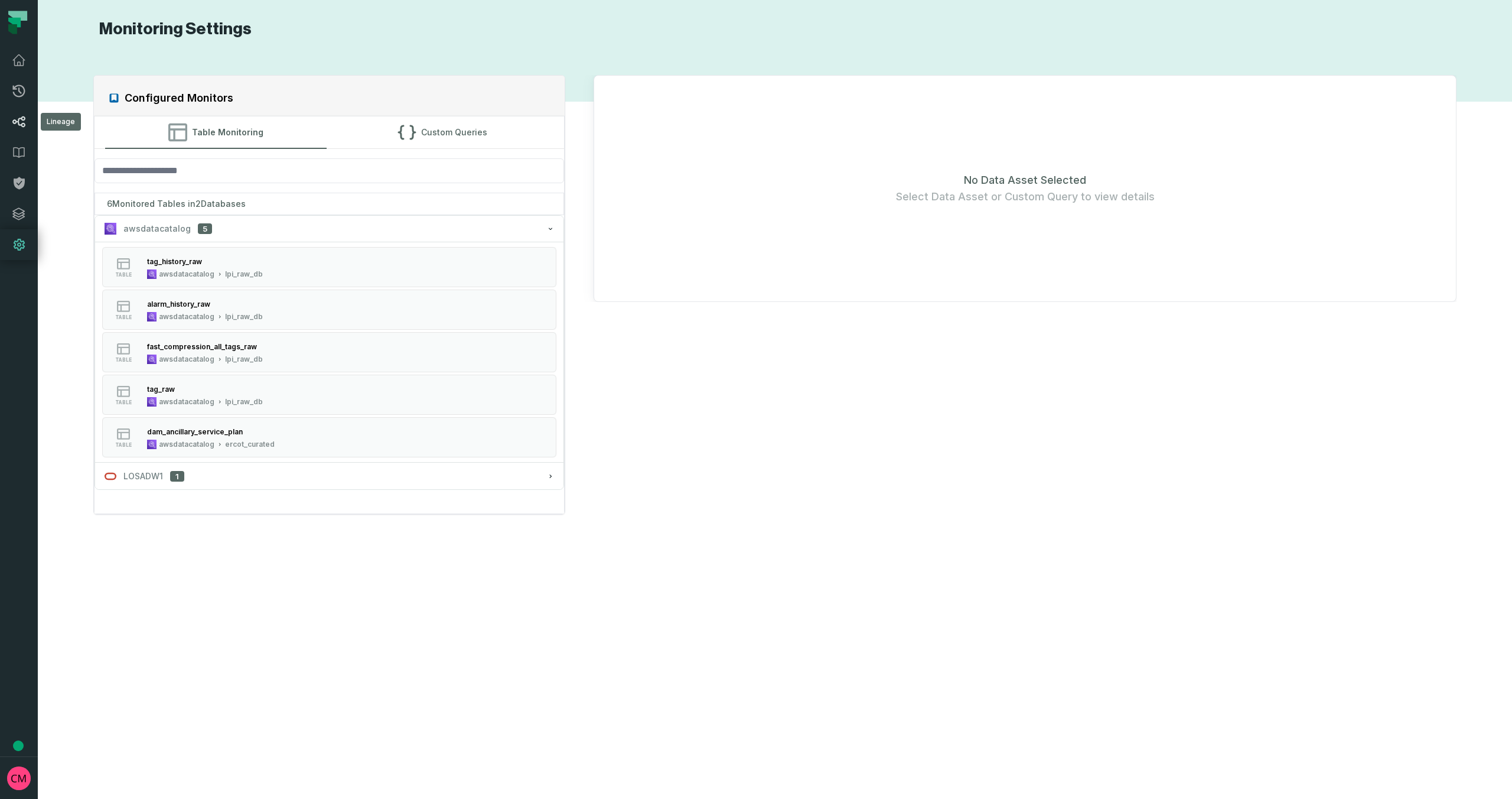
click at [19, 120] on icon at bounding box center [19, 122] width 15 height 15
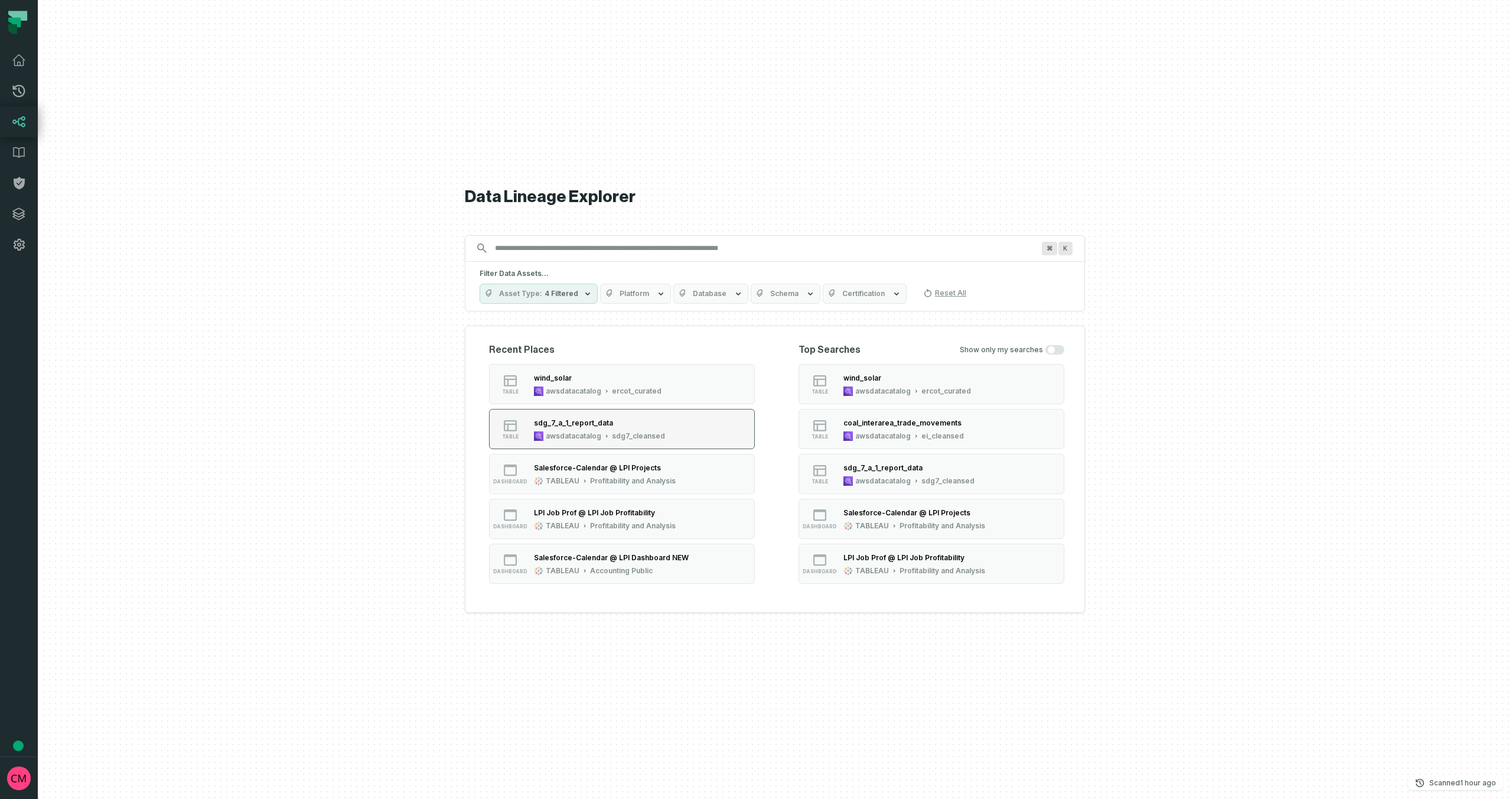
click at [643, 436] on div "sdg7_cleansed" at bounding box center [638, 437] width 54 height 10
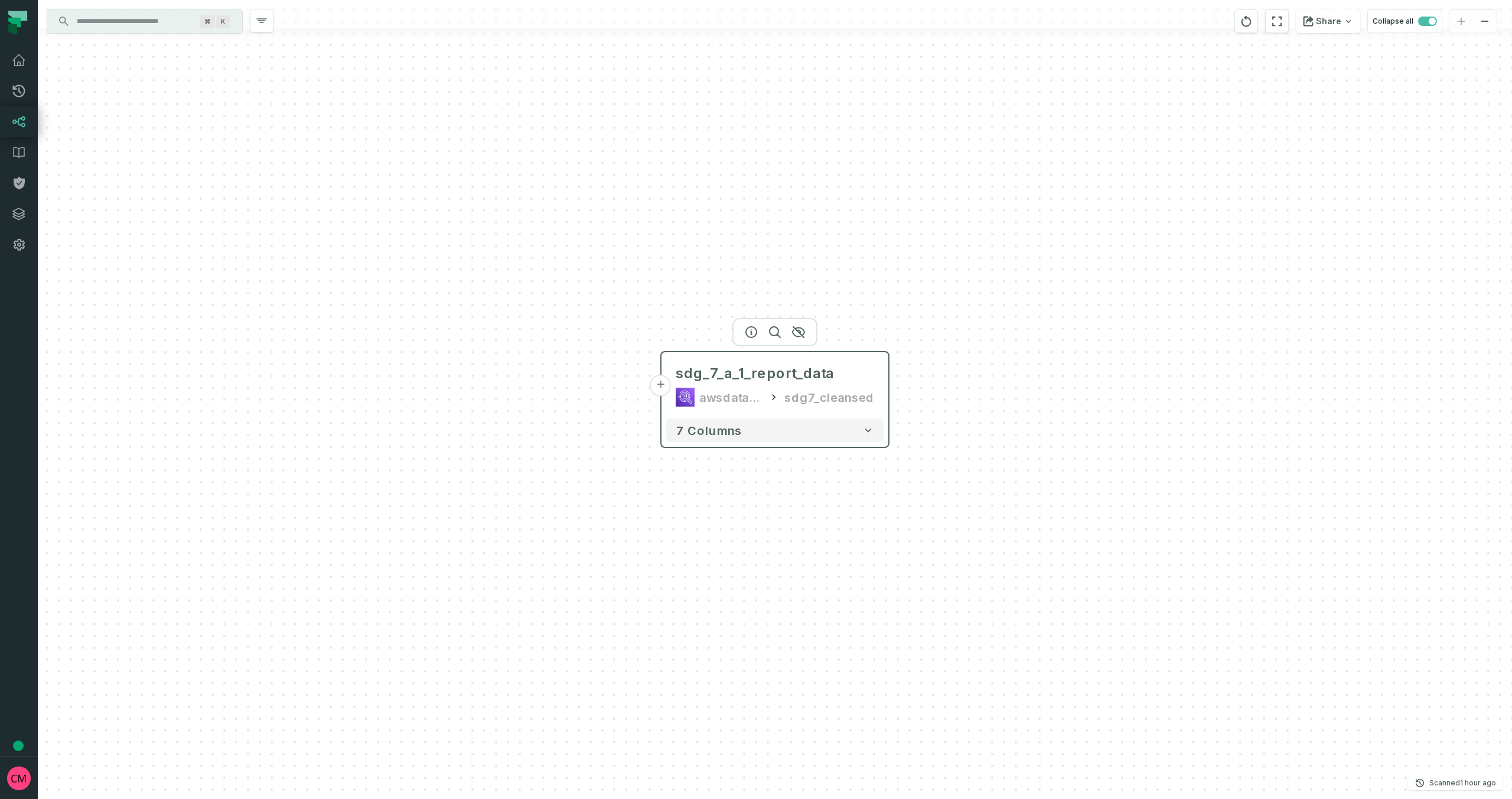
click at [660, 391] on button "+" at bounding box center [662, 385] width 21 height 21
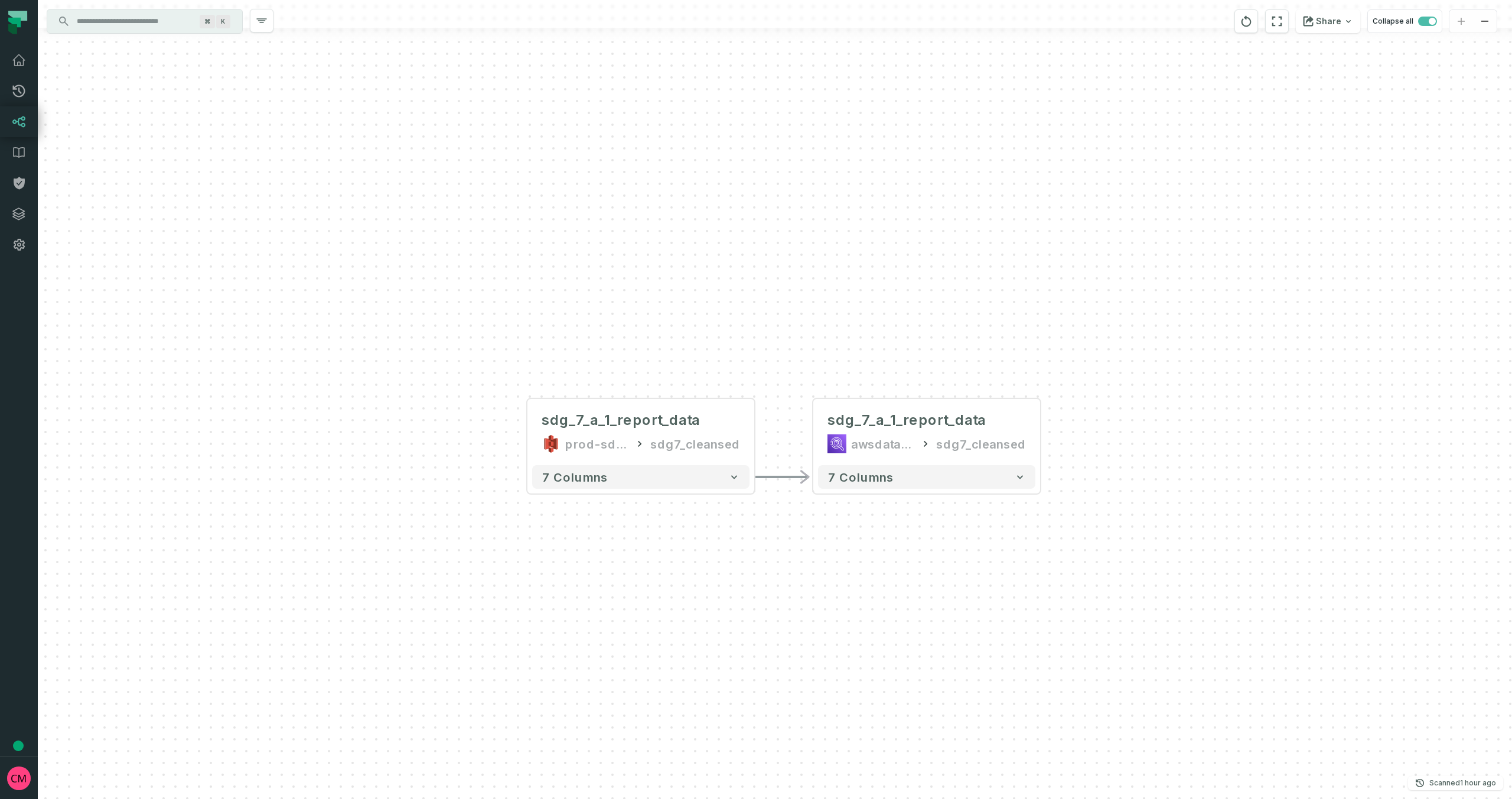
drag, startPoint x: 1031, startPoint y: 321, endPoint x: 934, endPoint y: 357, distance: 103.5
click at [935, 357] on div "sdg_7_a_1_report_data prod-sdg7-it-bhl-public-cleansed sdg7_cleansed - 7 column…" at bounding box center [775, 400] width 1475 height 799
click at [151, 25] on input "Discovery Provider cmdk menu" at bounding box center [134, 20] width 129 height 19
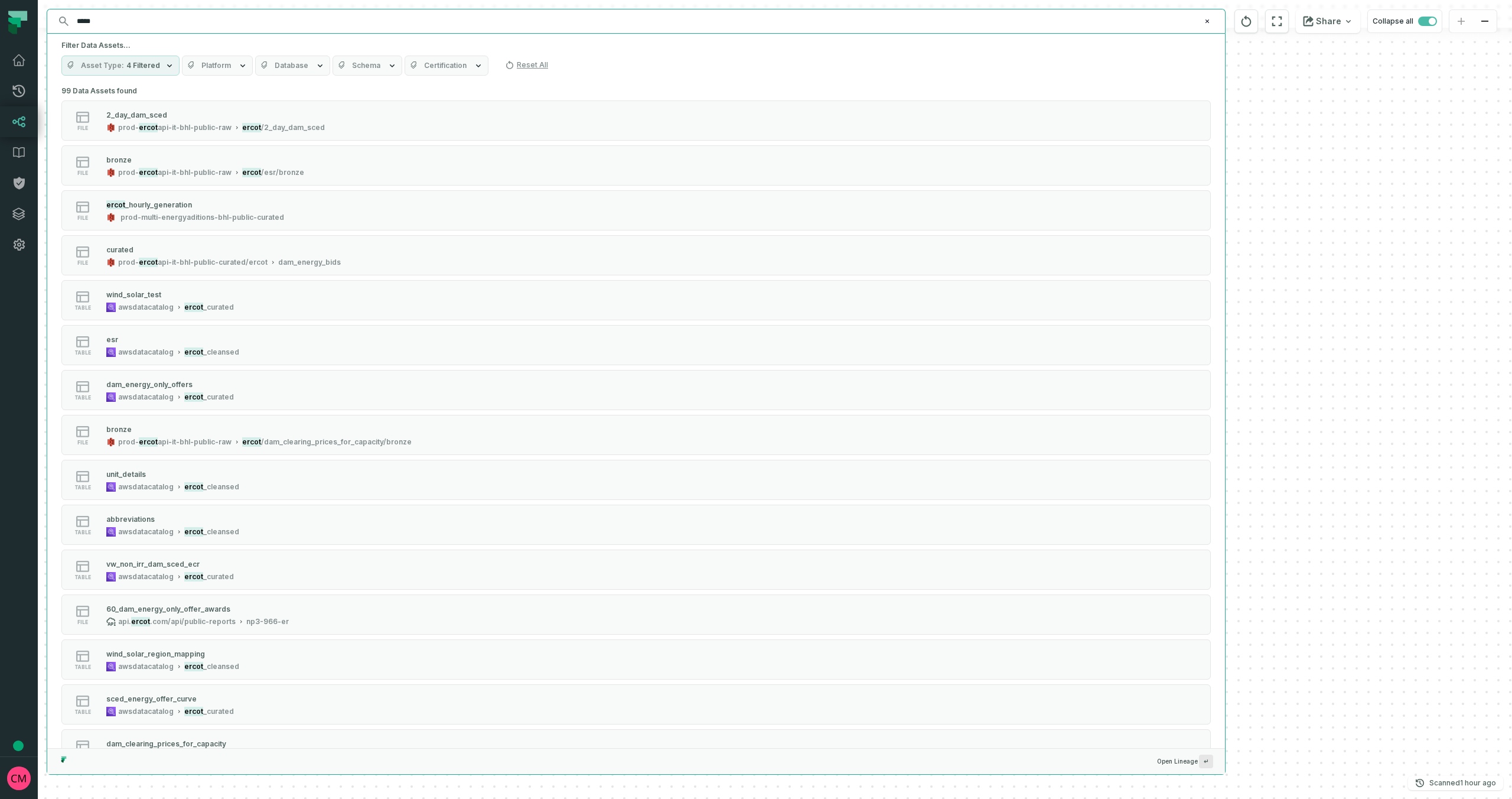
type input "*****"
click at [158, 65] on button "Asset Type 4 Filtered" at bounding box center [120, 65] width 118 height 20
click at [219, 65] on span "Platform" at bounding box center [216, 65] width 29 height 10
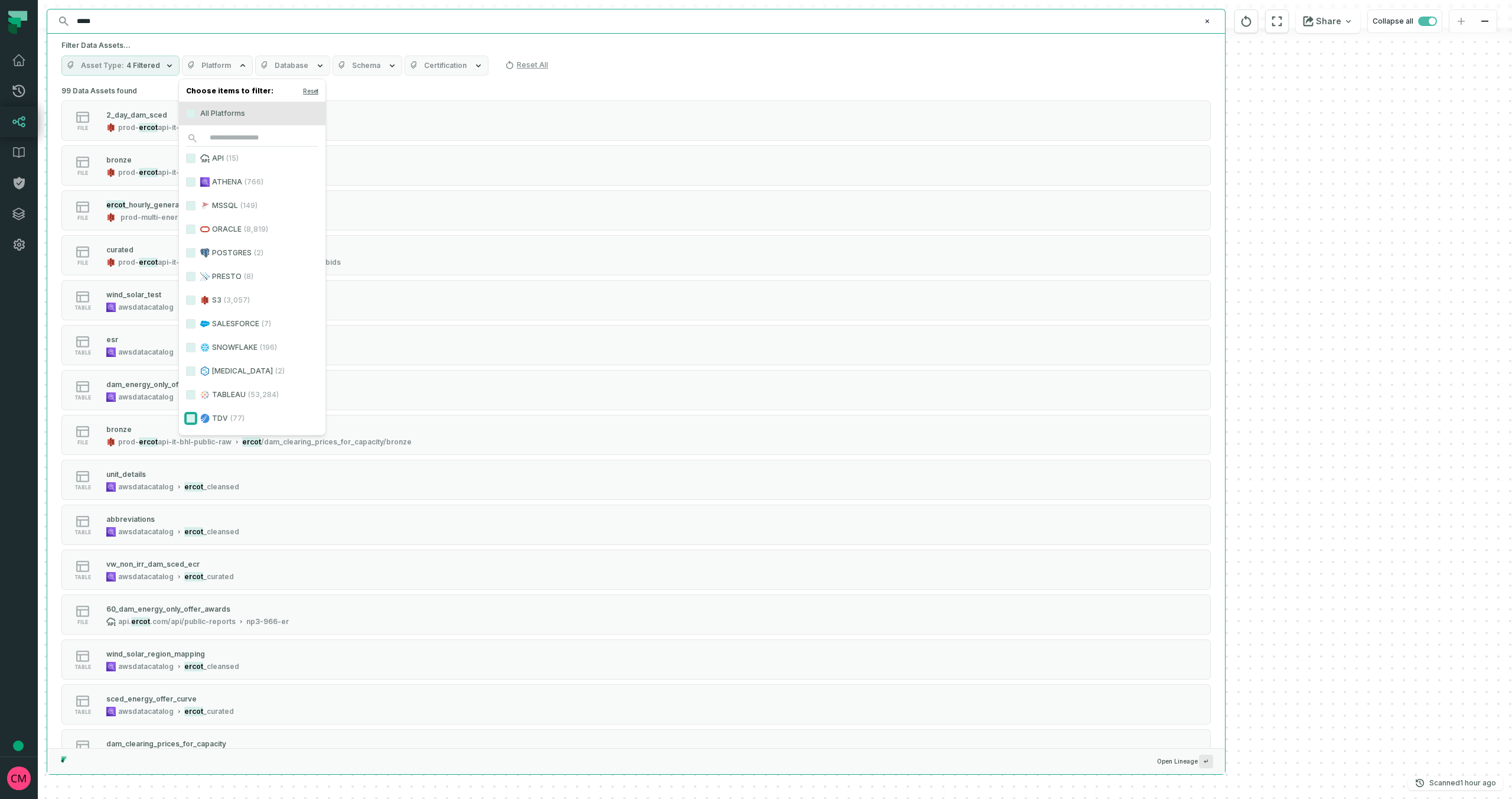
click at [191, 418] on button "TDV (77)" at bounding box center [191, 419] width 10 height 10
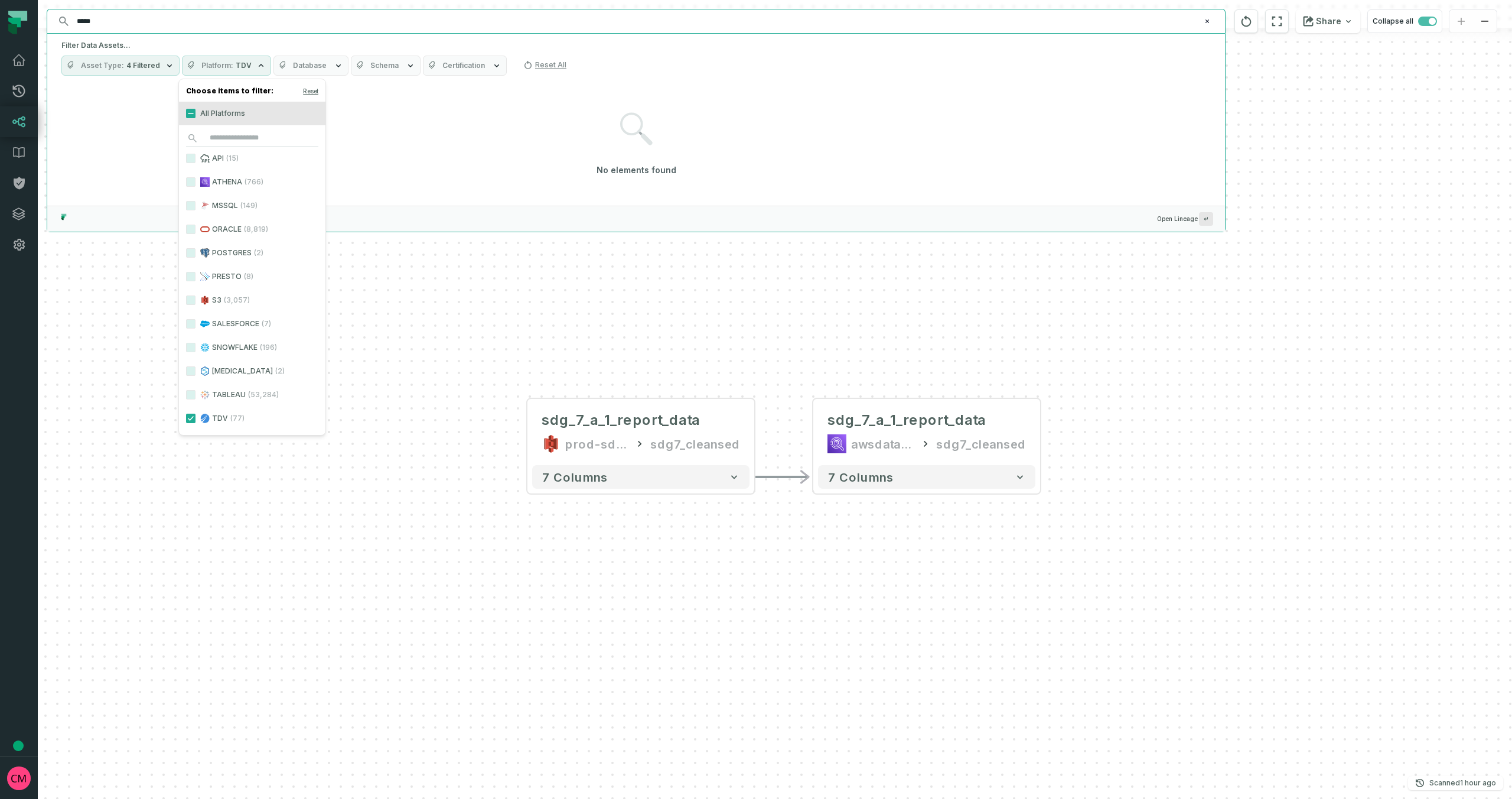
click at [139, 24] on input "*****" at bounding box center [635, 20] width 1131 height 19
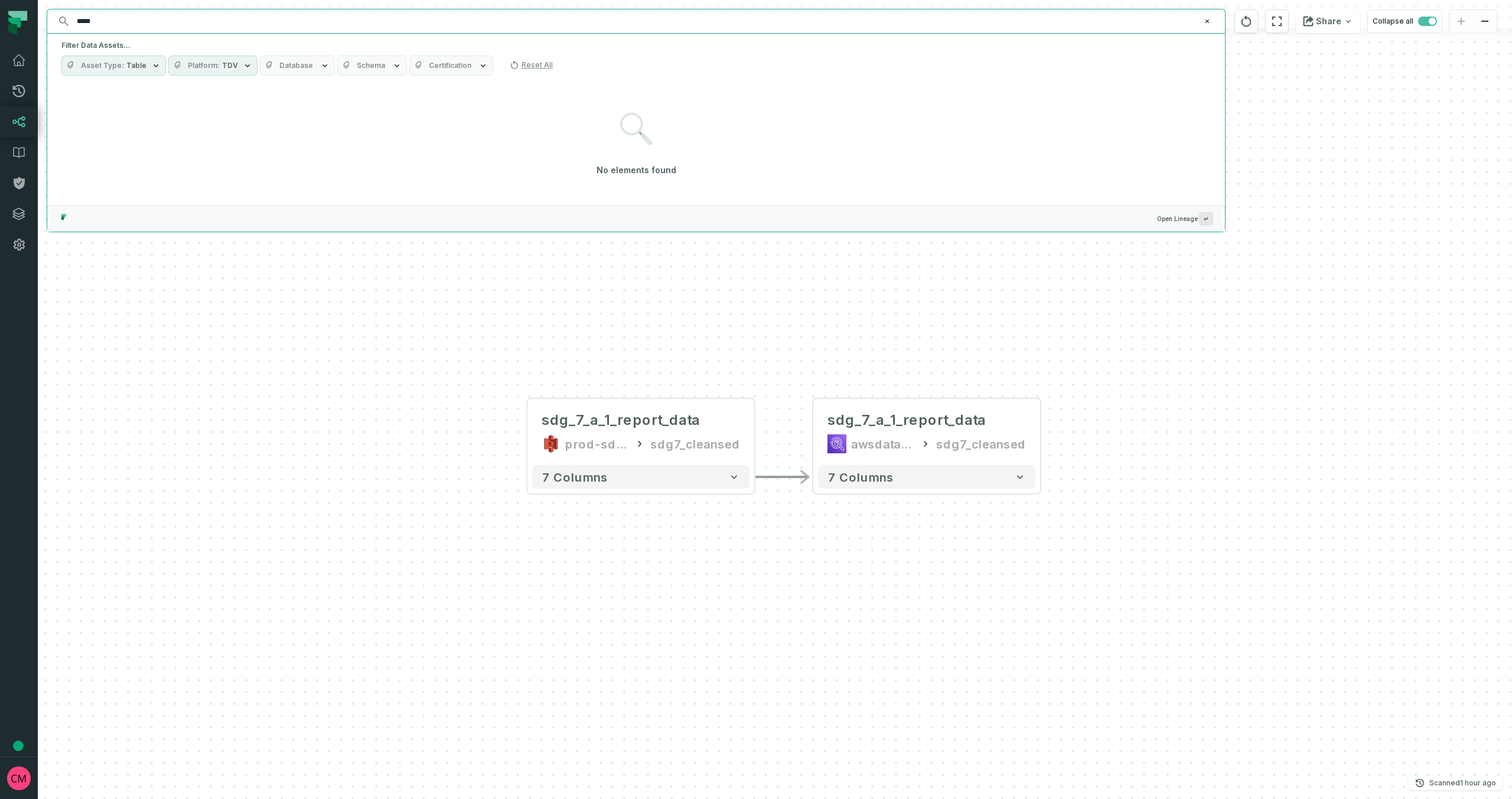
click at [152, 68] on icon "button" at bounding box center [156, 65] width 10 height 10
click at [108, 20] on input "*****" at bounding box center [635, 20] width 1131 height 19
click at [108, 19] on input "*****" at bounding box center [635, 20] width 1131 height 19
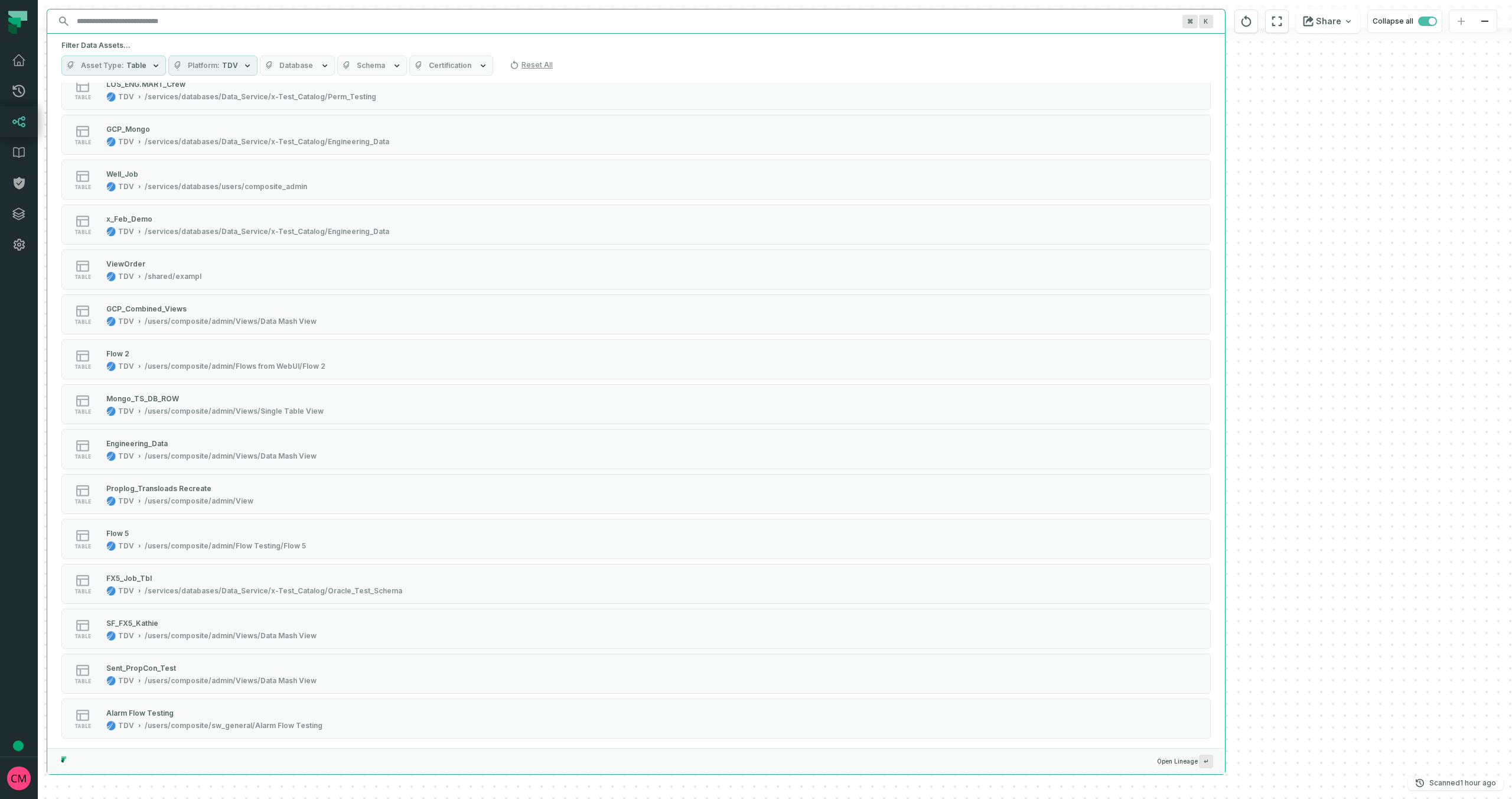
scroll to position [2821, 0]
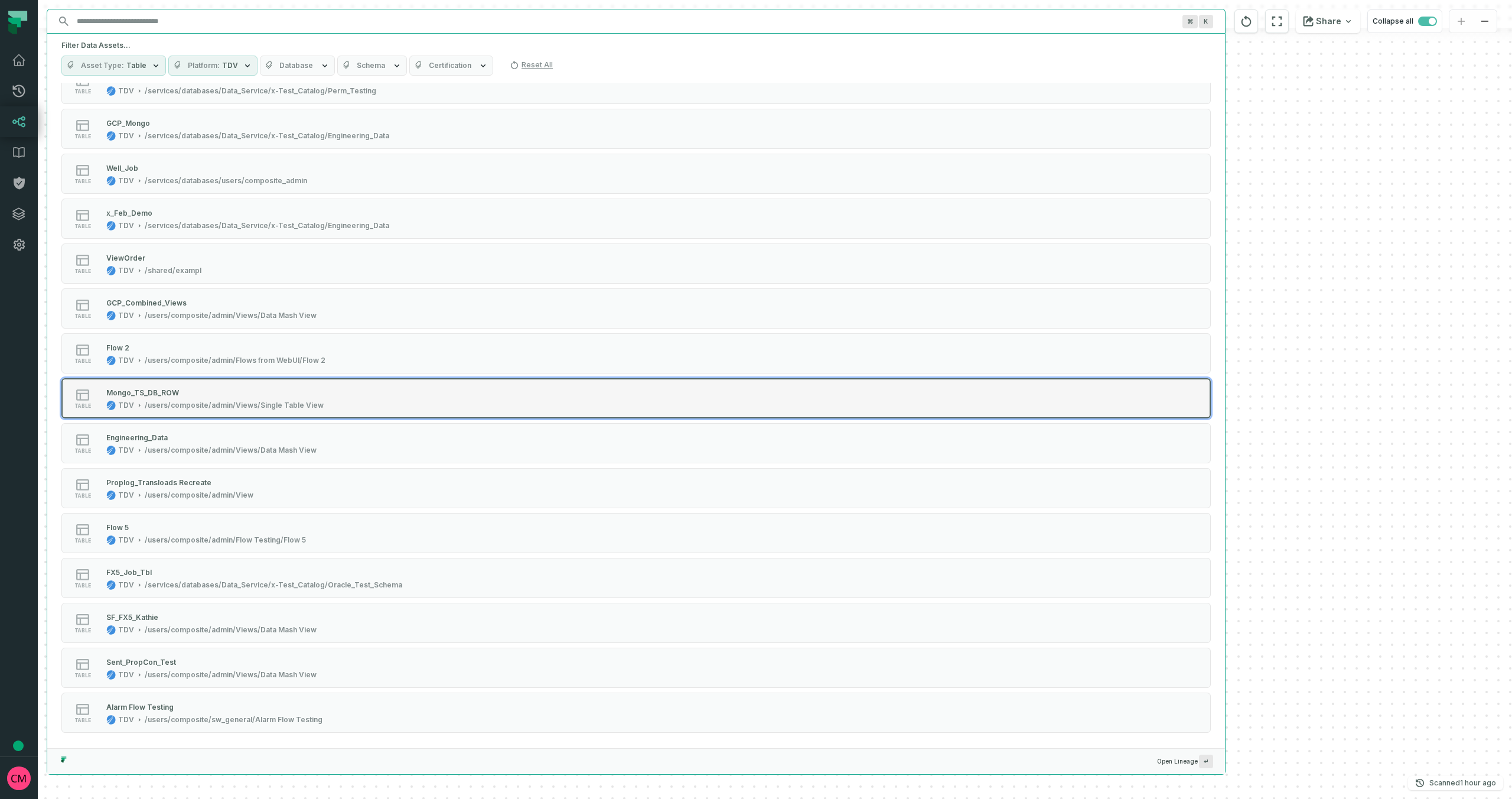
click at [443, 396] on button "table Mongo_TS_DB_ROW TDV /users/composite/admin/Views/Single Table View" at bounding box center [636, 398] width 1150 height 40
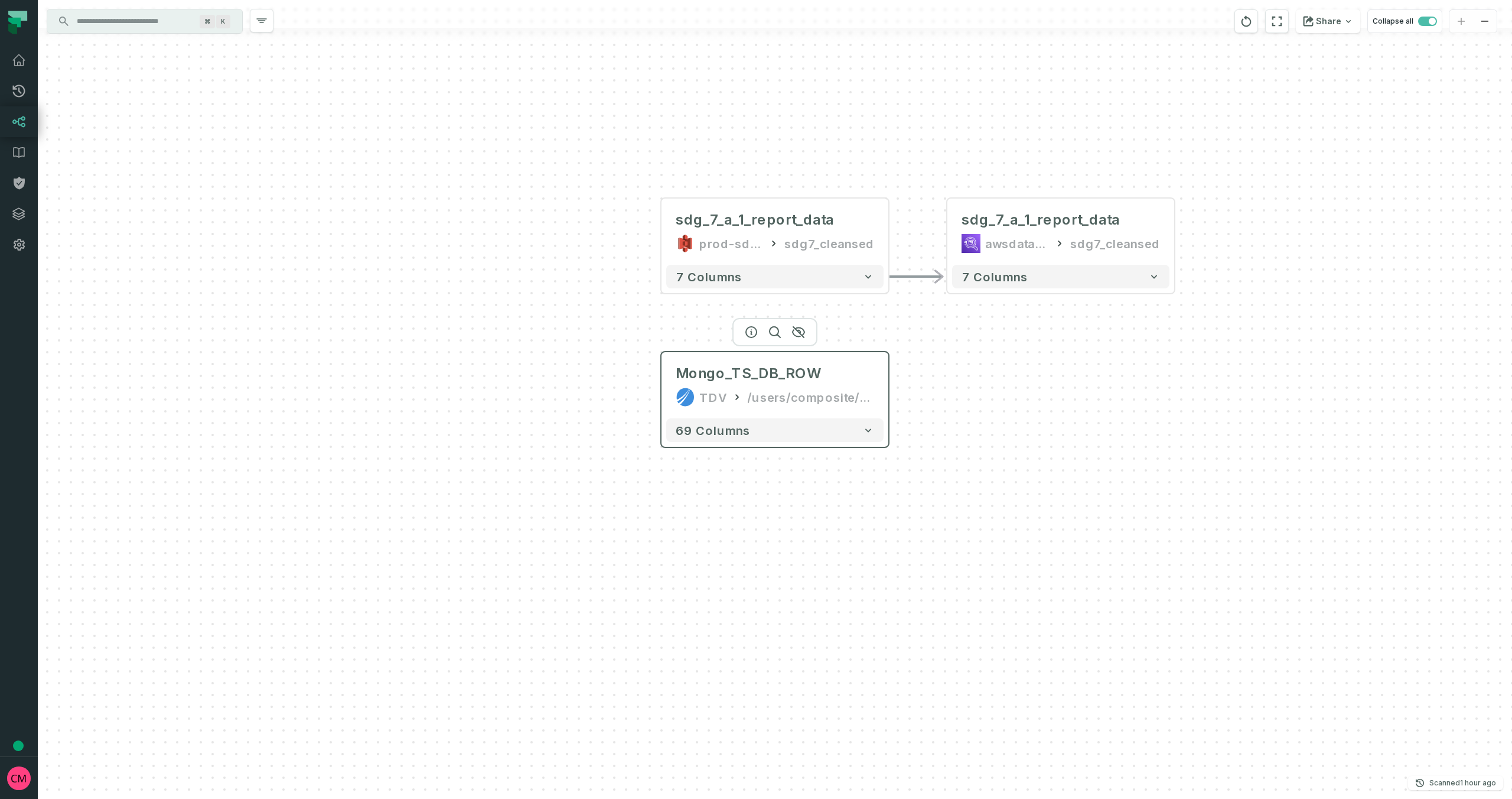
click at [789, 390] on div "/users/composite/admin/Views/Single Table View" at bounding box center [811, 397] width 127 height 19
click at [160, 27] on input "Discovery Provider cmdk menu" at bounding box center [134, 20] width 129 height 19
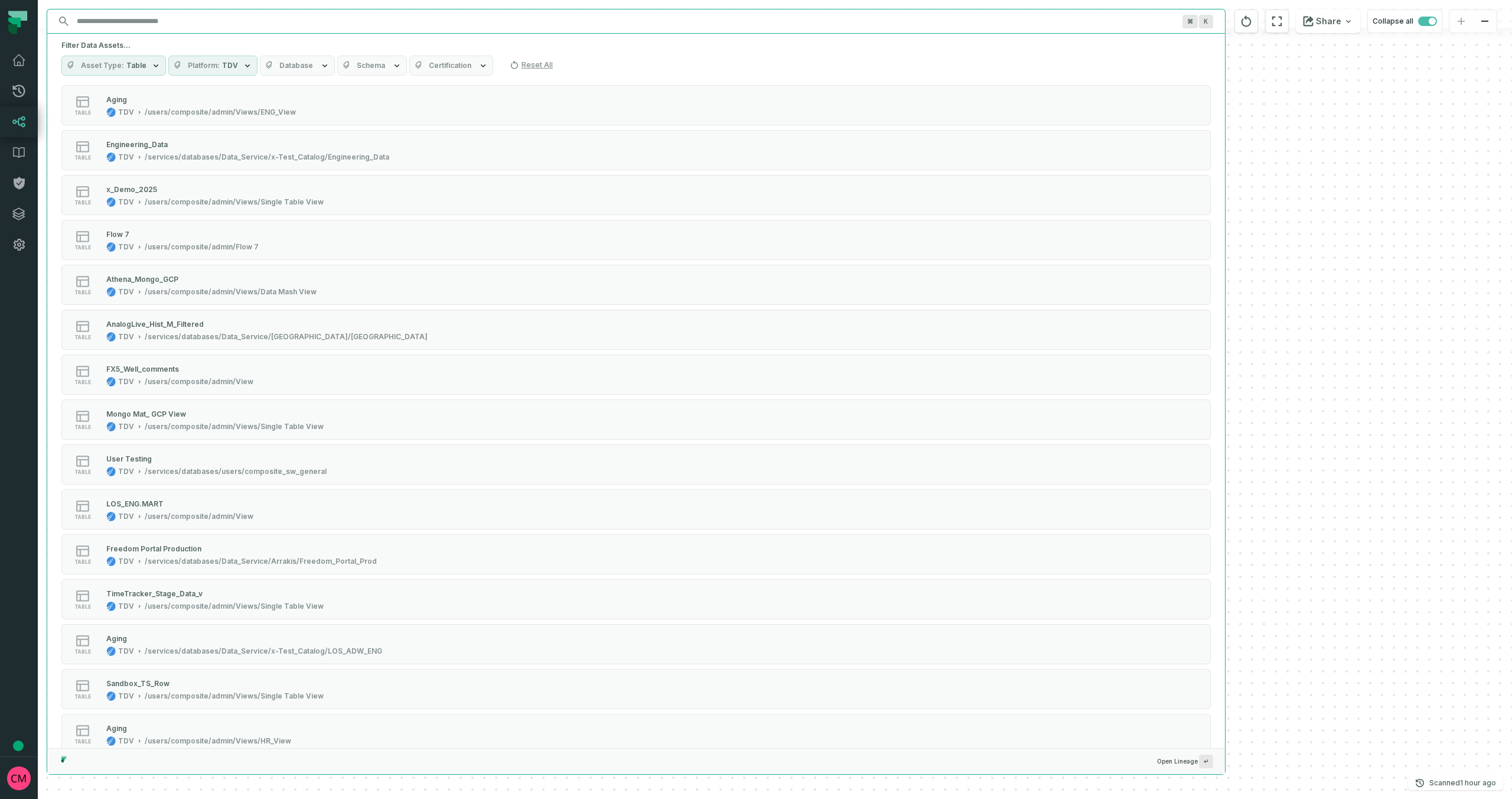
scroll to position [0, 0]
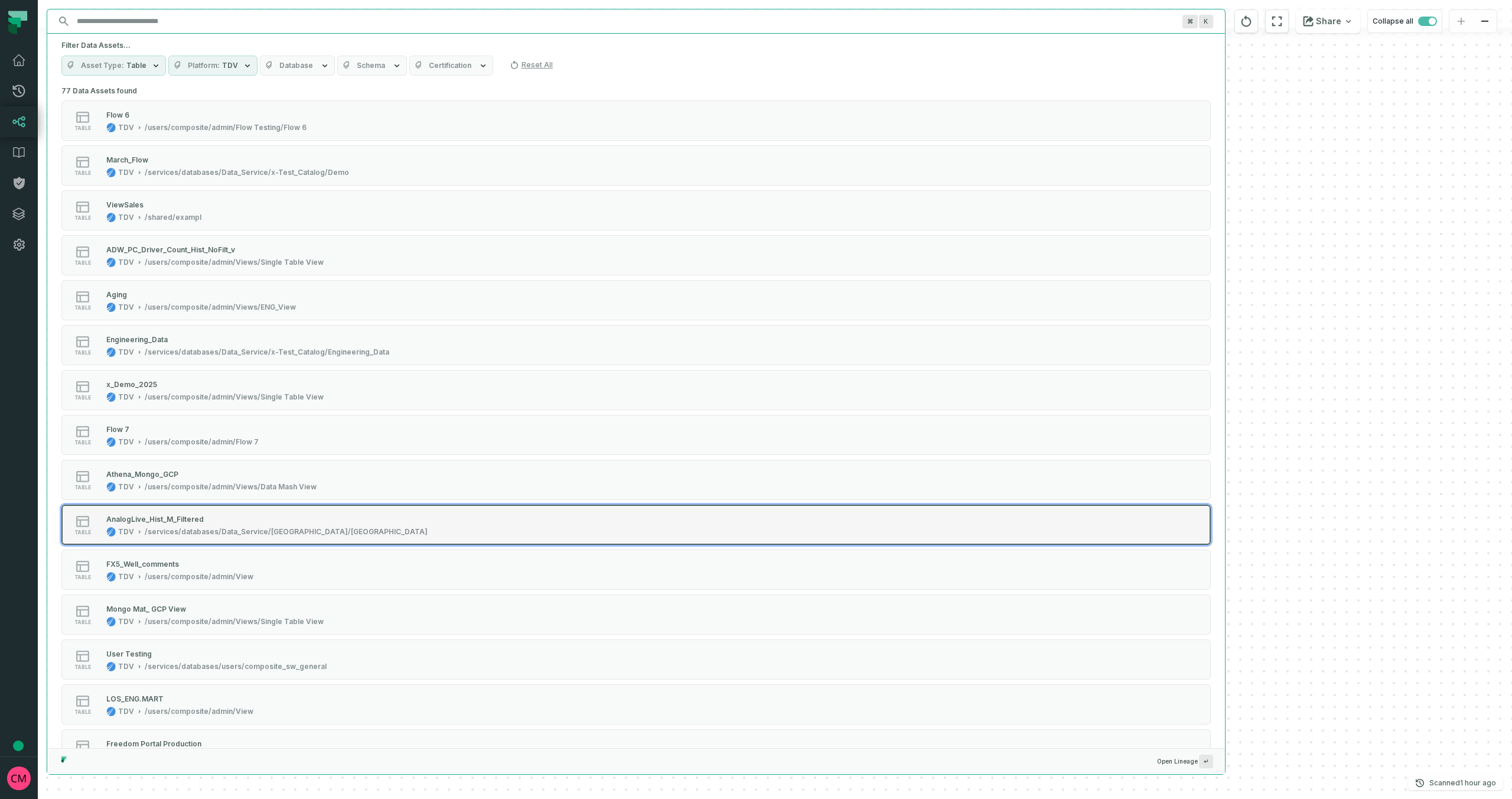
click at [397, 523] on button "table AnalogLive_Hist_M_Filtered TDV /services/databases/Data_Service/Arrakis/M…" at bounding box center [636, 524] width 1150 height 40
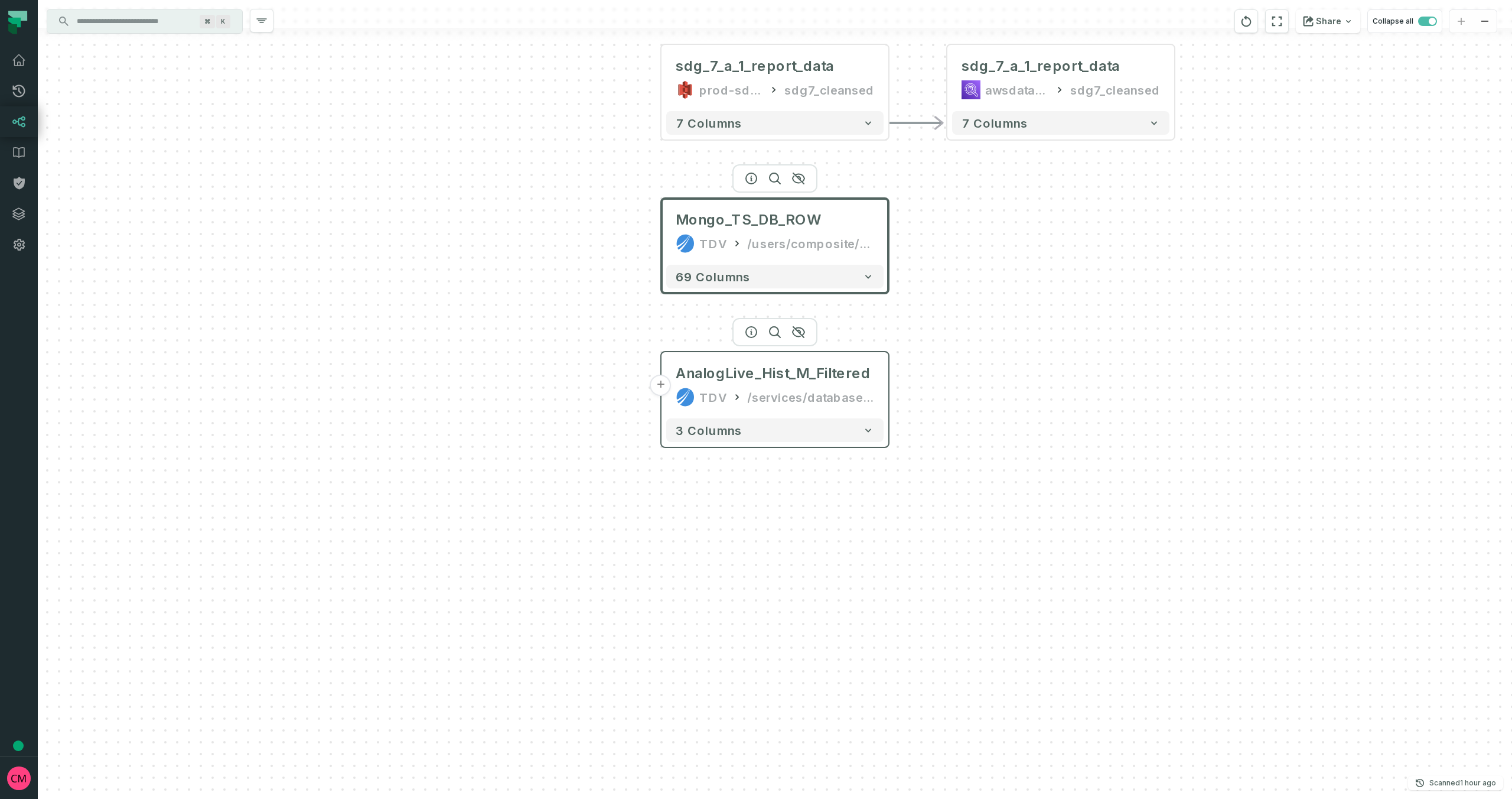
click at [660, 386] on button "+" at bounding box center [662, 385] width 21 height 21
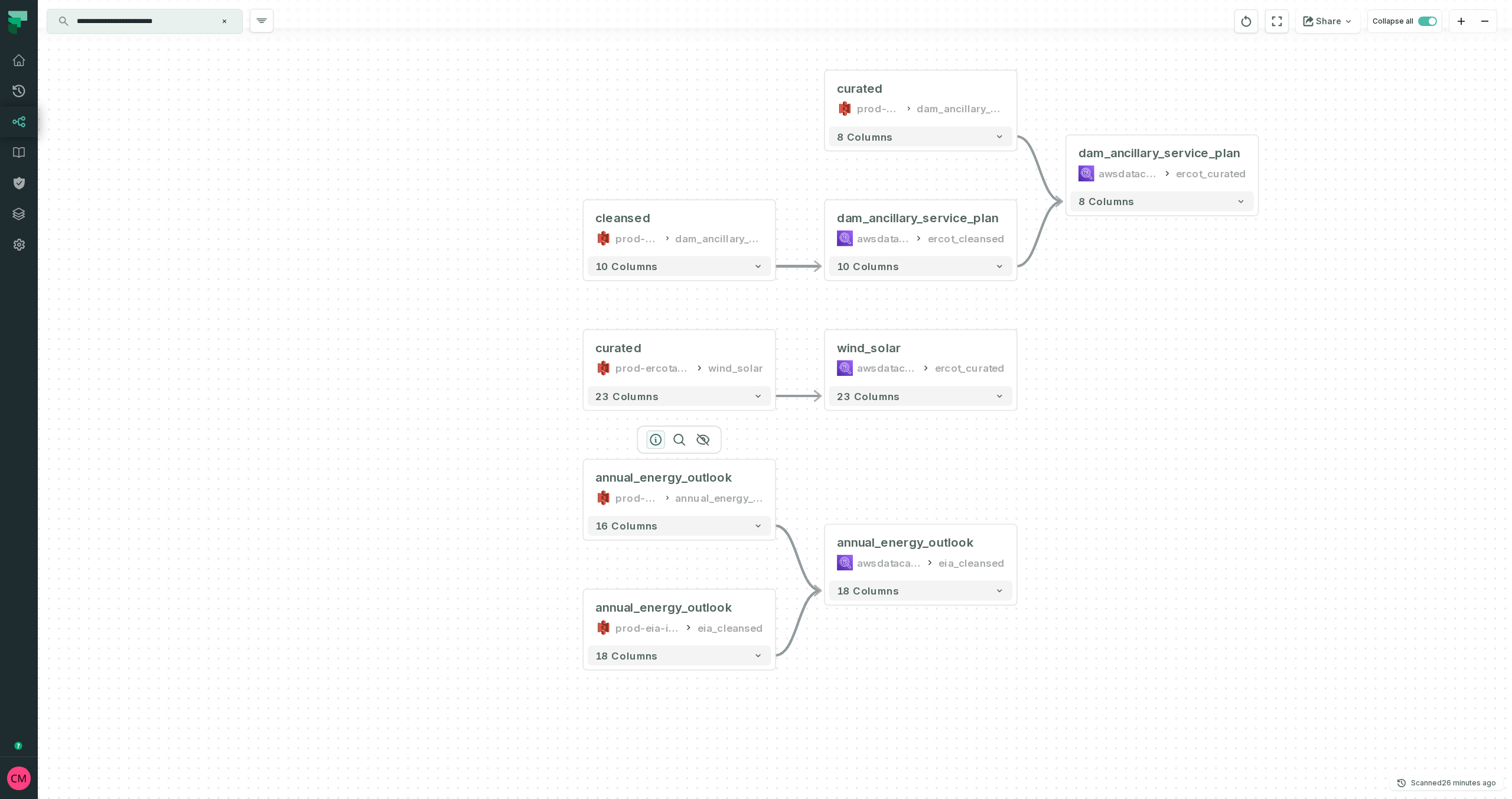
click at [656, 440] on icon "button" at bounding box center [656, 439] width 11 height 11
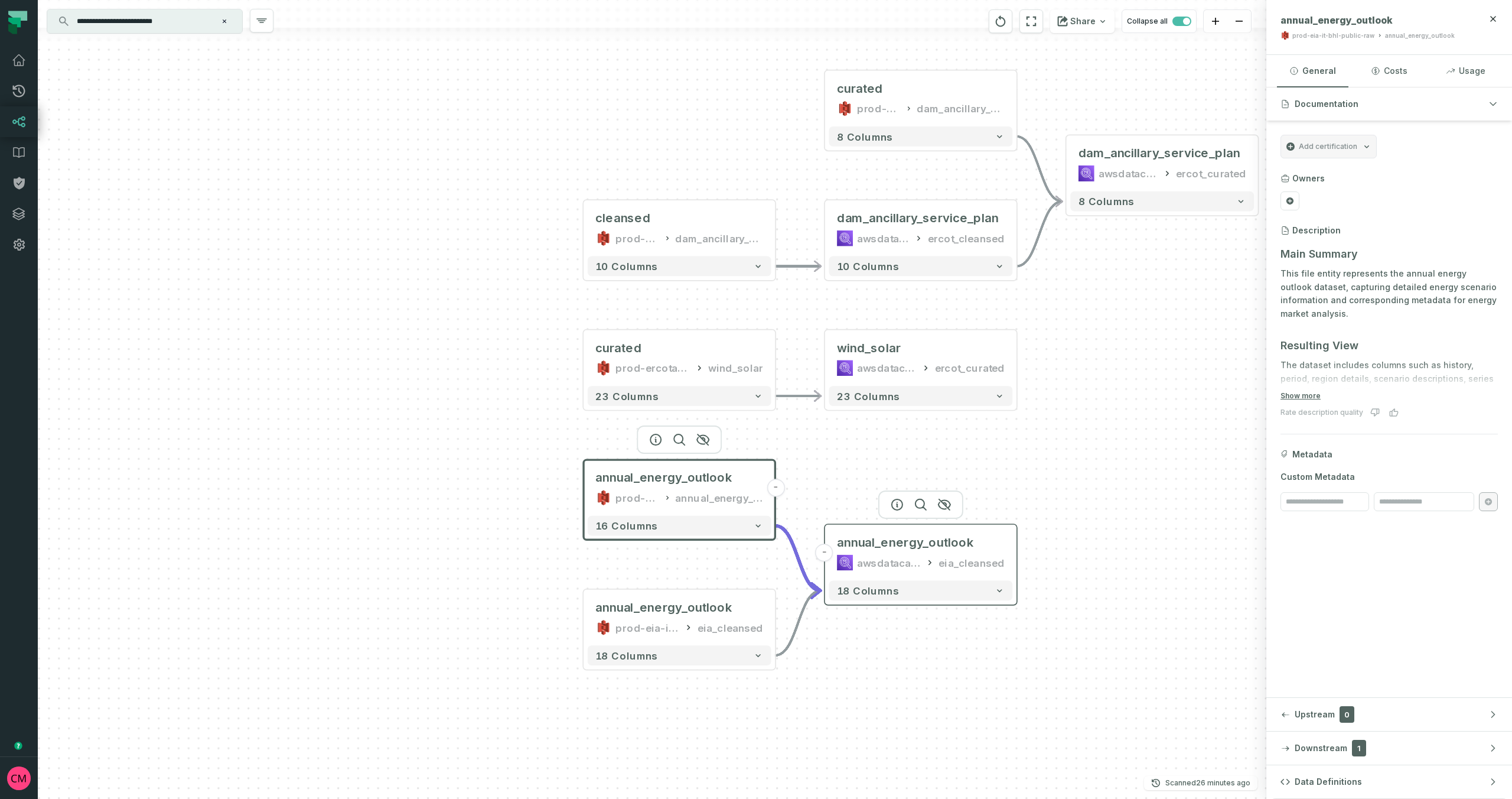
click at [894, 568] on div "awsdatacatalog" at bounding box center [888, 562] width 63 height 16
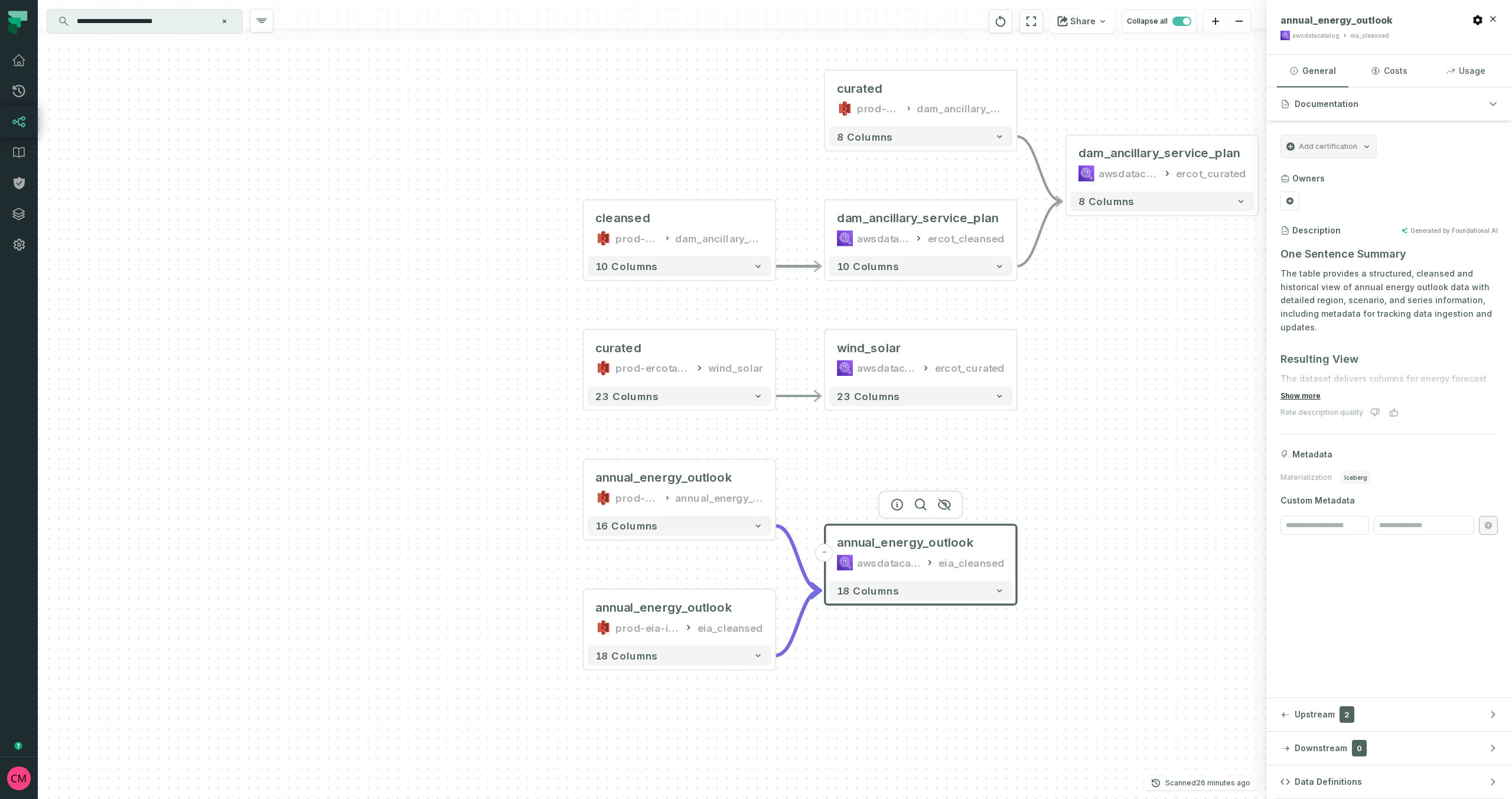
click at [1308, 397] on button "Show more" at bounding box center [1301, 396] width 40 height 10
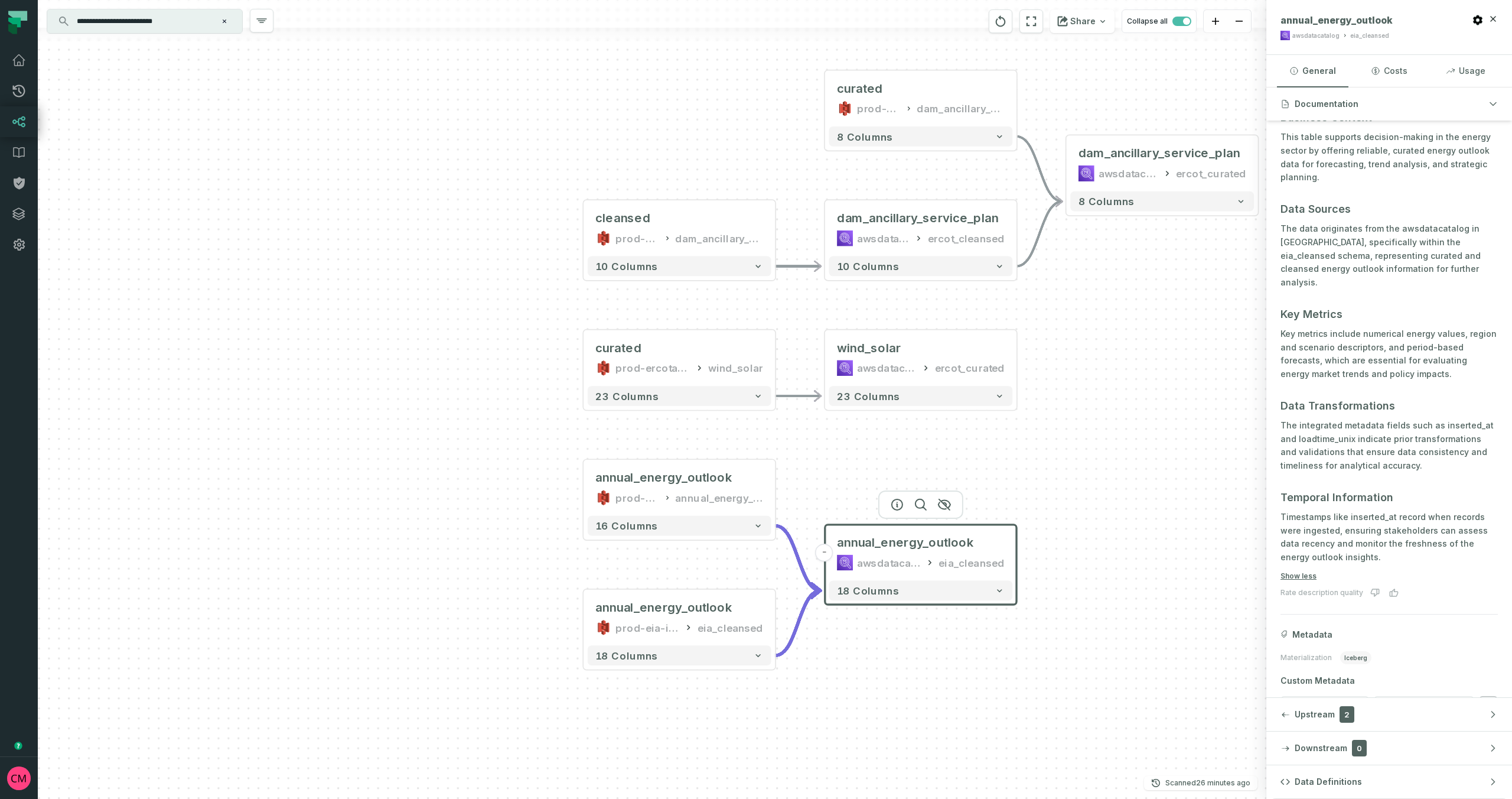
scroll to position [364, 0]
click at [1395, 779] on button "Data Definitions" at bounding box center [1389, 781] width 246 height 33
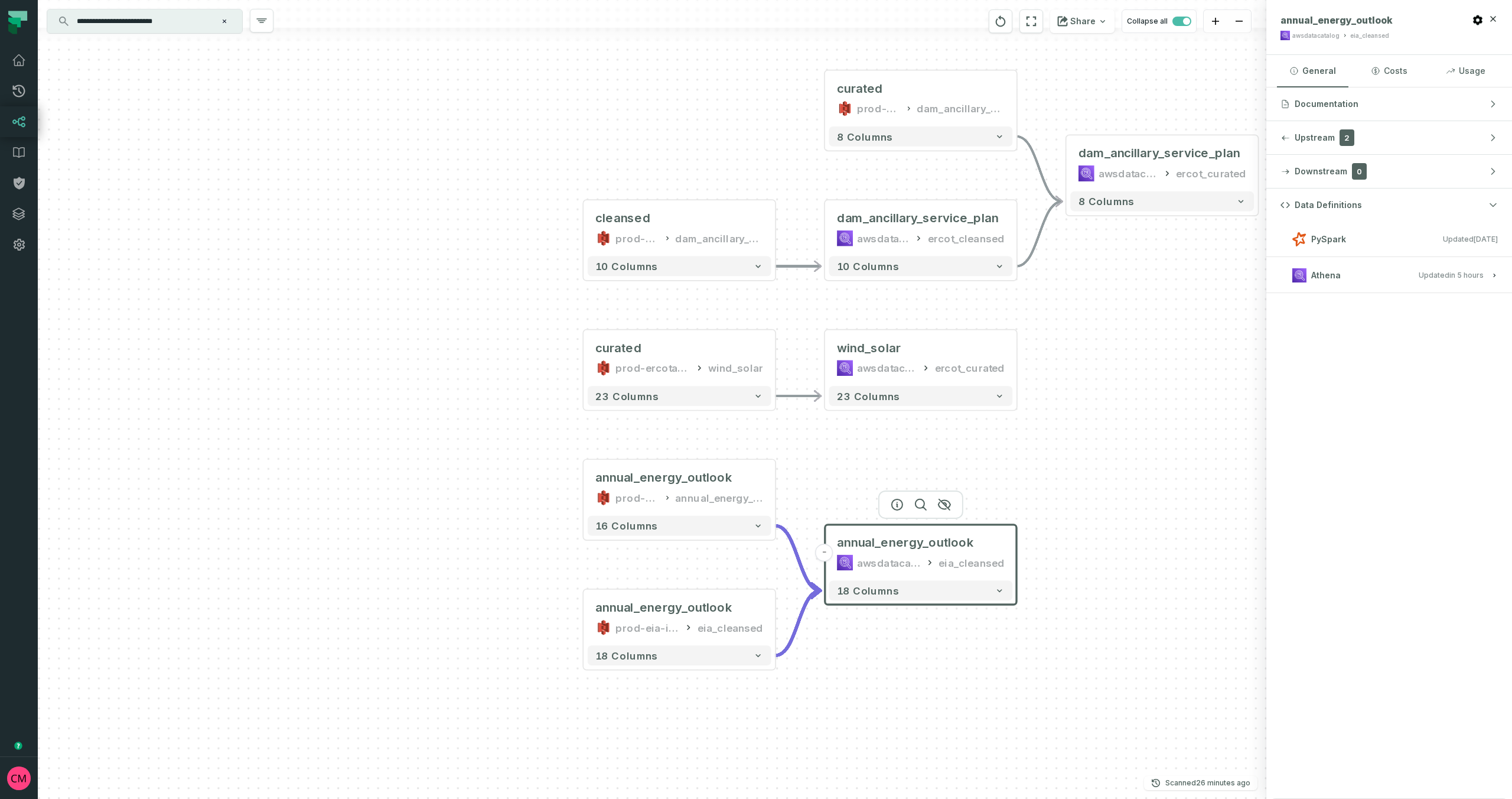
click at [1348, 277] on button "Athena Updated 9/29/2025, 5:01:54 PM" at bounding box center [1389, 275] width 217 height 16
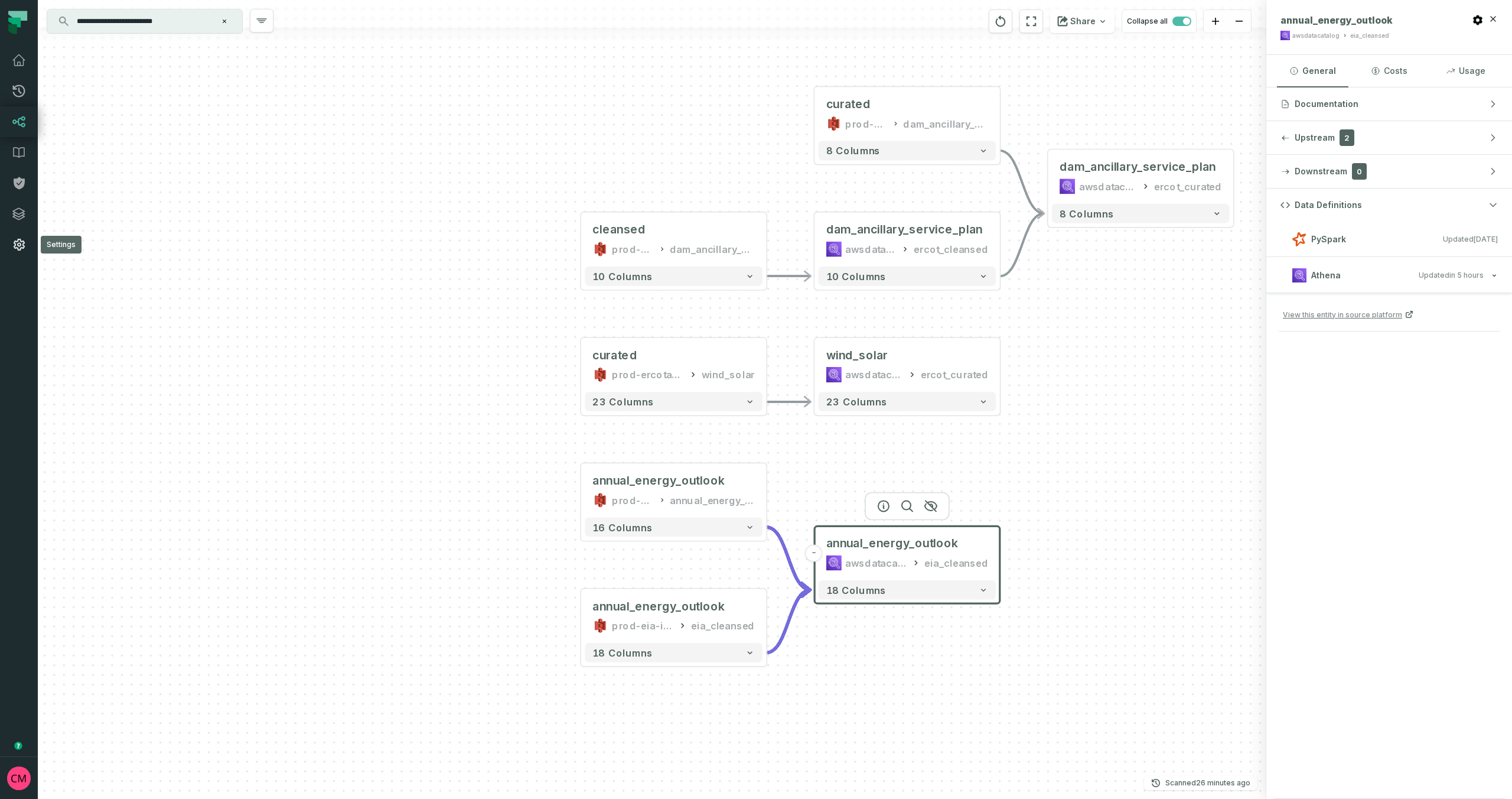
click at [19, 245] on icon at bounding box center [19, 245] width 15 height 15
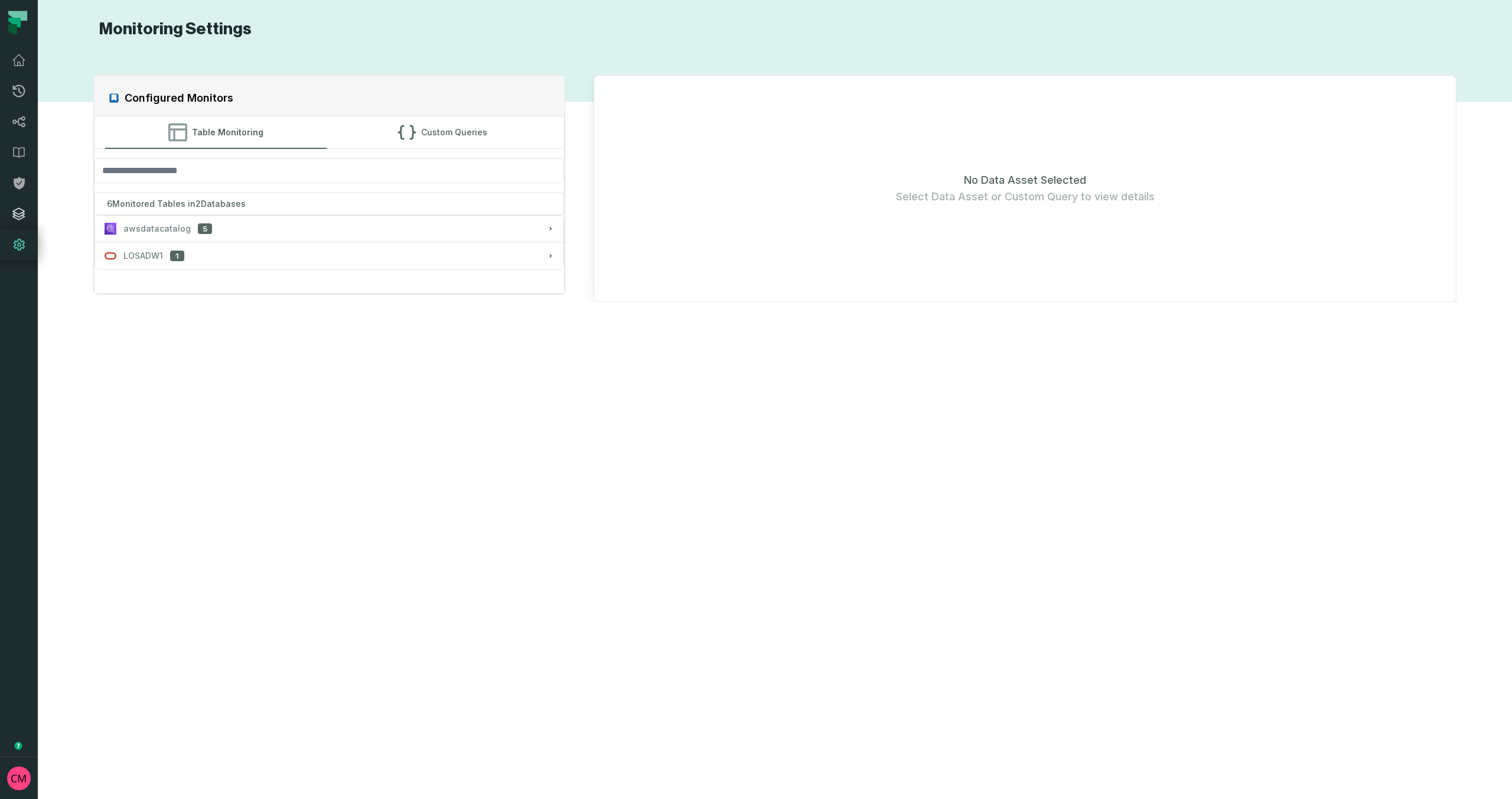
click at [15, 214] on icon at bounding box center [19, 213] width 15 height 15
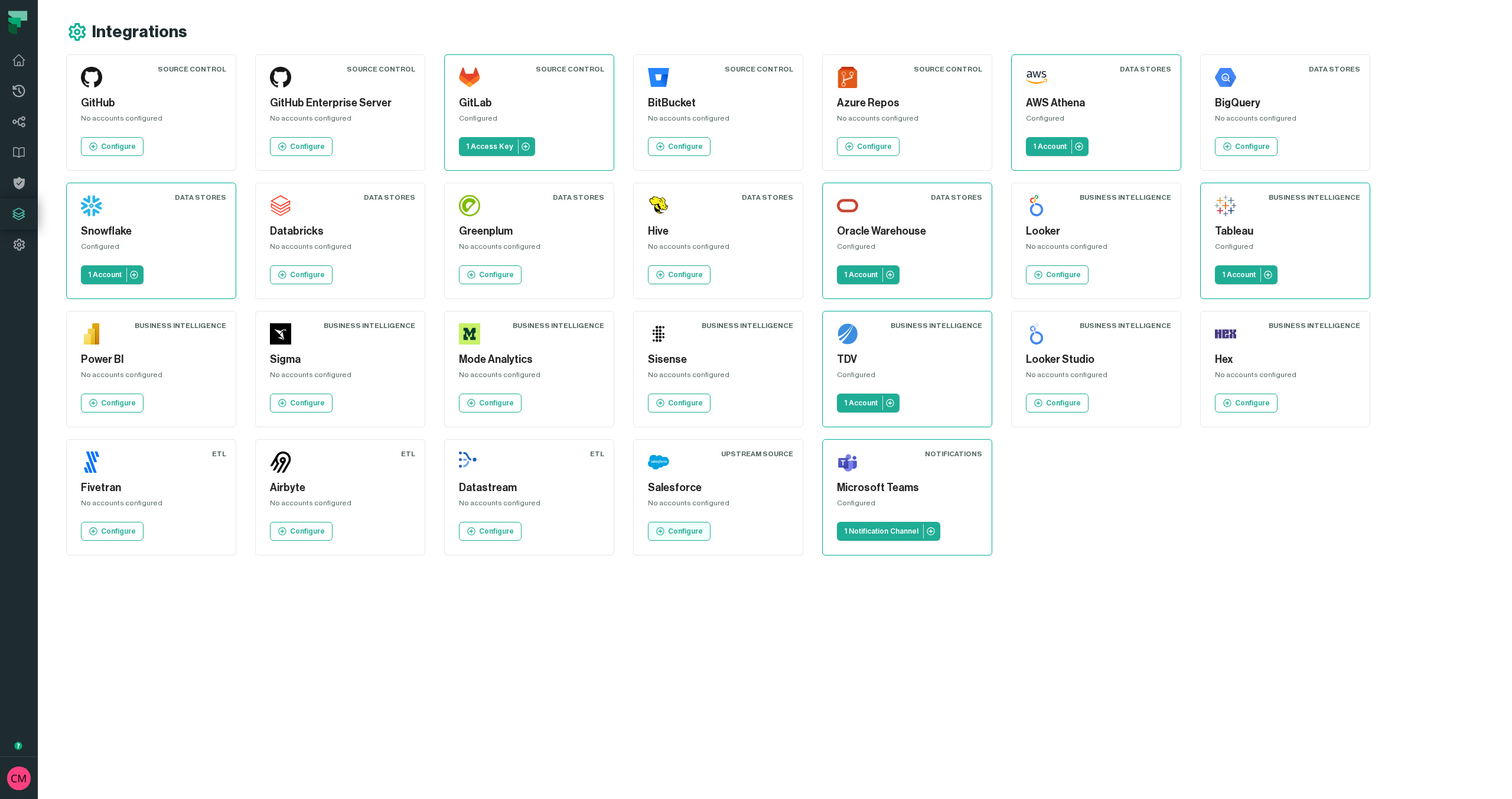
click at [690, 533] on p "Configure" at bounding box center [686, 531] width 35 height 10
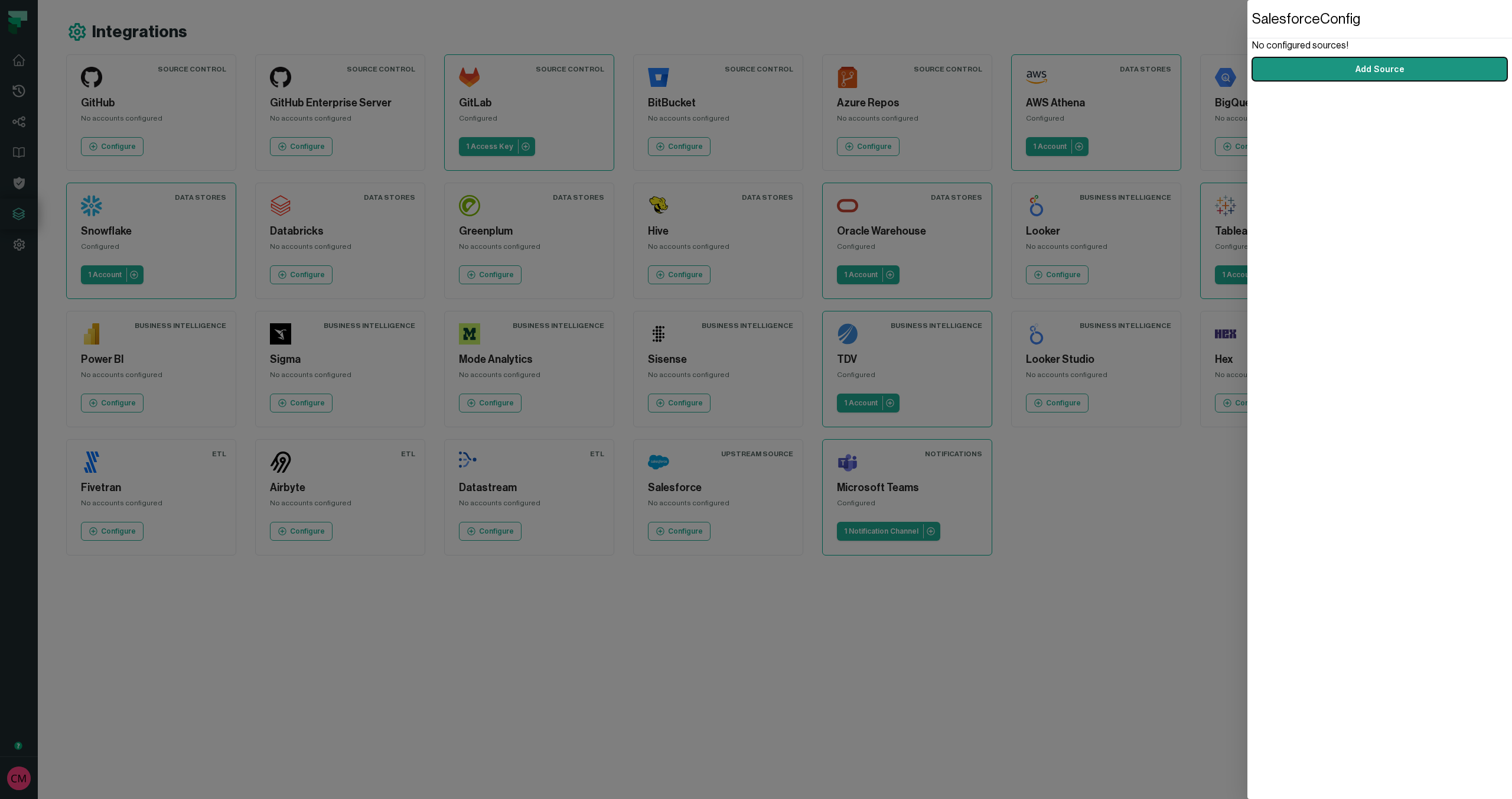
click at [1381, 70] on button "Add Source" at bounding box center [1380, 69] width 255 height 23
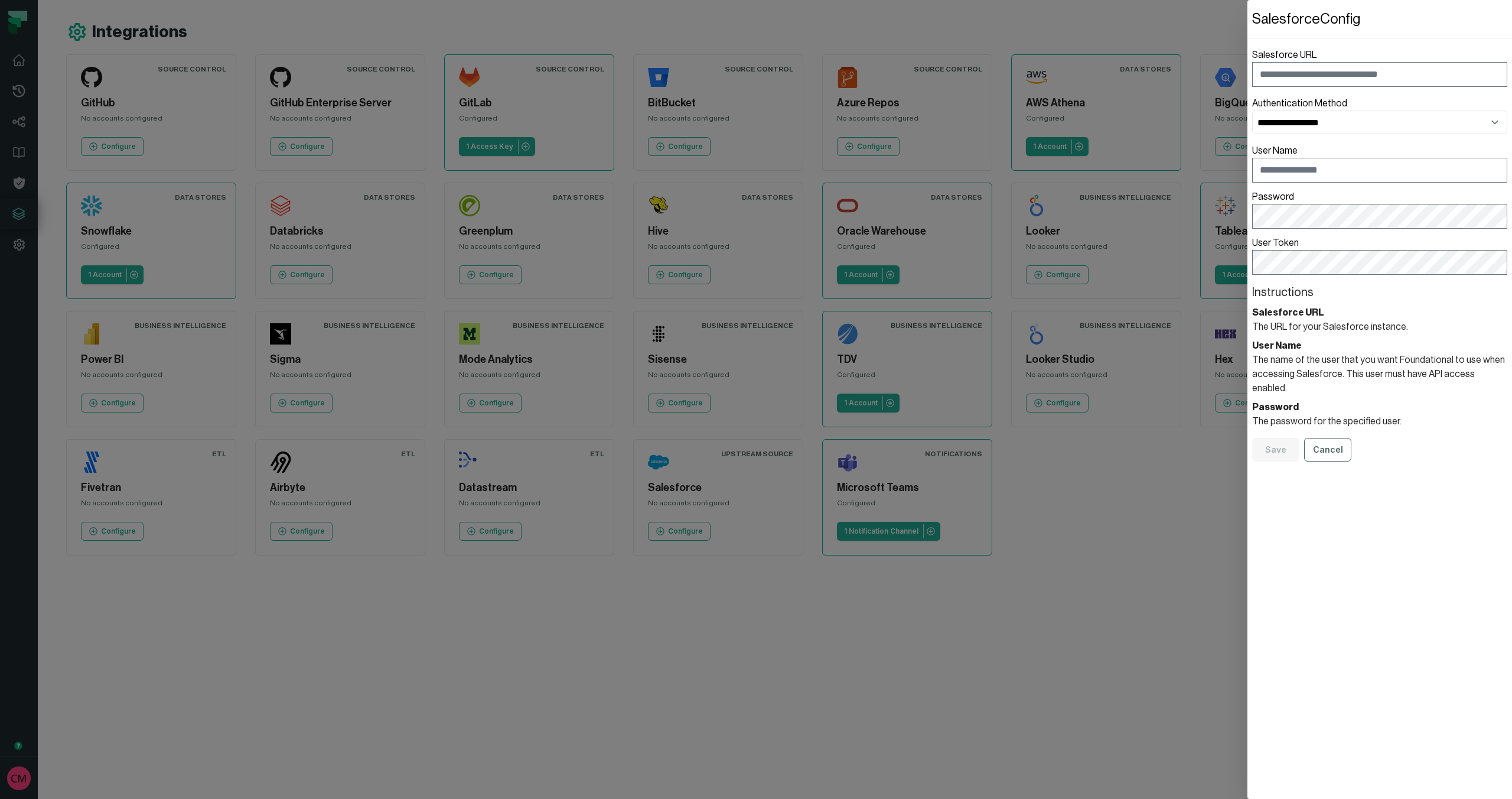
click at [1248, 502] on dialog "**********" at bounding box center [1380, 400] width 265 height 799
